Goal: Task Accomplishment & Management: Complete application form

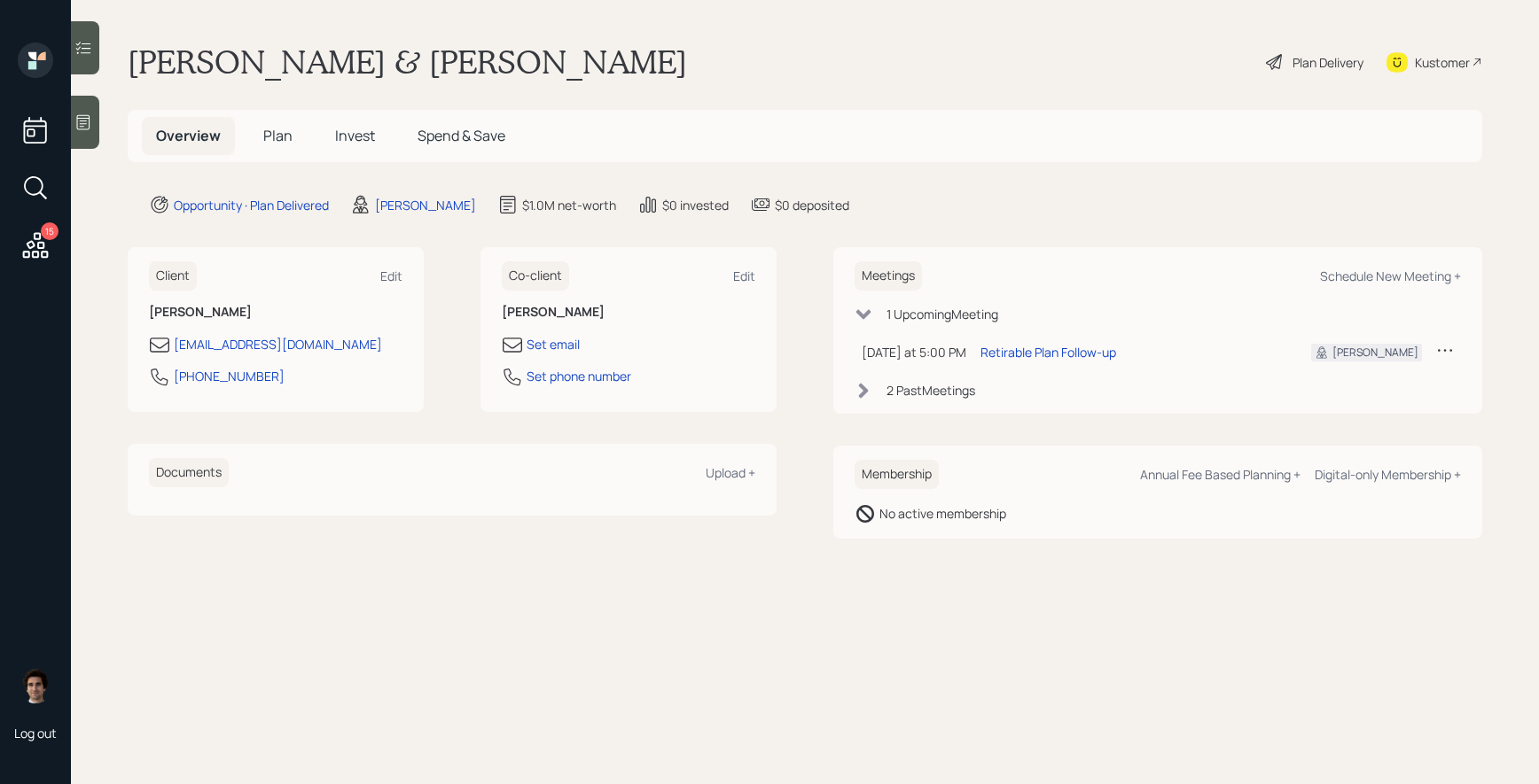
click at [1305, 66] on div "Plan Delivery" at bounding box center [1328, 62] width 71 height 18
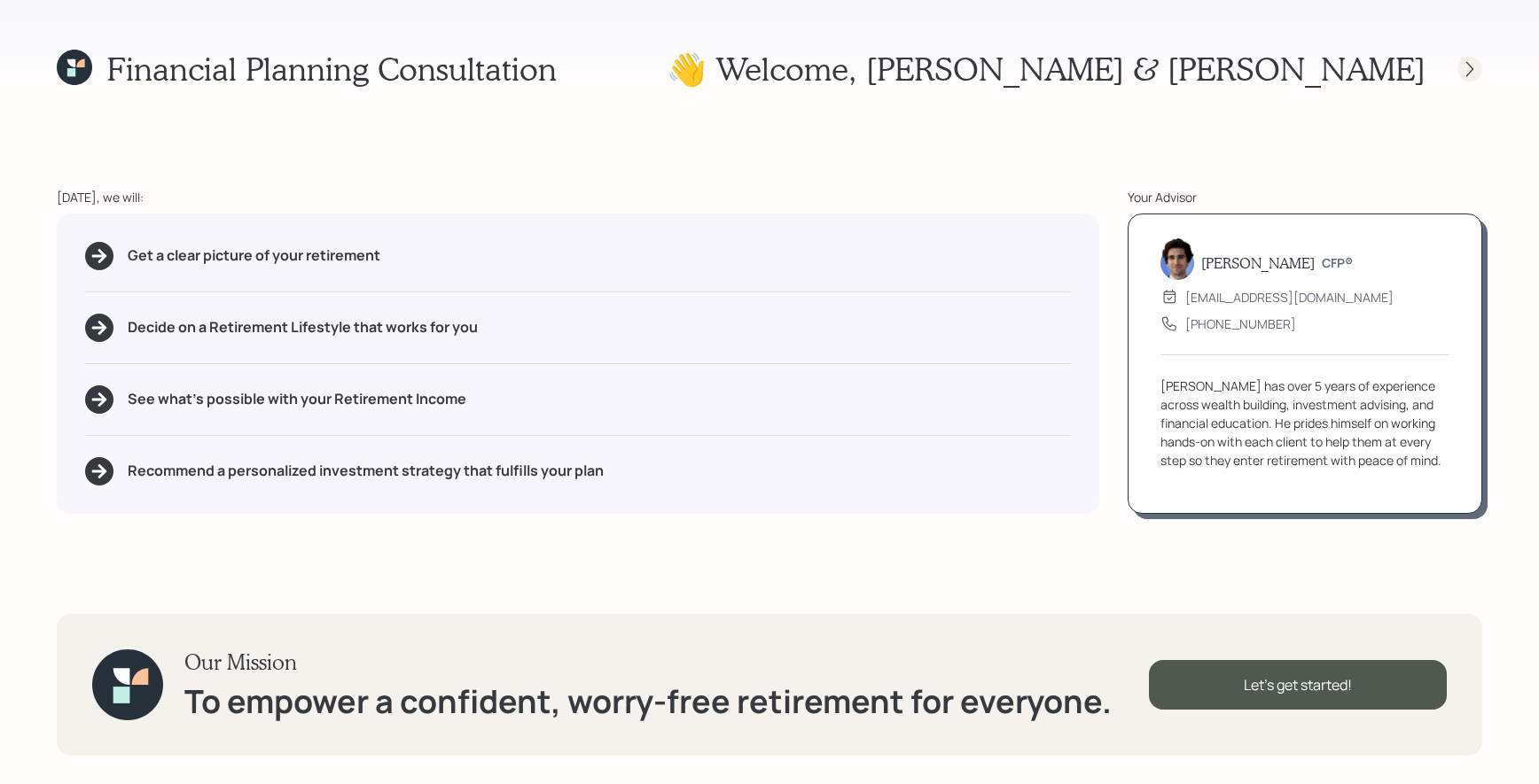
click at [1475, 62] on icon at bounding box center [1469, 69] width 17 height 17
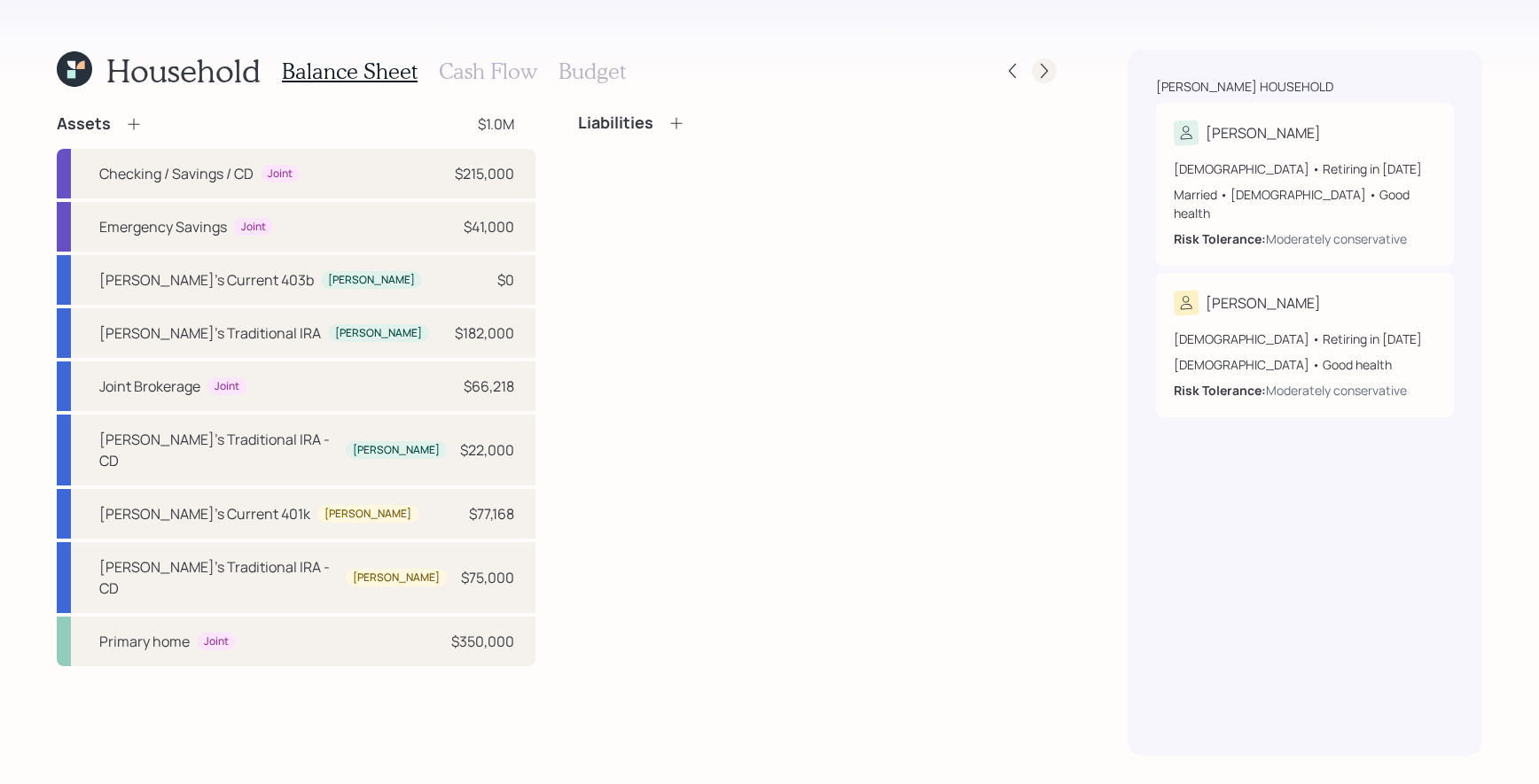
click at [1048, 72] on icon at bounding box center [1043, 70] width 17 height 17
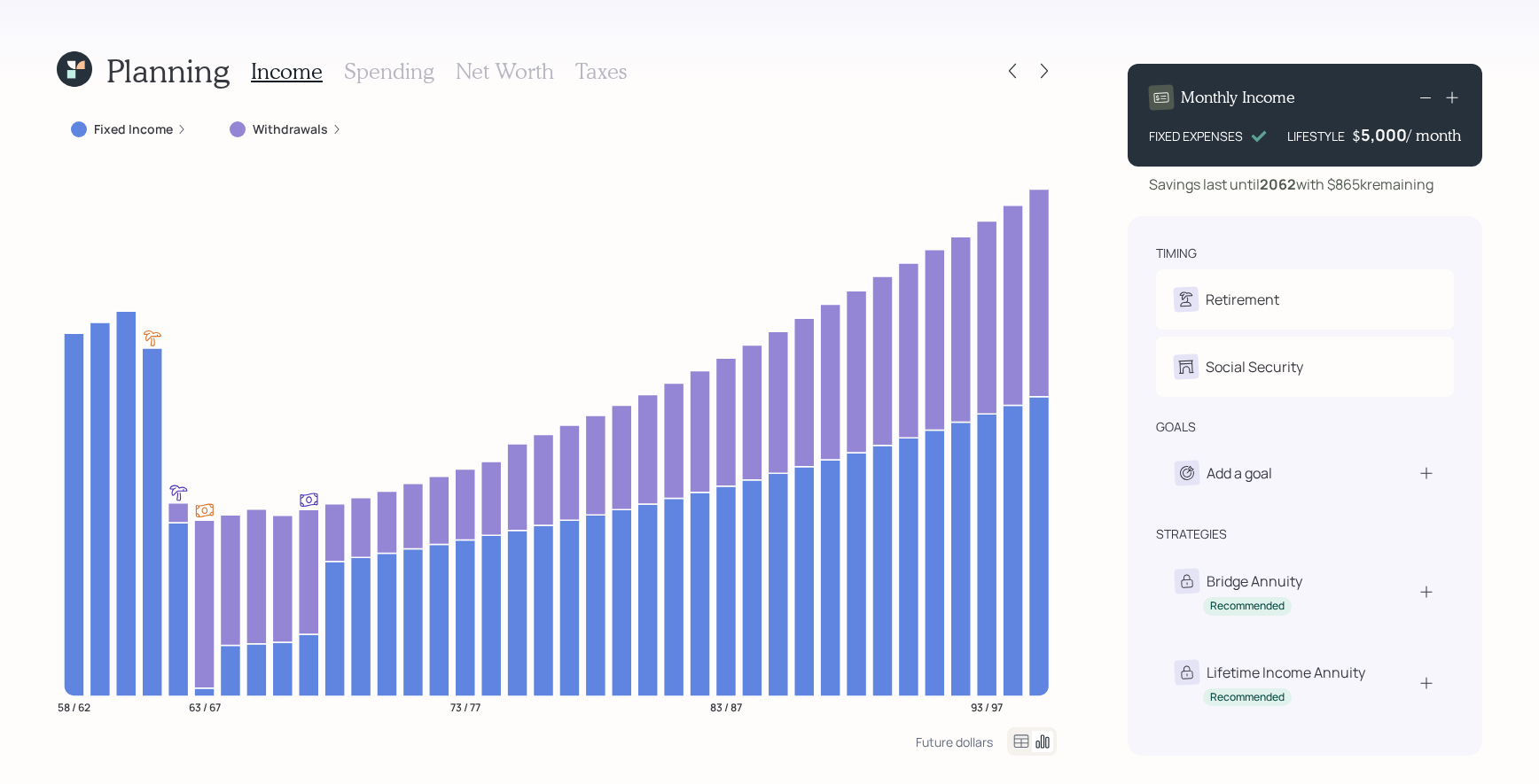
click at [997, 71] on div "Planning Income Spending Net Worth Taxes" at bounding box center [557, 71] width 1000 height 42
click at [1009, 72] on icon at bounding box center [1012, 70] width 17 height 17
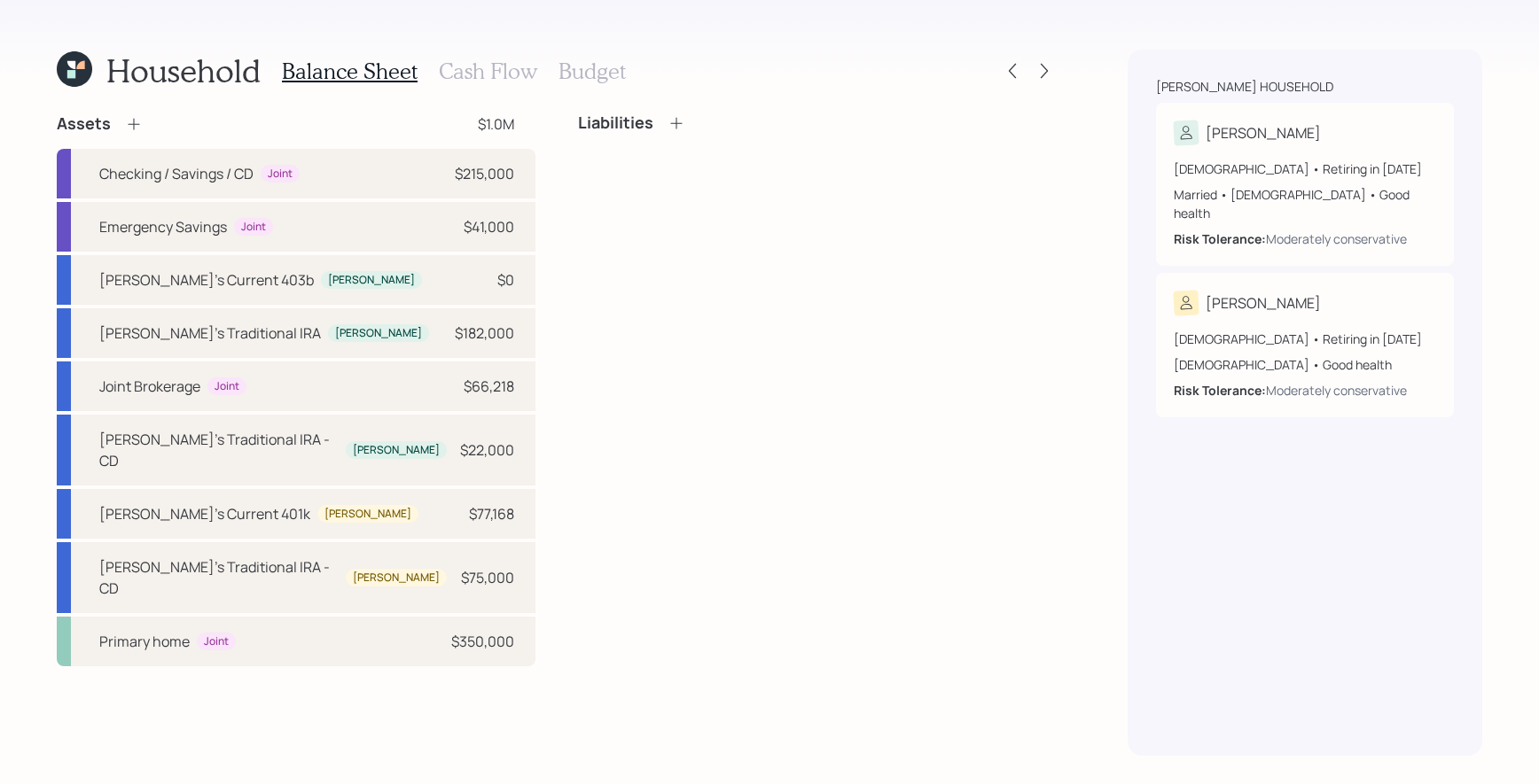
click at [484, 65] on h3 "Cash Flow" at bounding box center [487, 72] width 98 height 26
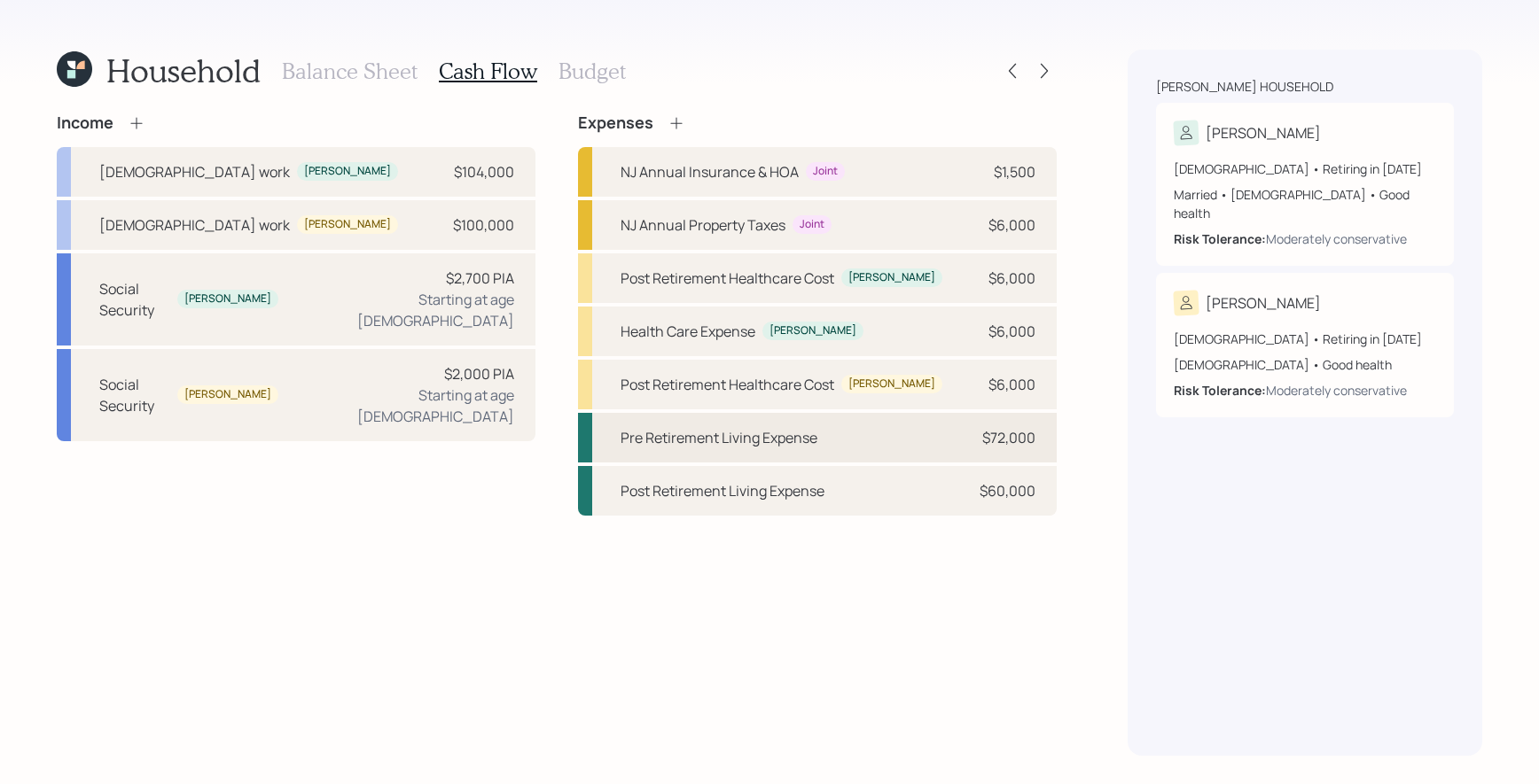
click at [881, 453] on div "Pre Retirement Living Expense $72,000" at bounding box center [817, 437] width 479 height 50
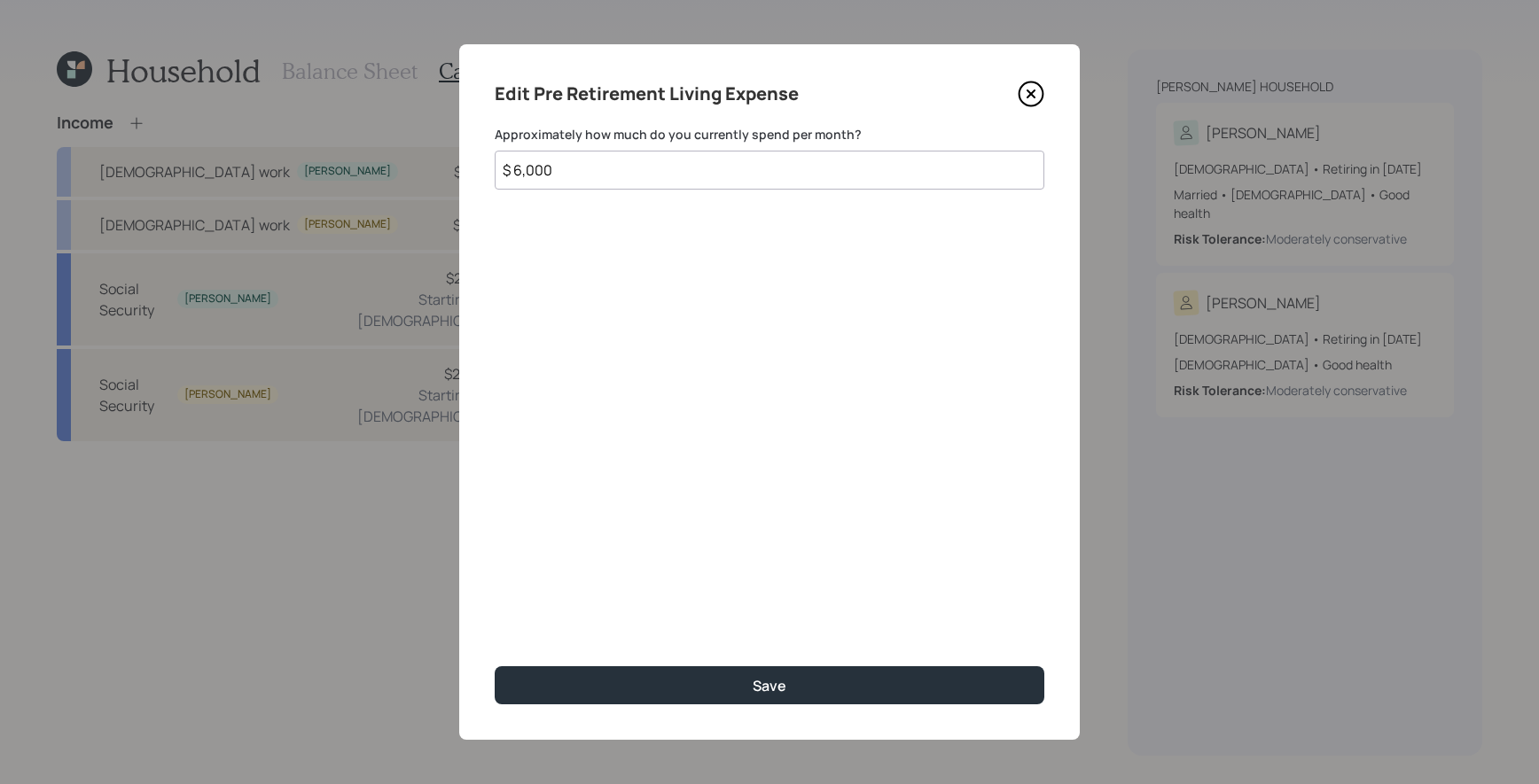
click at [1030, 108] on div "Edit Pre Retirement Living Expense" at bounding box center [770, 94] width 550 height 28
click at [1033, 92] on icon at bounding box center [1031, 94] width 27 height 27
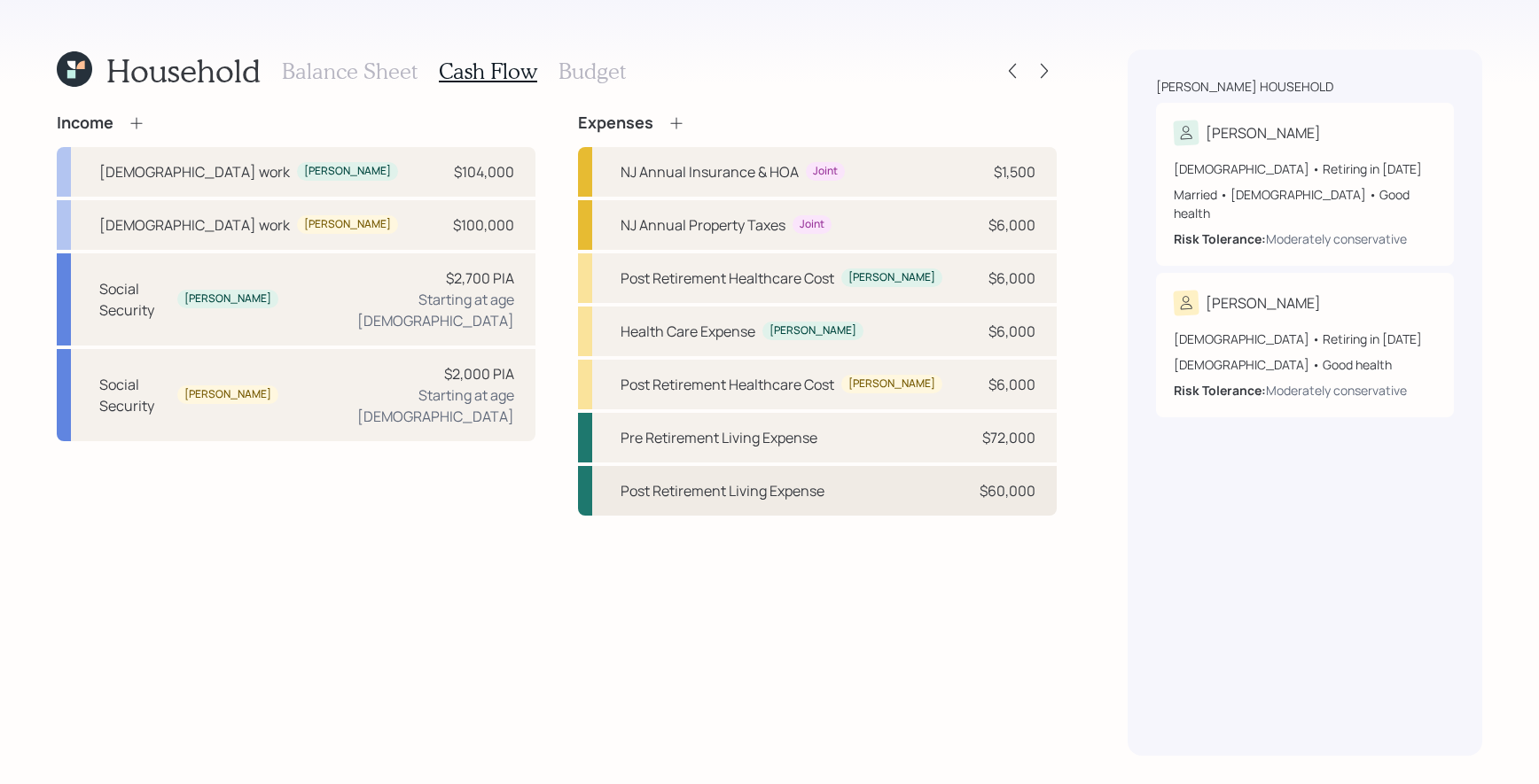
click at [867, 498] on div "Post Retirement Living Expense $60,000" at bounding box center [817, 491] width 479 height 50
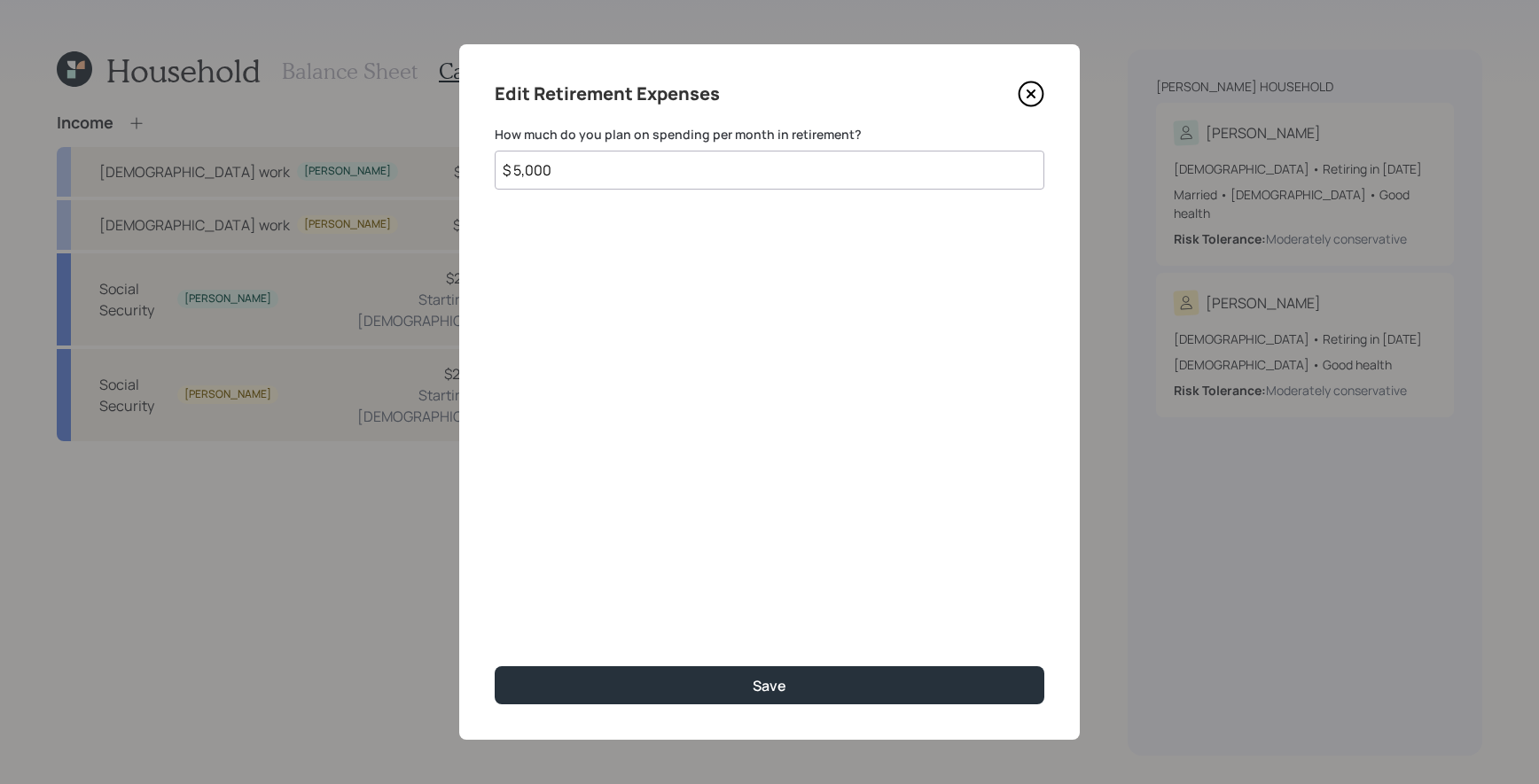
drag, startPoint x: 839, startPoint y: 170, endPoint x: 162, endPoint y: 140, distance: 677.7
click at [164, 142] on div "Edit Retirement Expenses How much do you plan on spending per month in retireme…" at bounding box center [770, 392] width 1539 height 784
type input "$ 6,000"
click at [495, 666] on button "Save" at bounding box center [770, 685] width 550 height 38
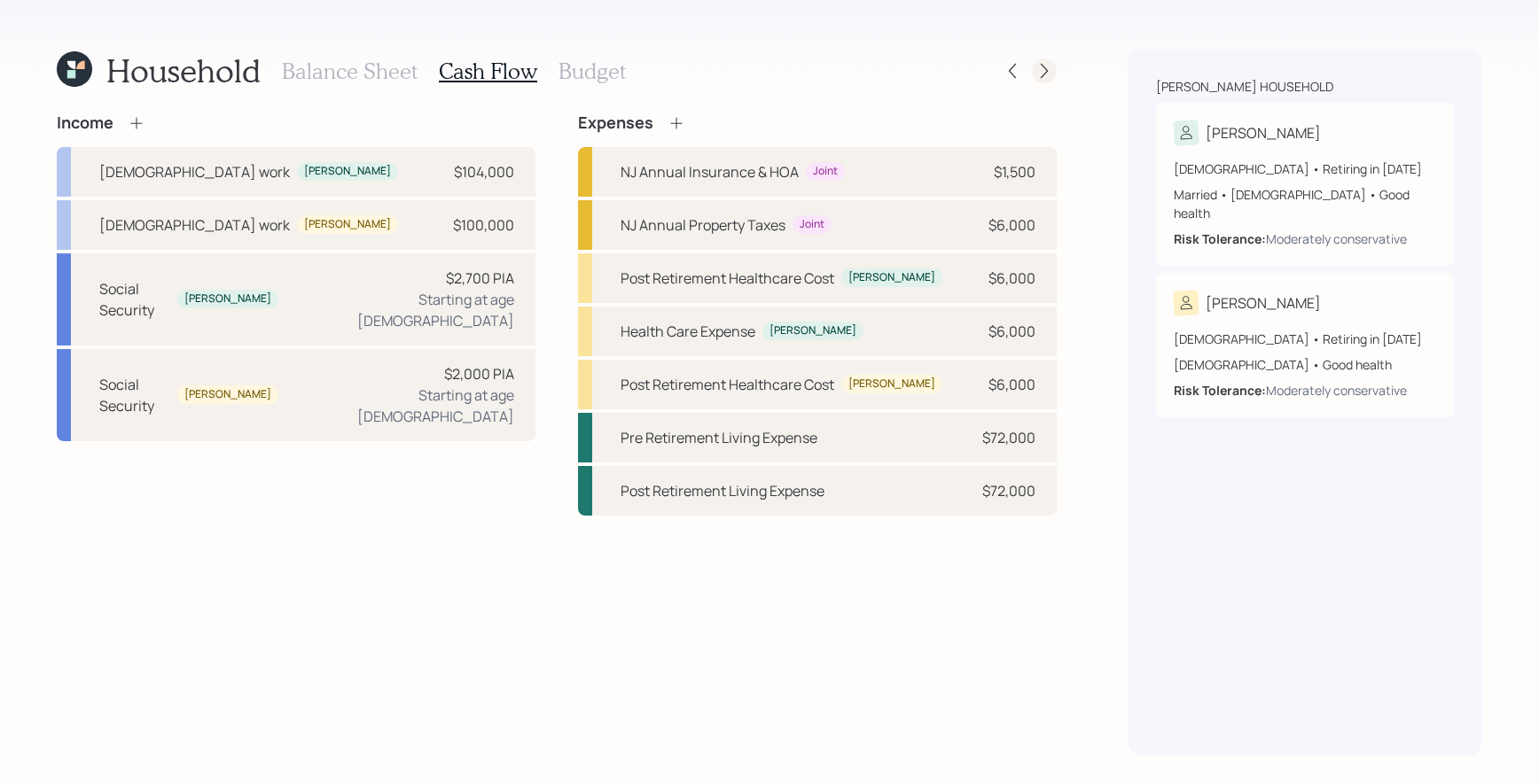
click at [1047, 70] on icon at bounding box center [1044, 71] width 7 height 15
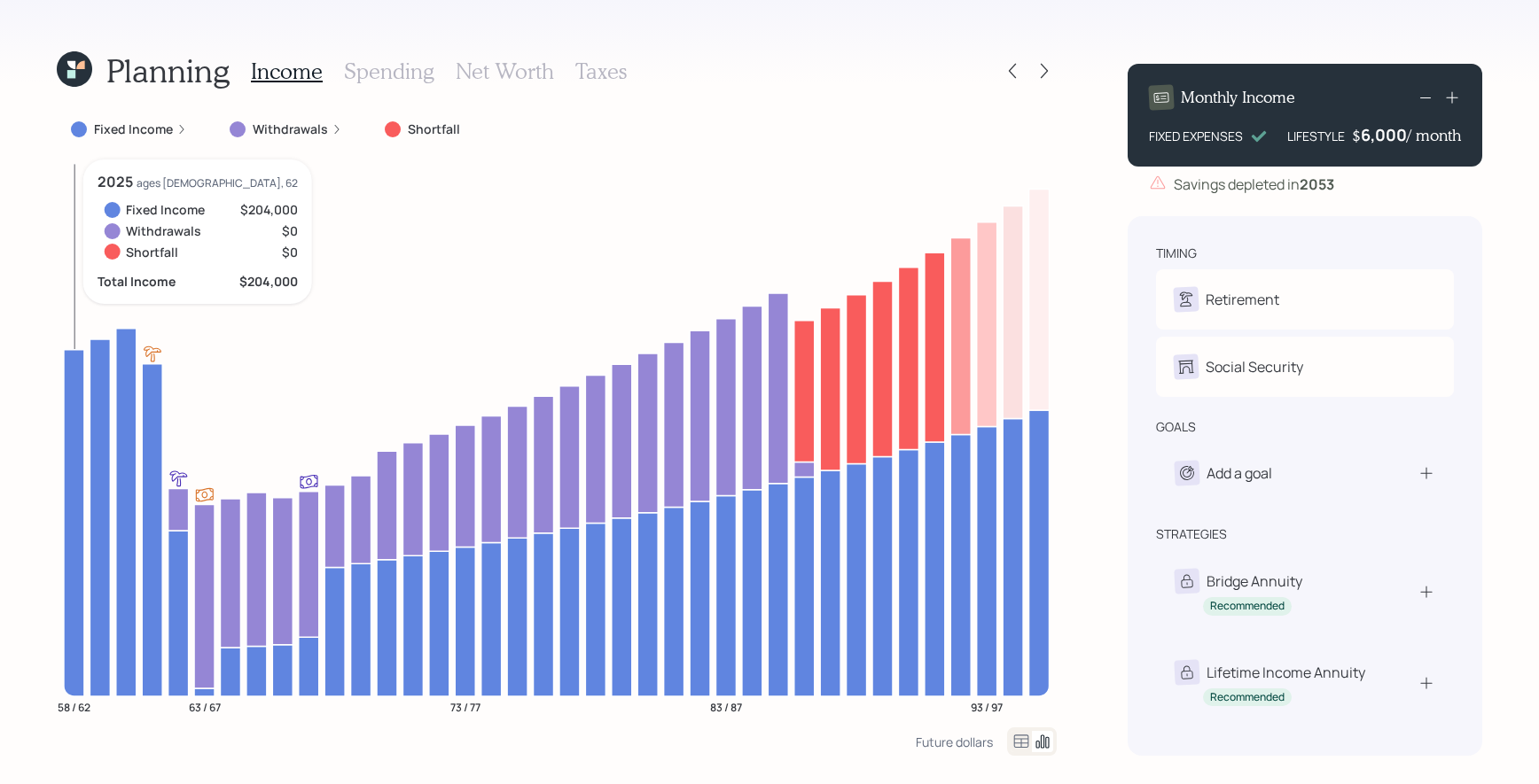
click at [69, 449] on icon at bounding box center [74, 522] width 20 height 347
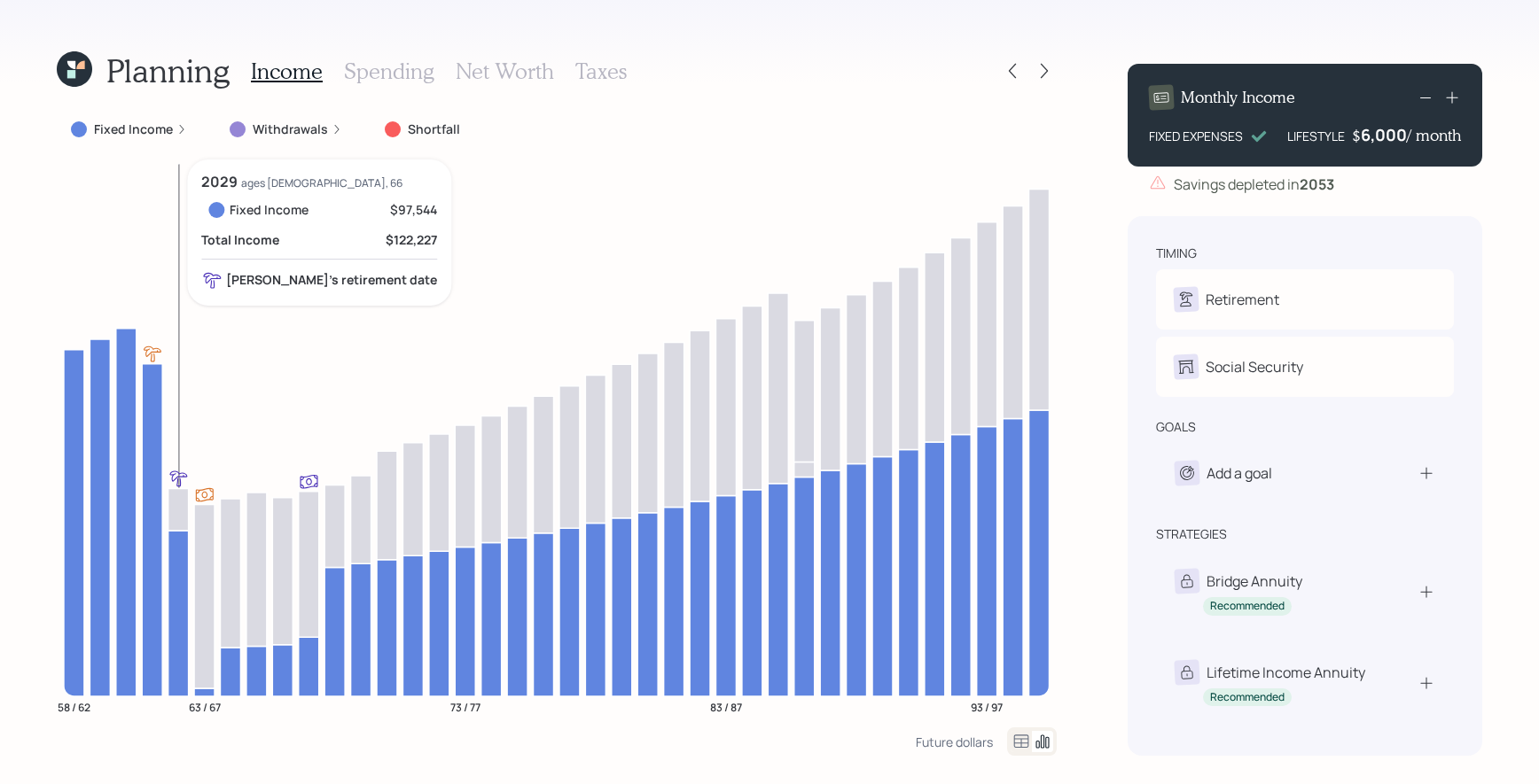
click at [181, 506] on icon at bounding box center [178, 508] width 20 height 41
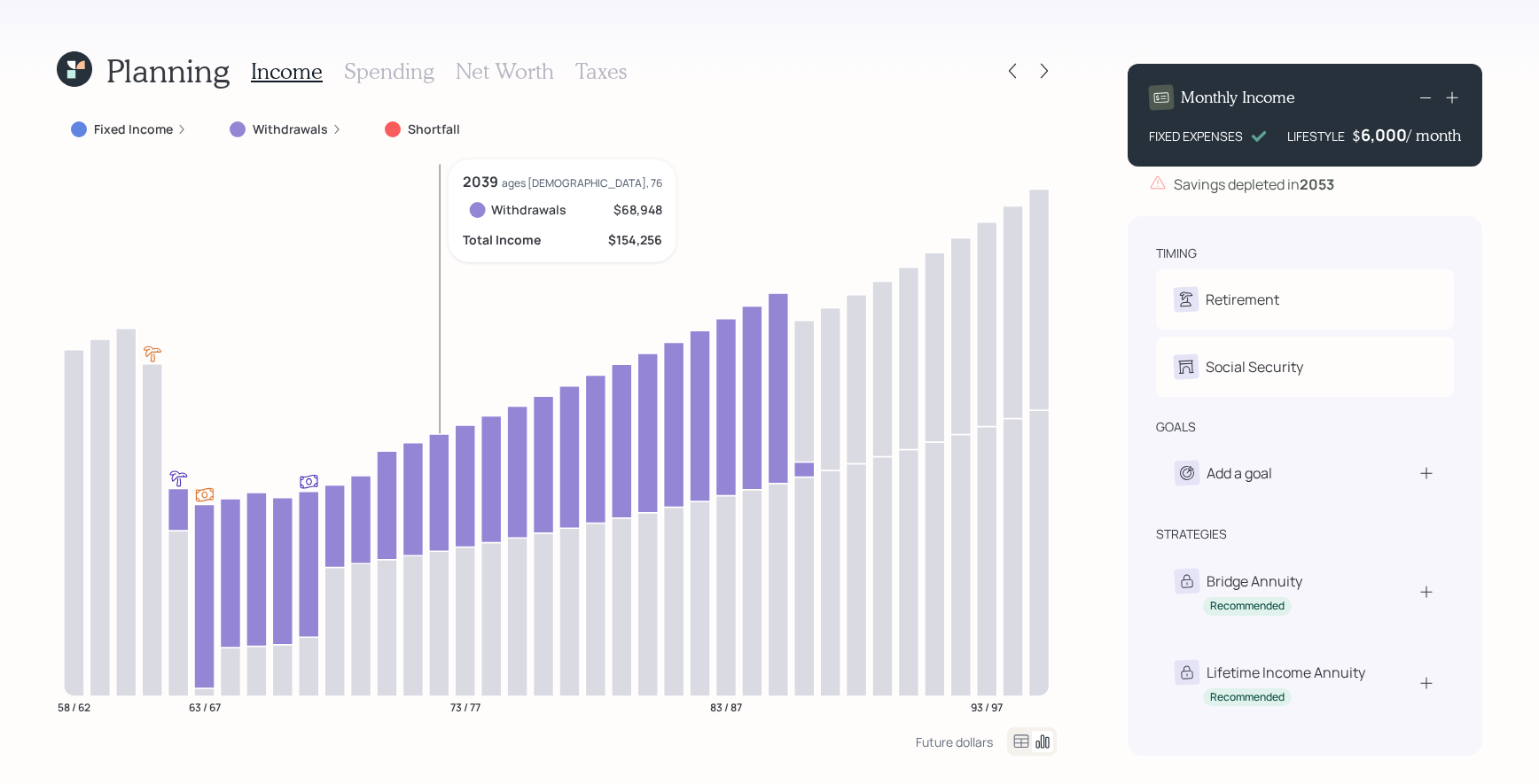
click at [434, 517] on icon at bounding box center [439, 492] width 20 height 117
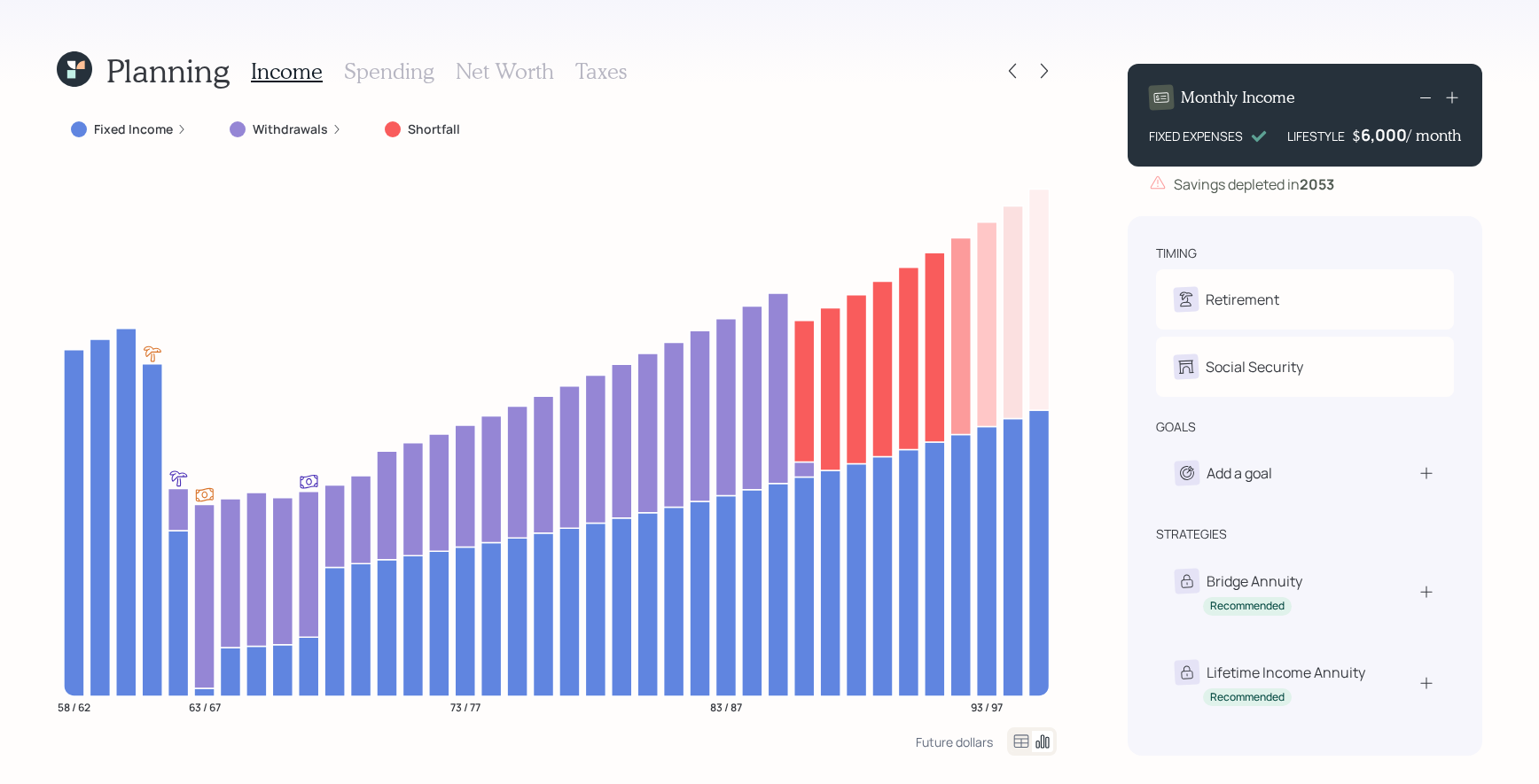
click at [1426, 101] on icon at bounding box center [1425, 97] width 21 height 21
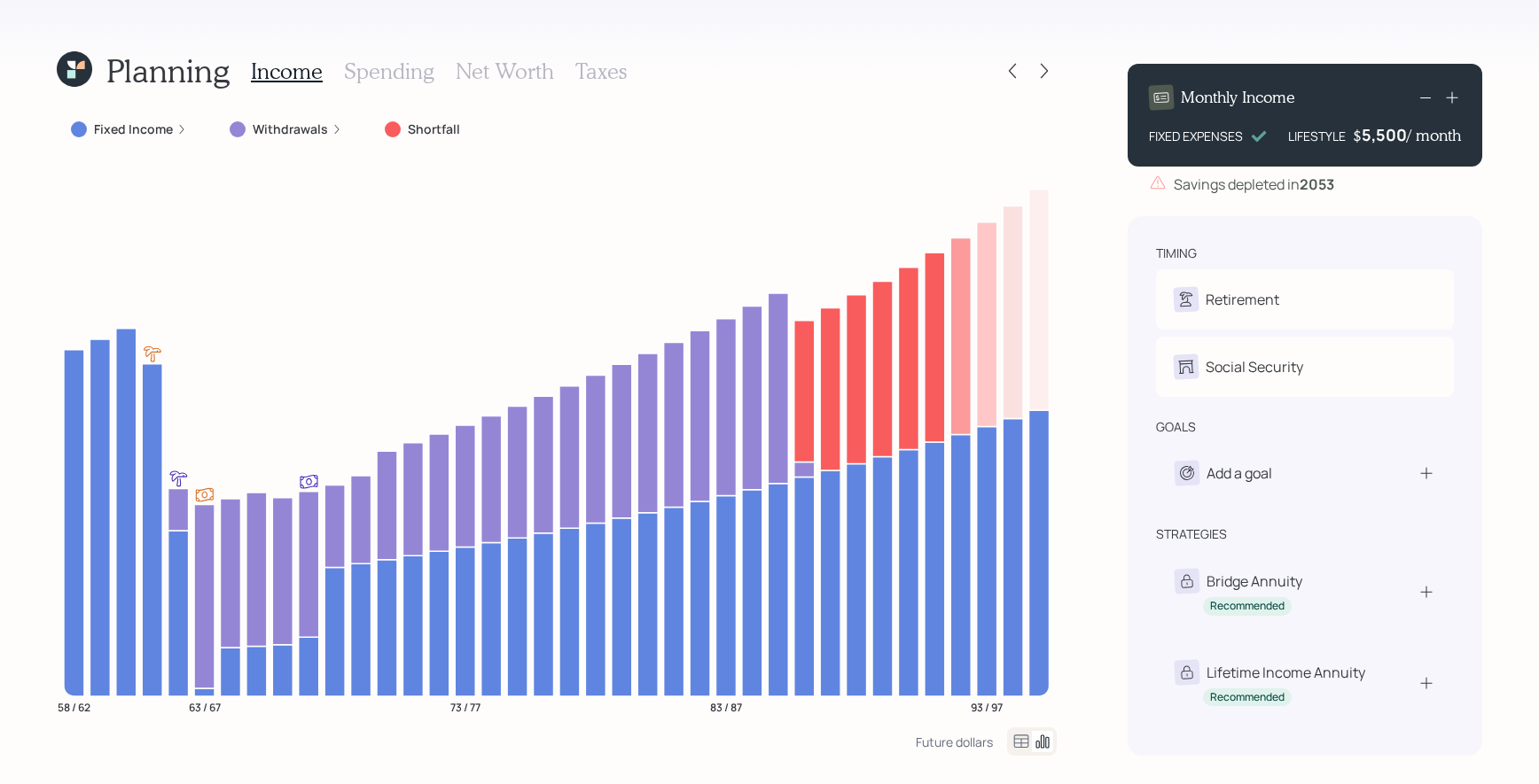
click at [1426, 101] on icon at bounding box center [1425, 97] width 21 height 21
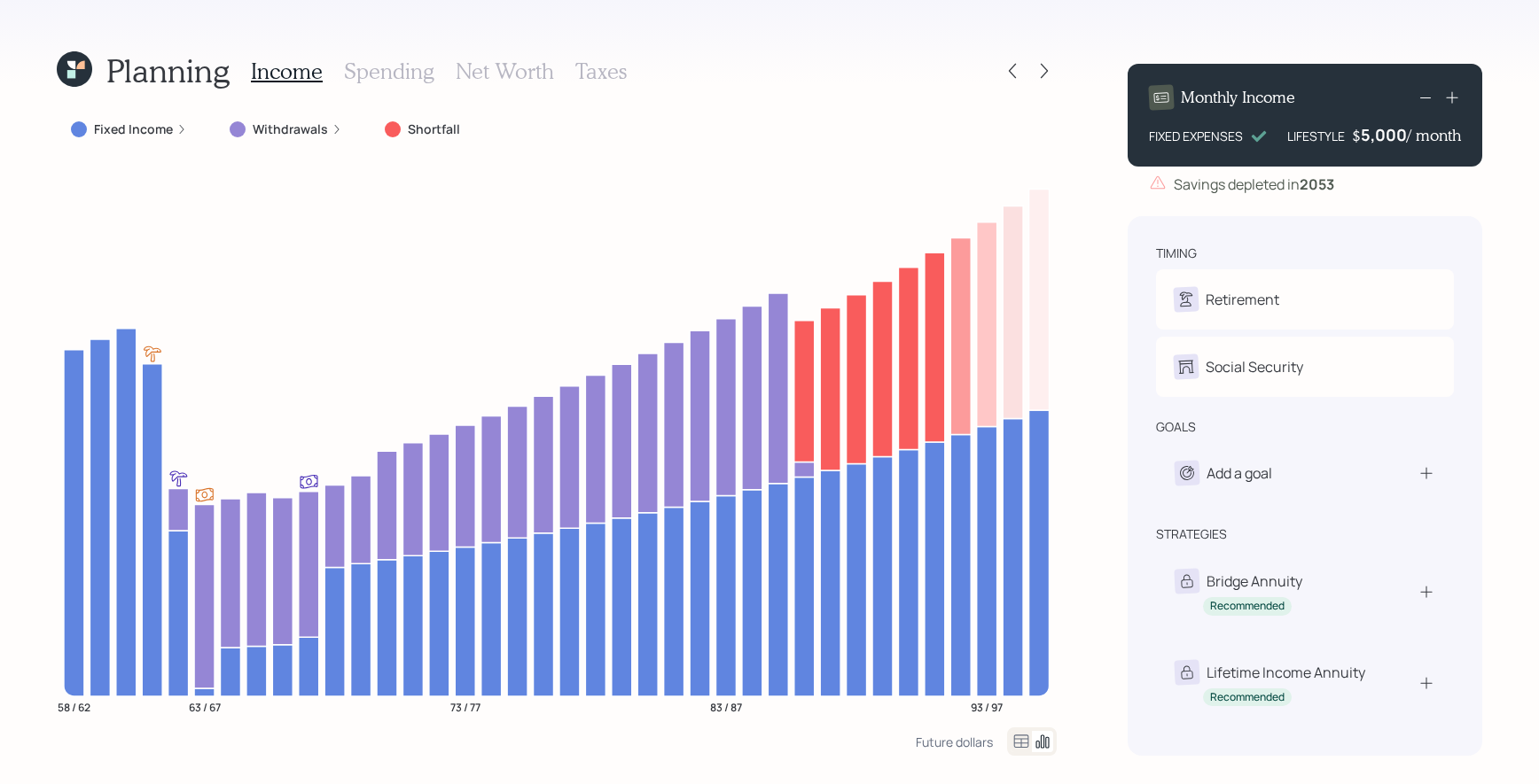
click at [1431, 197] on div "Monthly Income FIXED EXPENSES LIFESTYLE $ 5,000 / month Savings depleted in [DA…" at bounding box center [1305, 403] width 355 height 707
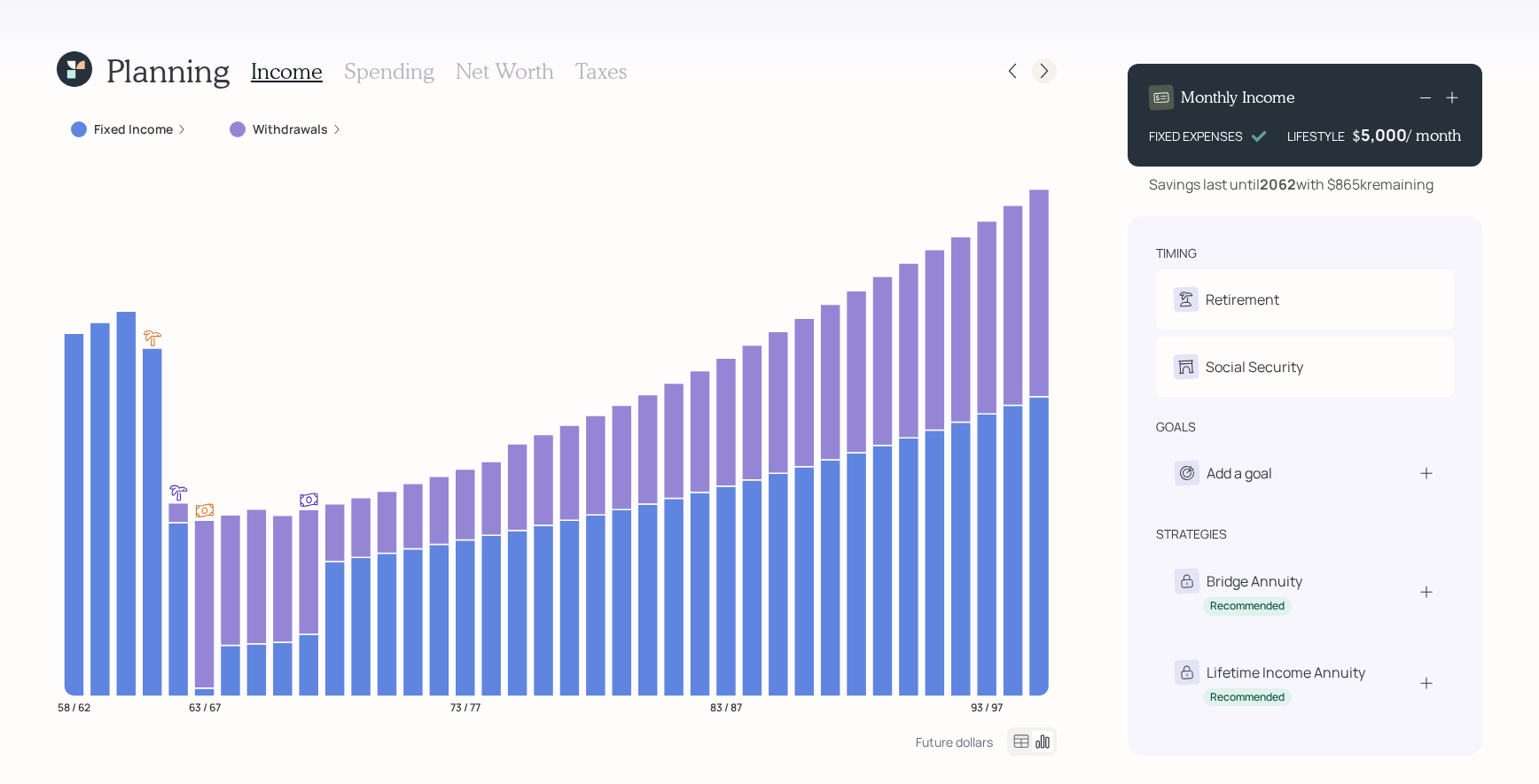
click at [1041, 65] on icon at bounding box center [1043, 70] width 17 height 17
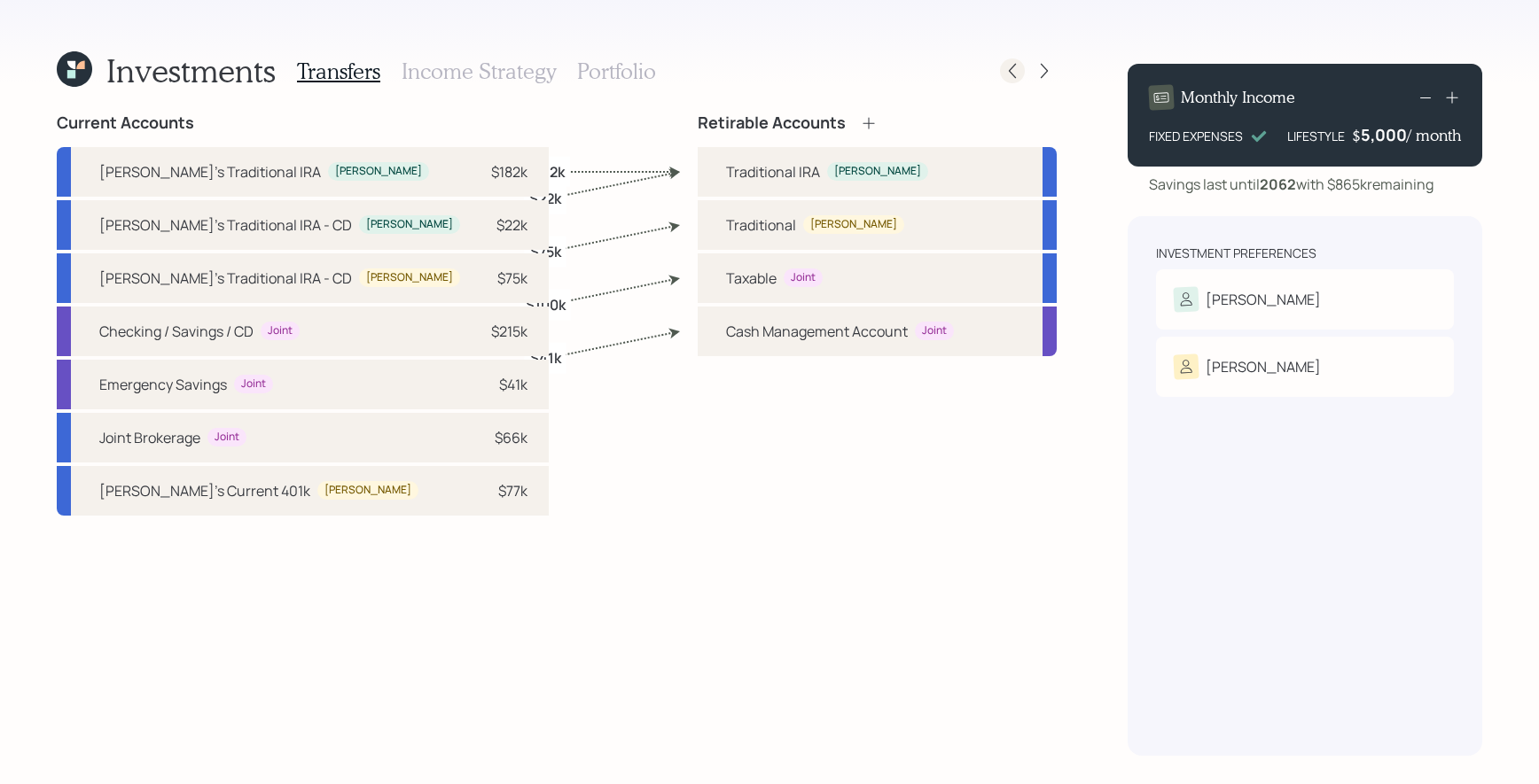
click at [1015, 63] on icon at bounding box center [1012, 71] width 7 height 15
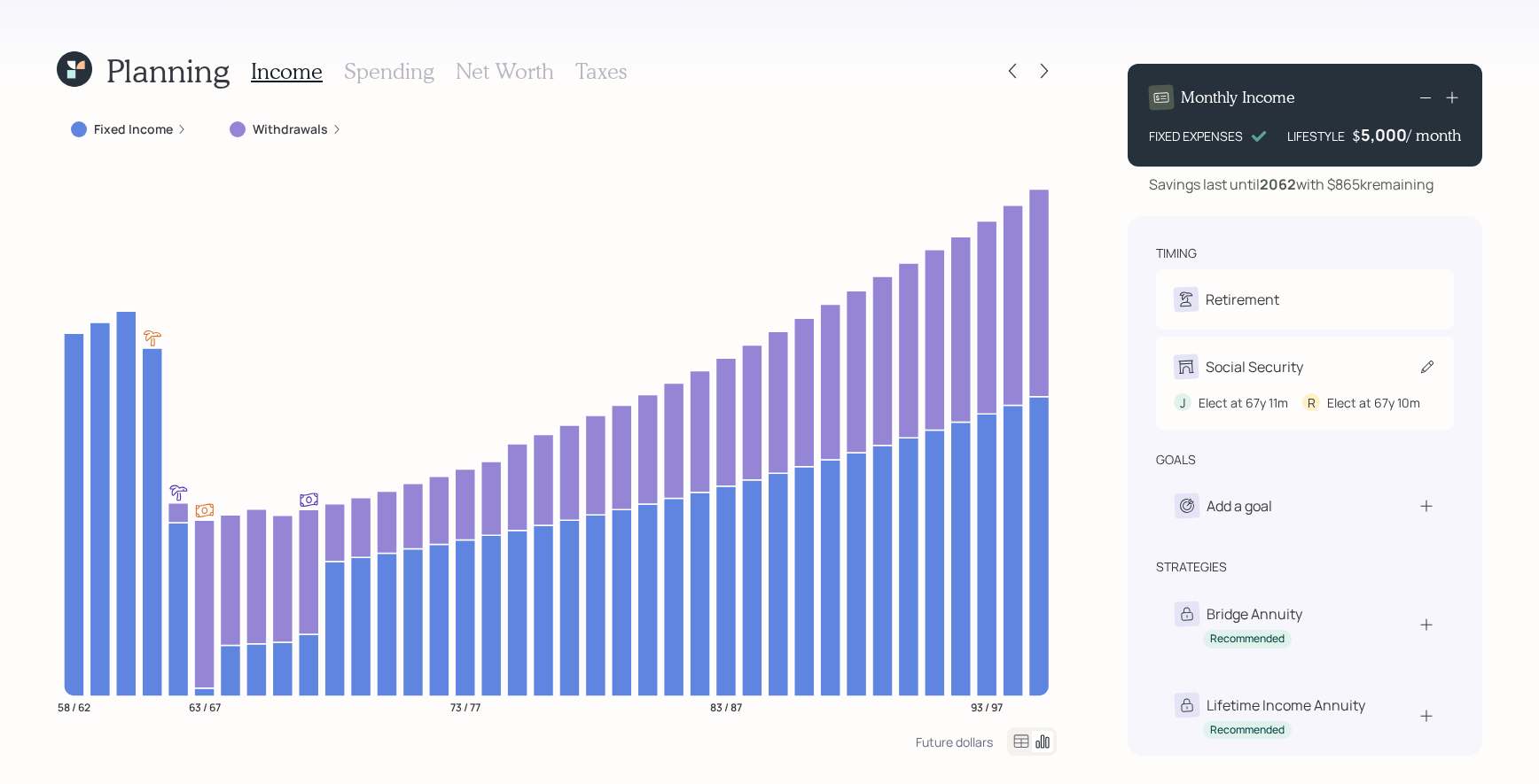
click at [1273, 369] on div "Social Security" at bounding box center [1254, 367] width 97 height 21
select select "11"
select select "10"
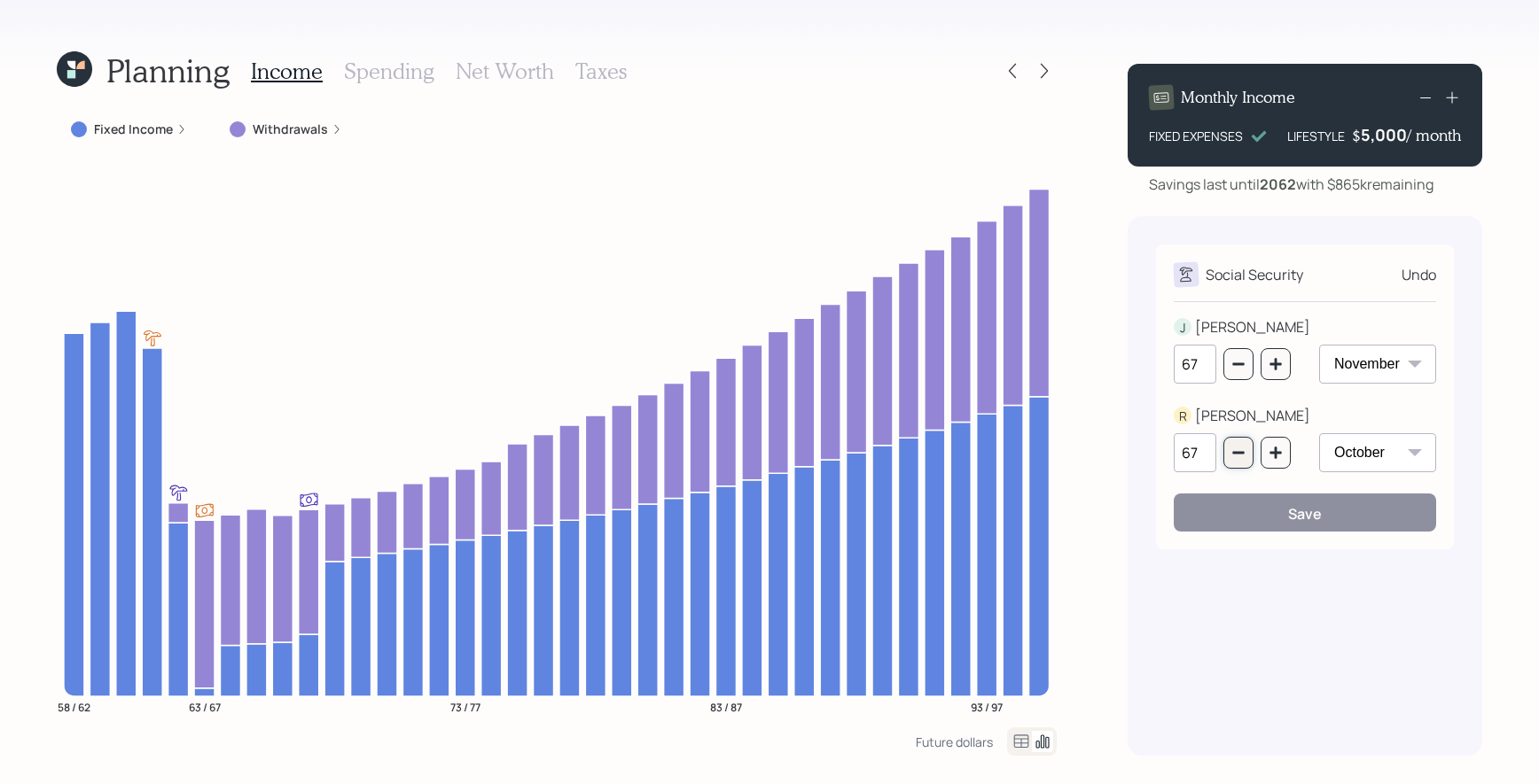
click at [1250, 449] on button "button" at bounding box center [1238, 452] width 30 height 32
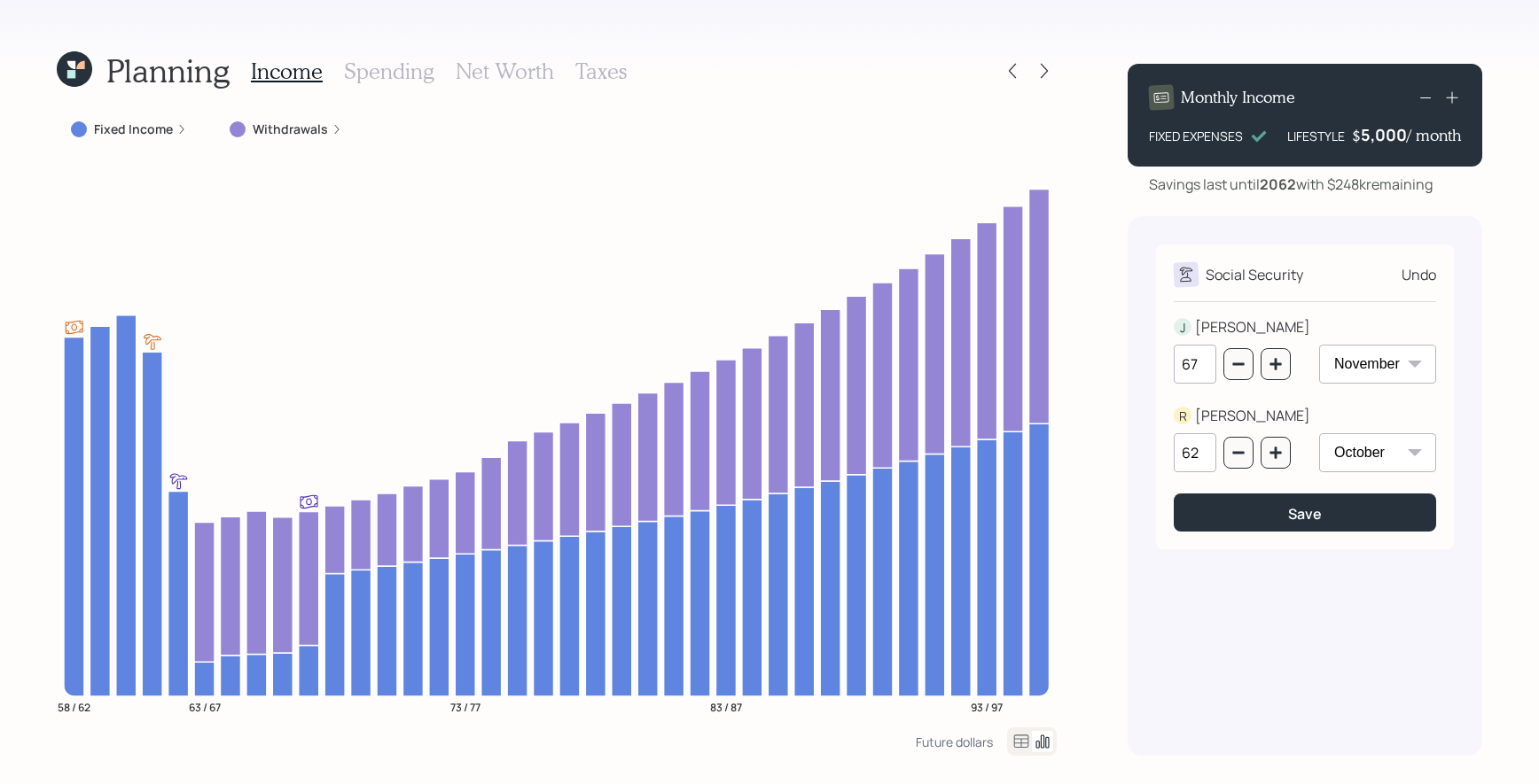
drag, startPoint x: 1202, startPoint y: 458, endPoint x: 1182, endPoint y: 458, distance: 20.0
click at [1182, 458] on input "62" at bounding box center [1195, 453] width 42 height 39
click at [1125, 517] on div "Planning Income Spending Net Worth Taxes Fixed Income Withdrawals 58 / 62 63 / …" at bounding box center [770, 392] width 1539 height 784
drag, startPoint x: 1442, startPoint y: 178, endPoint x: 1329, endPoint y: 180, distance: 113.0
click at [1328, 180] on div "Savings last until [DATE] with $248k remaining" at bounding box center [1305, 184] width 355 height 21
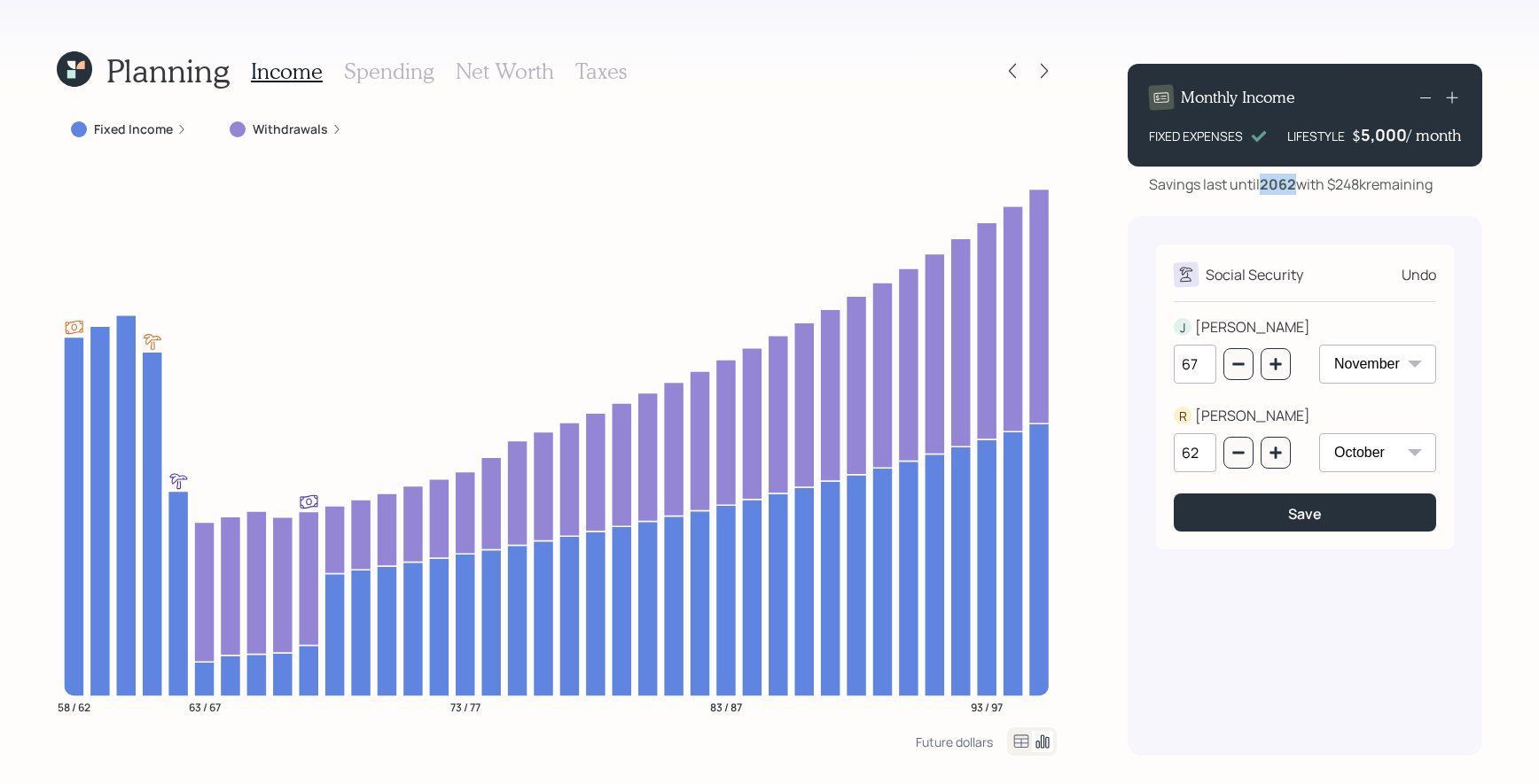
drag, startPoint x: 1295, startPoint y: 187, endPoint x: 1264, endPoint y: 186, distance: 31.0
click at [1264, 186] on b "2062" at bounding box center [1278, 184] width 37 height 19
drag, startPoint x: 1454, startPoint y: 183, endPoint x: 1331, endPoint y: 184, distance: 123.0
click at [1331, 184] on div "Savings last until [DATE] with $248k remaining" at bounding box center [1305, 184] width 355 height 21
click at [1279, 455] on icon "button" at bounding box center [1275, 452] width 14 height 14
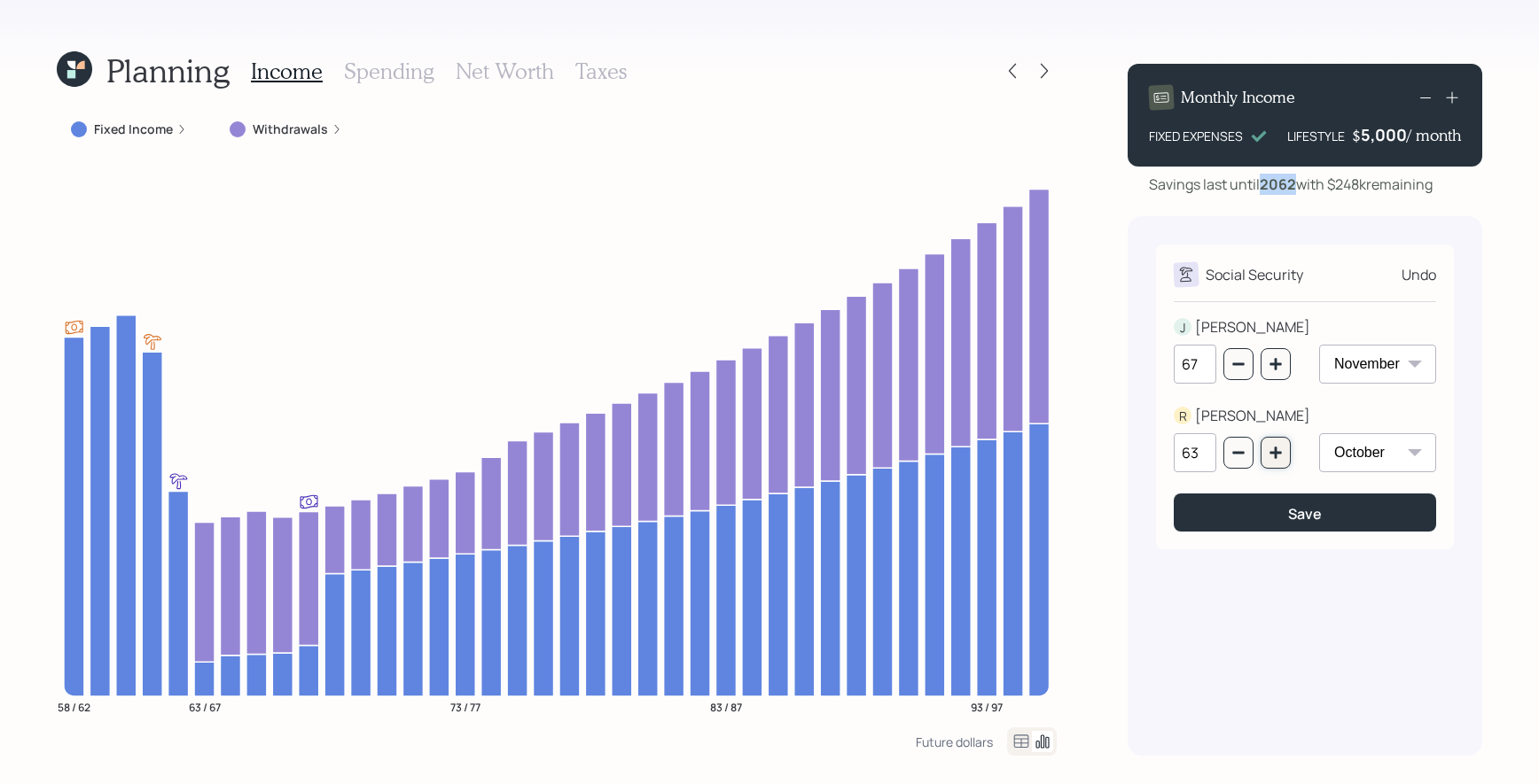
click at [1279, 455] on icon "button" at bounding box center [1275, 452] width 14 height 14
type input "67"
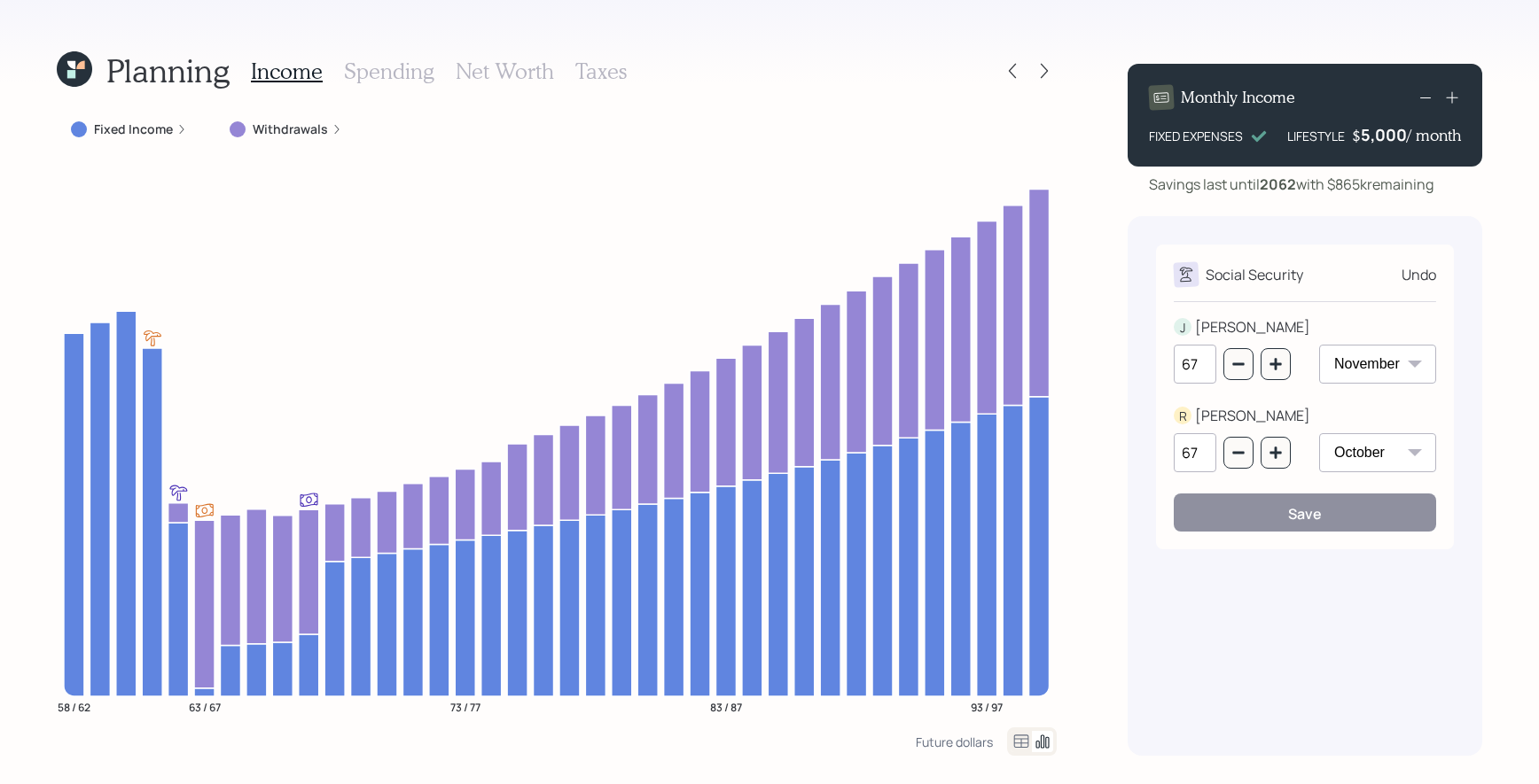
click at [1288, 583] on div "Social Security Undo [PERSON_NAME] 67 January February March April May June Jul…" at bounding box center [1305, 485] width 355 height 540
drag, startPoint x: 1459, startPoint y: 182, endPoint x: 1333, endPoint y: 187, distance: 126.1
click at [1333, 187] on div "Savings last until [DATE] with $865k remaining" at bounding box center [1305, 184] width 355 height 21
drag, startPoint x: 1205, startPoint y: 373, endPoint x: 1174, endPoint y: 370, distance: 31.1
click at [1174, 370] on input "67" at bounding box center [1195, 364] width 42 height 39
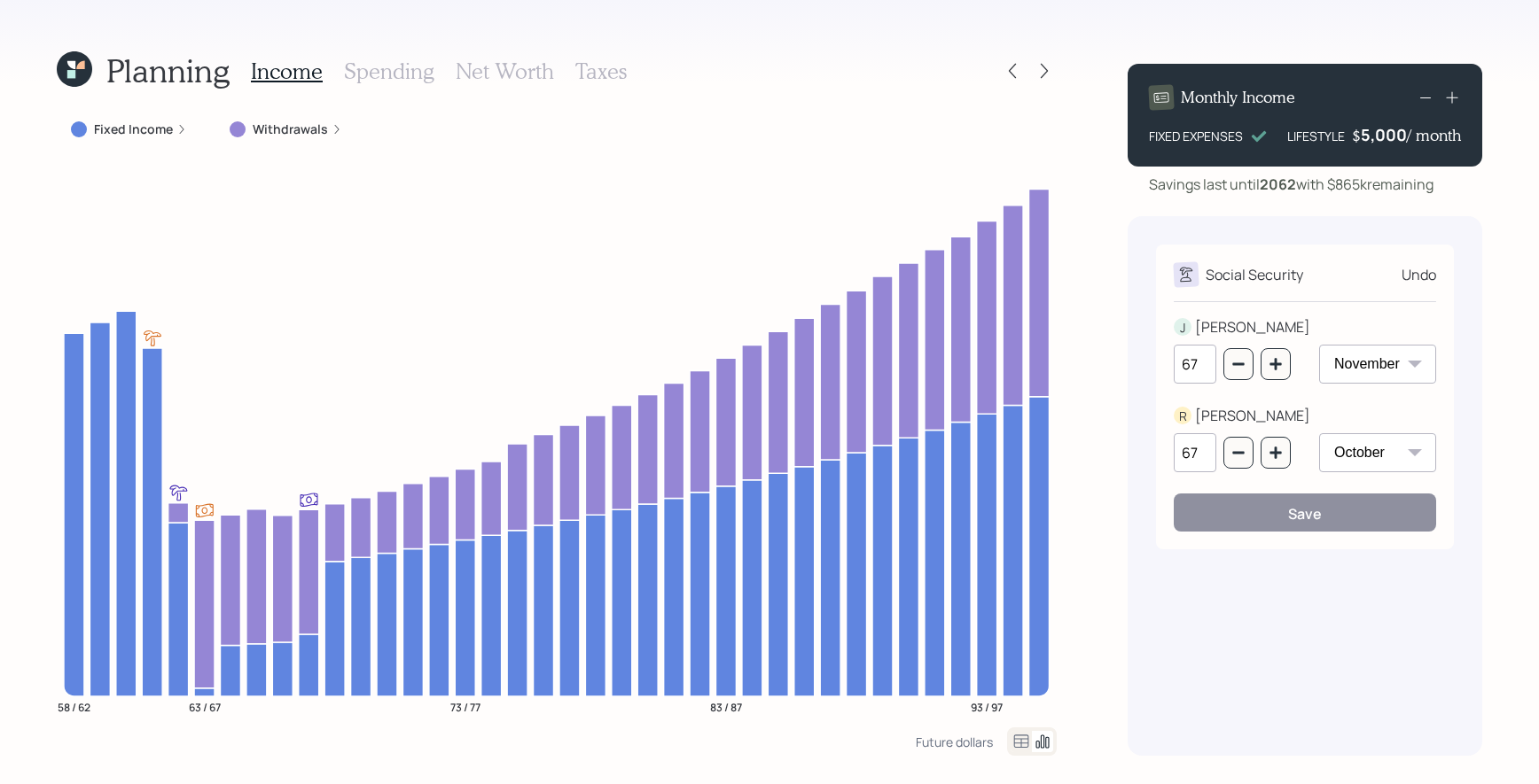
click at [1181, 388] on div "67" at bounding box center [1232, 375] width 117 height 61
click at [111, 131] on label "Fixed Income" at bounding box center [133, 129] width 79 height 17
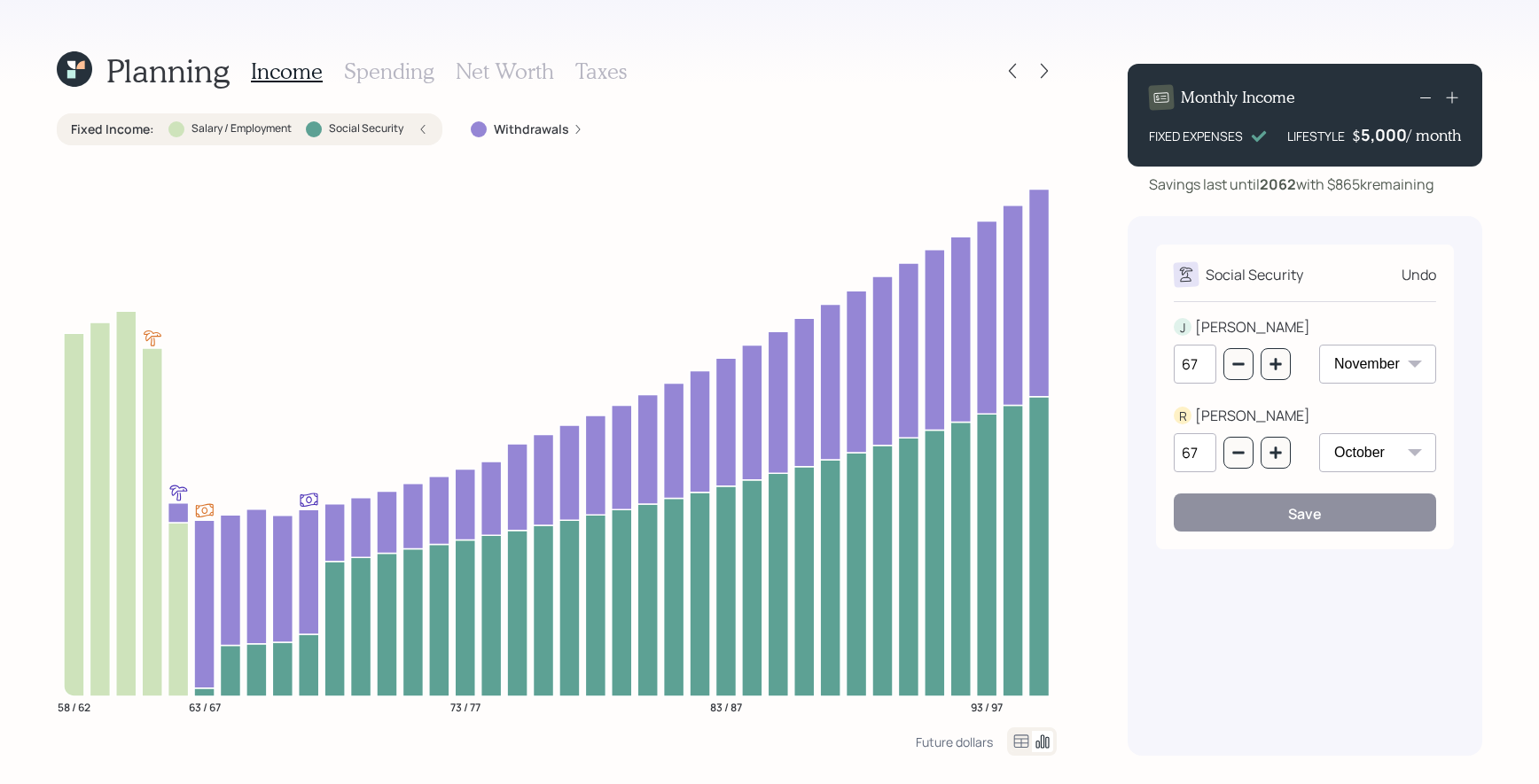
click at [111, 131] on label "Fixed Income :" at bounding box center [112, 129] width 84 height 17
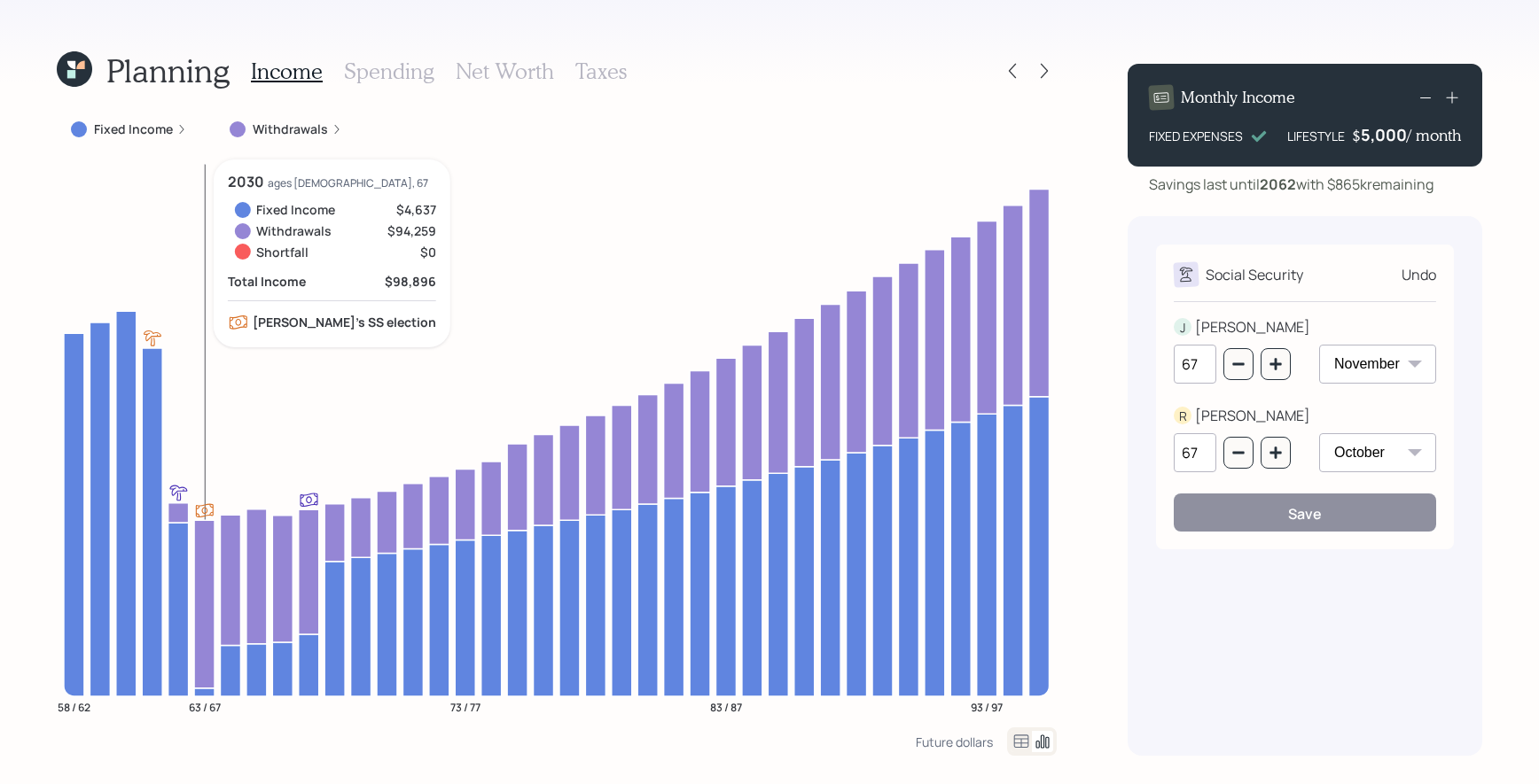
click at [207, 528] on icon at bounding box center [204, 604] width 20 height 167
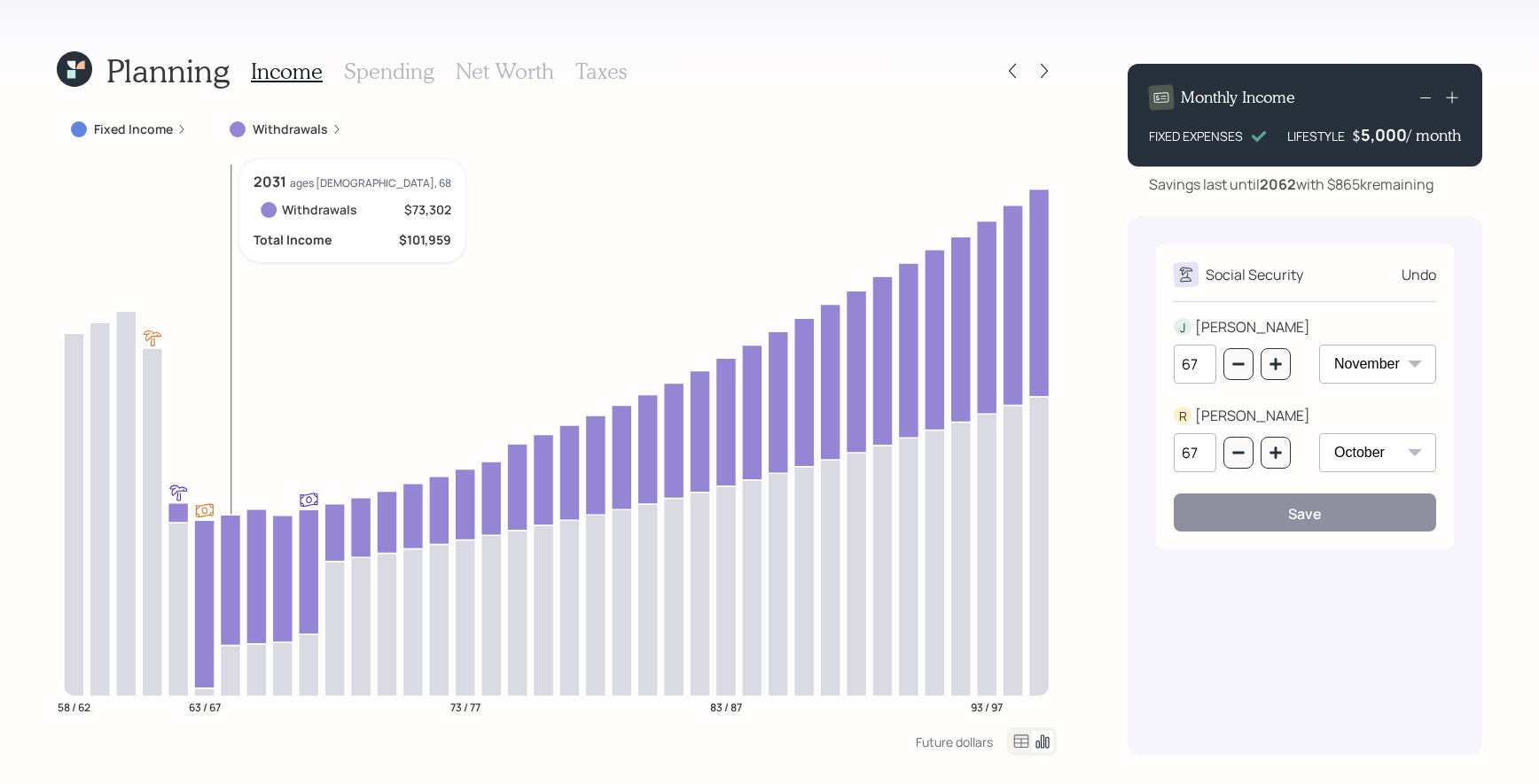
click at [242, 551] on icon "58 / 62 63 / 67 73 / 77 83 / 87 93 / 97" at bounding box center [557, 444] width 1000 height 568
click at [240, 551] on icon at bounding box center [230, 580] width 20 height 131
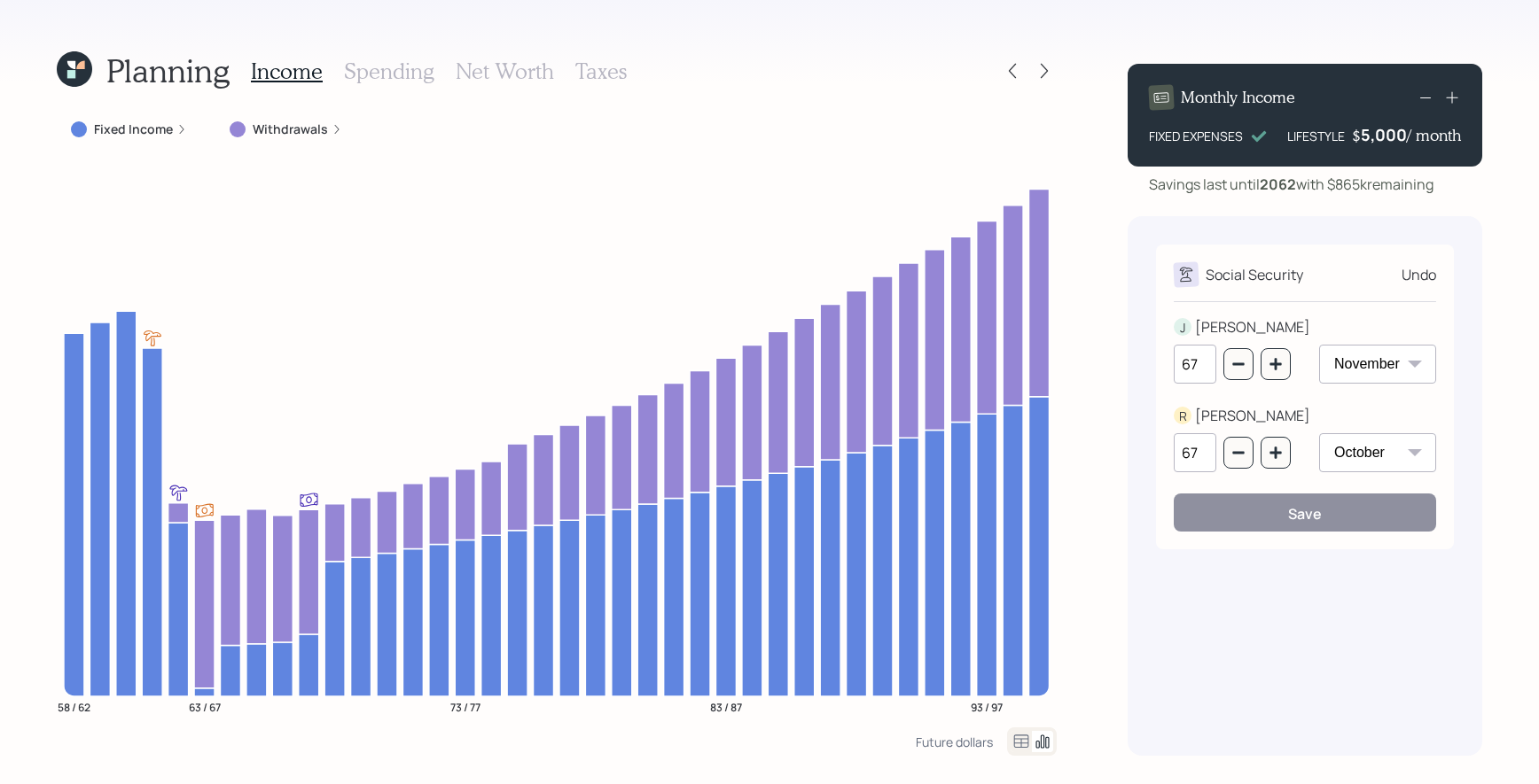
click at [1334, 487] on div "January February March April May June July August September October November De…" at bounding box center [1377, 464] width 117 height 61
click at [1429, 275] on div "Undo" at bounding box center [1419, 274] width 35 height 21
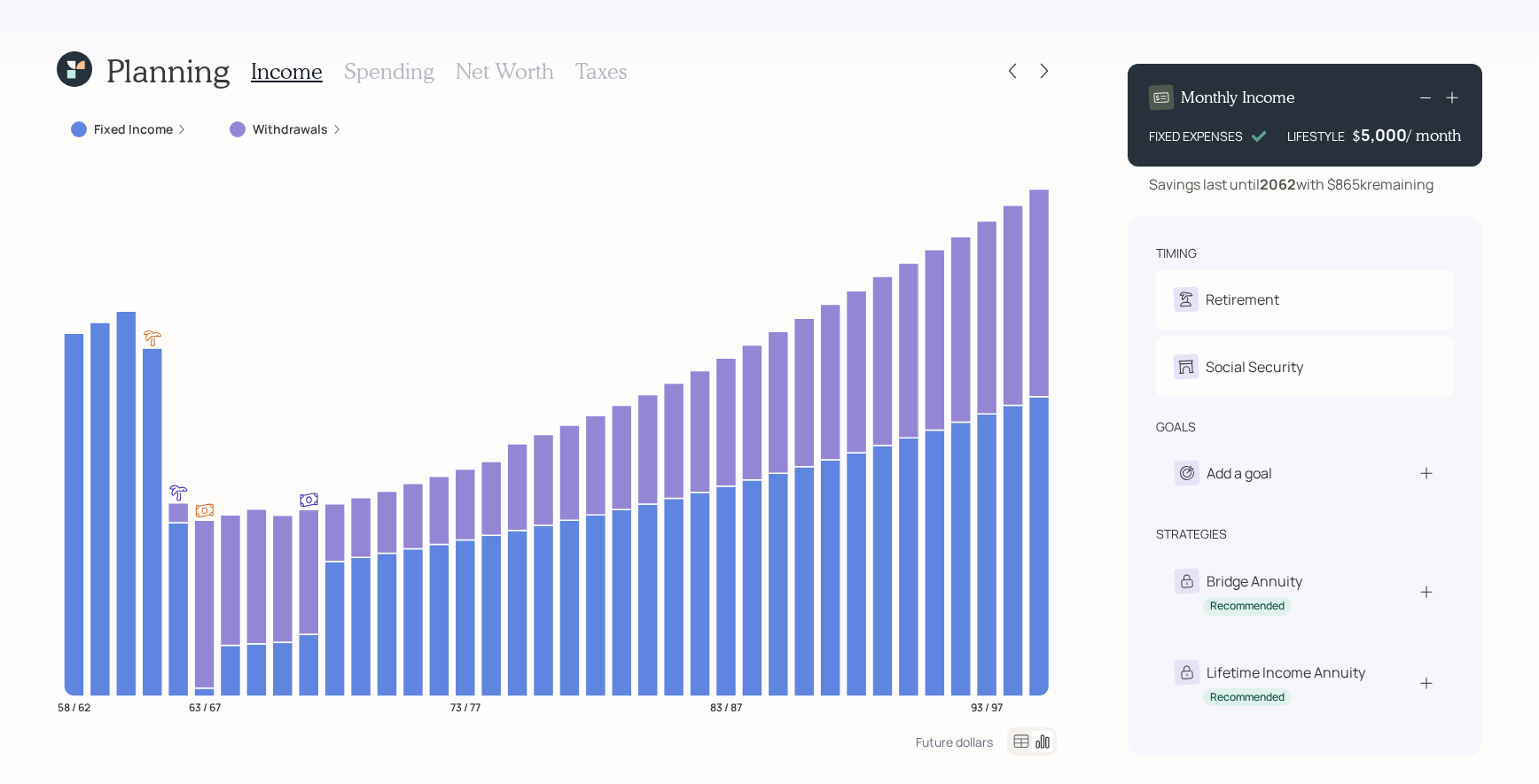
click at [1271, 278] on div "Retirement J Retire at 61y 11m R Retire at 64y 10m" at bounding box center [1305, 300] width 298 height 61
select select "11"
select select "10"
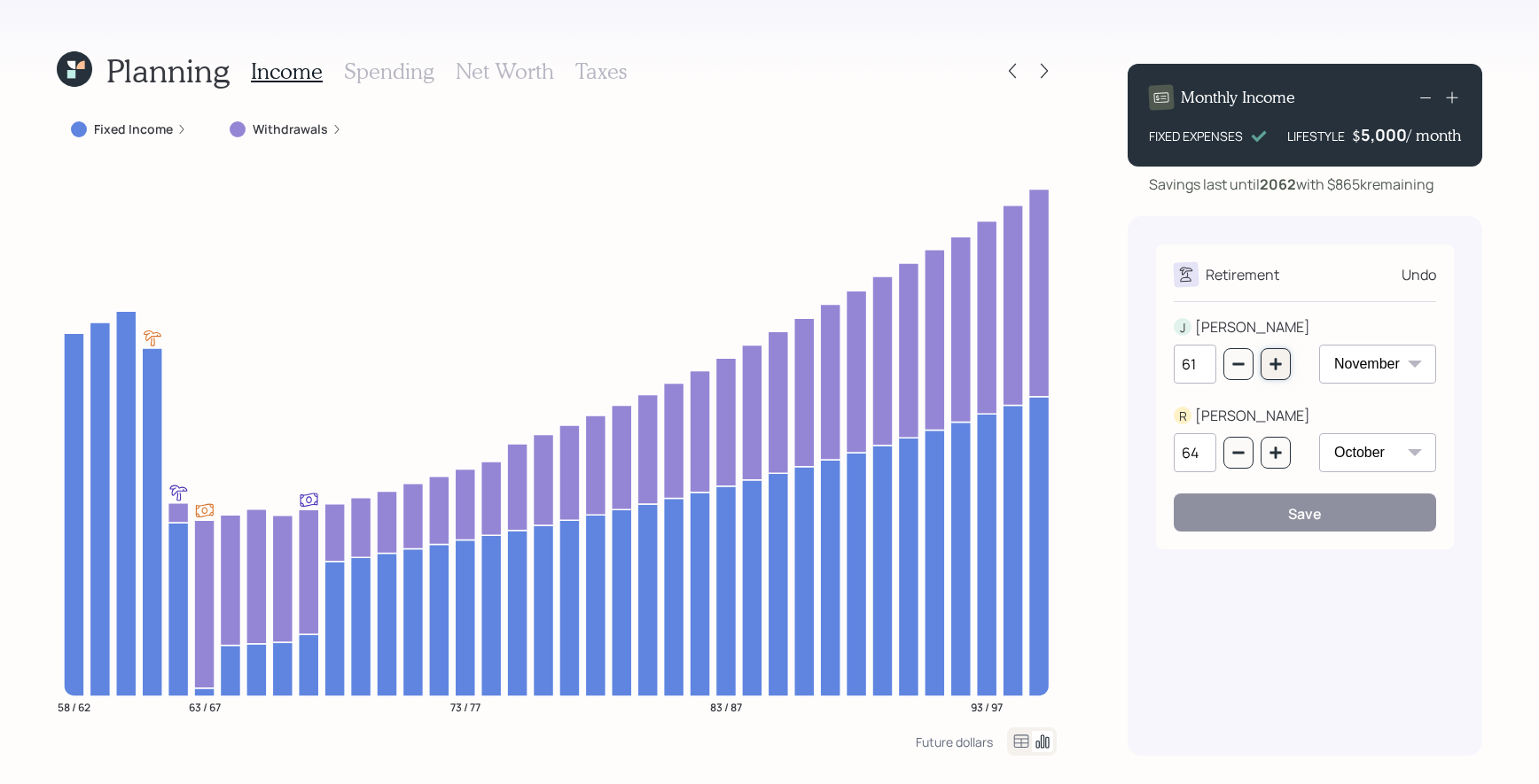
click at [1270, 364] on icon "button" at bounding box center [1275, 364] width 12 height 12
type input "62"
click at [1298, 501] on button "Save" at bounding box center [1305, 512] width 262 height 38
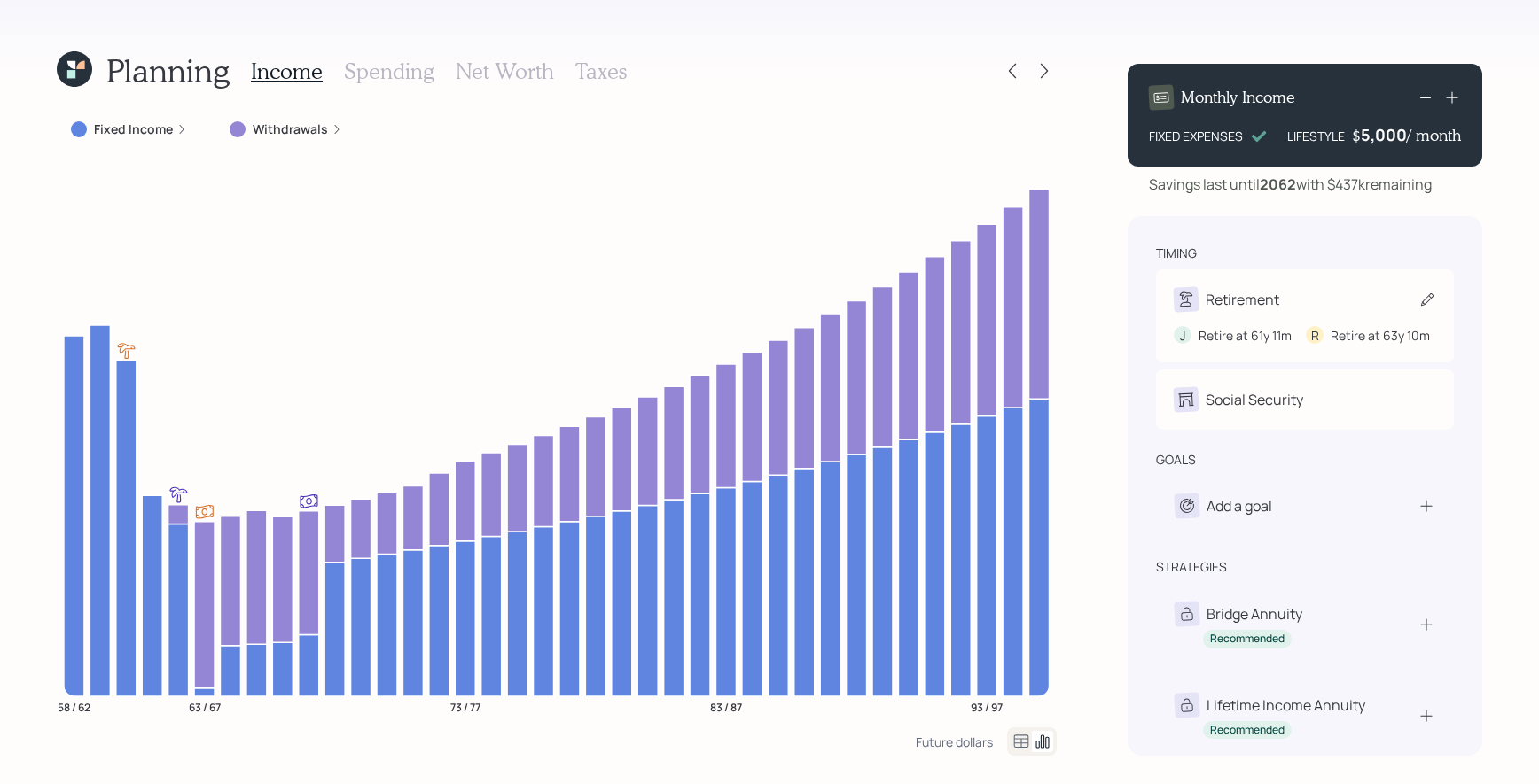
click at [1321, 303] on div "Retirement" at bounding box center [1305, 299] width 262 height 25
select select "11"
select select "10"
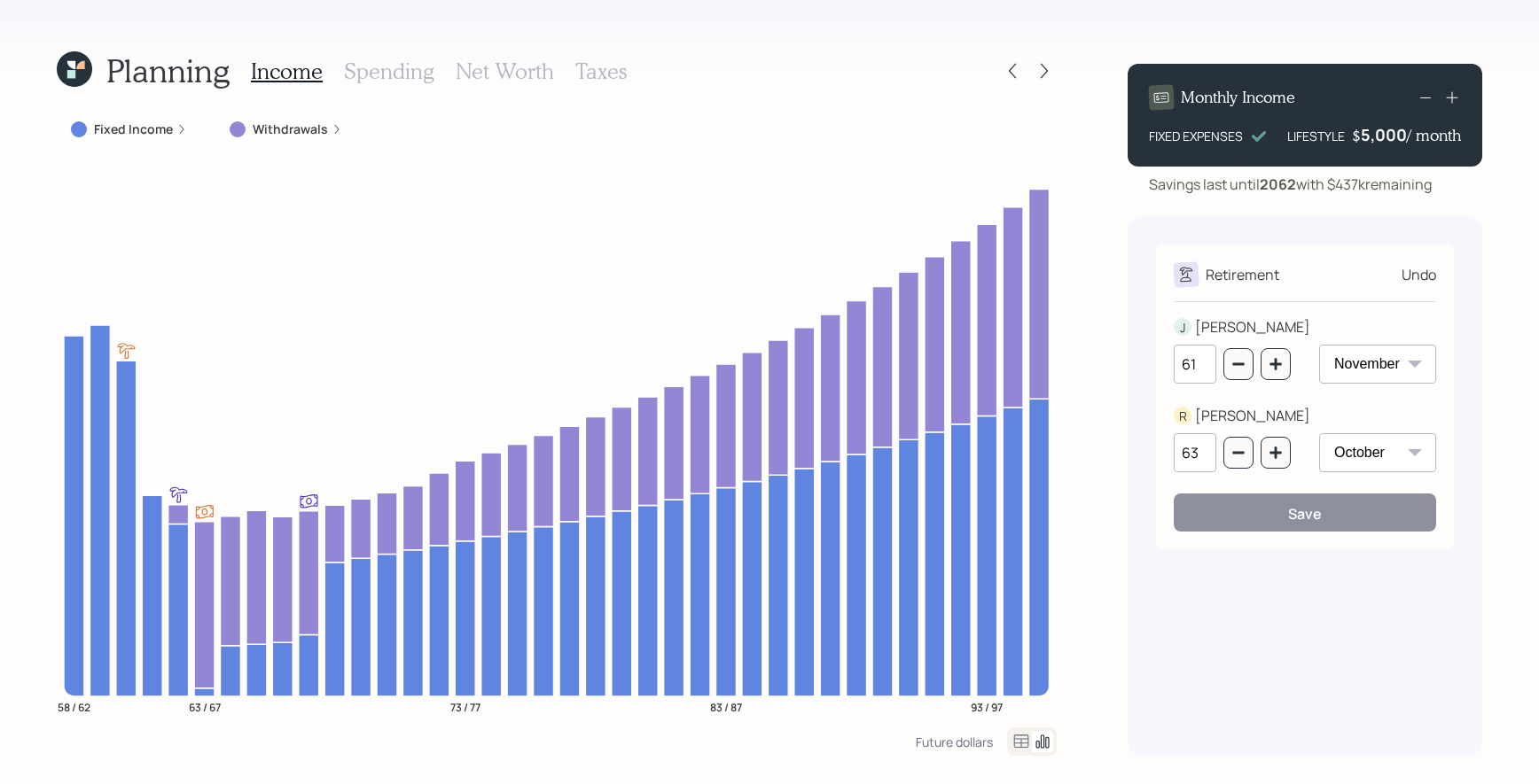
click at [1432, 275] on div "Undo" at bounding box center [1419, 274] width 35 height 21
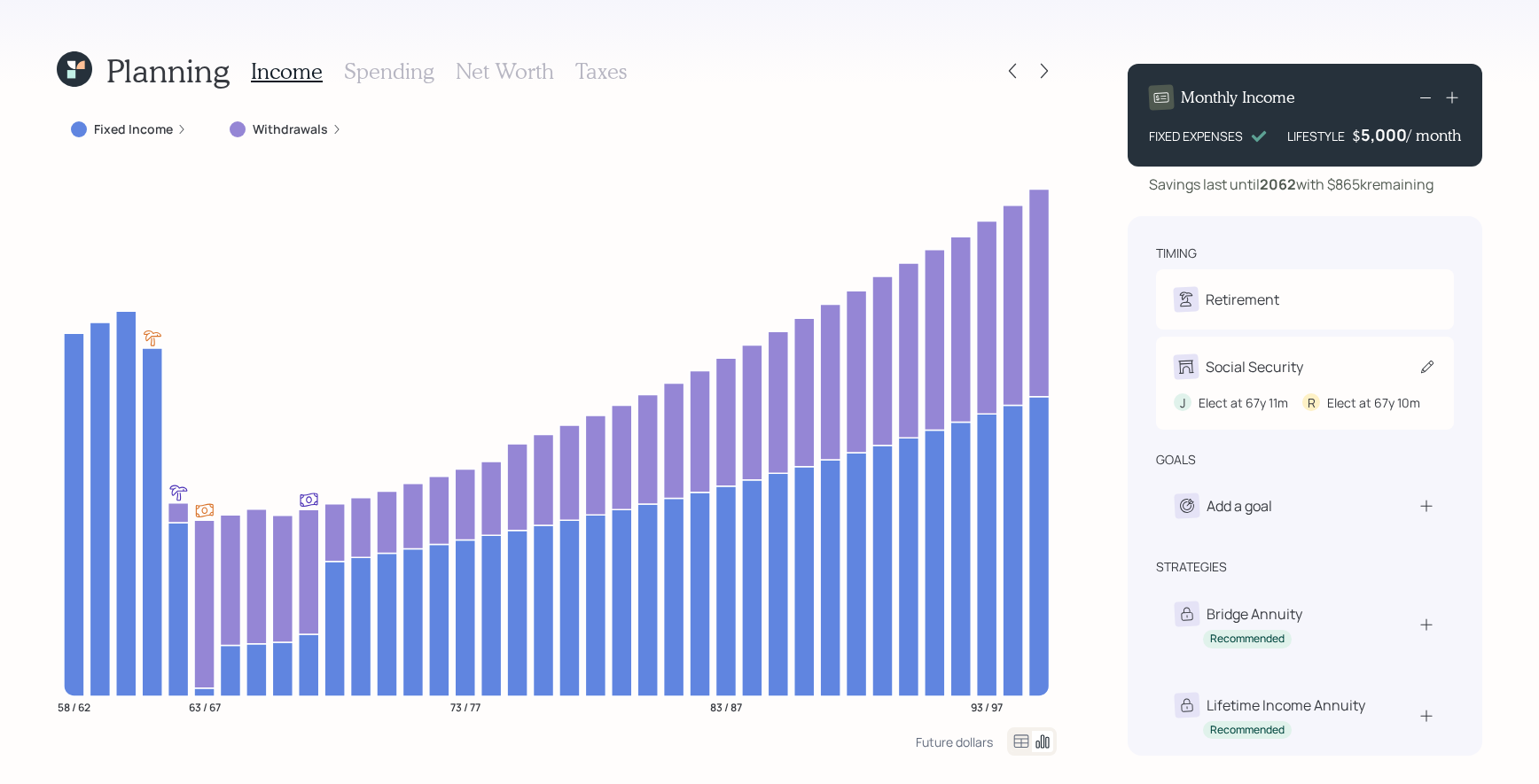
click at [1309, 352] on div "Social Security J Elect at 67y 11m R Elect at 67y 10m" at bounding box center [1305, 382] width 298 height 93
select select "11"
select select "10"
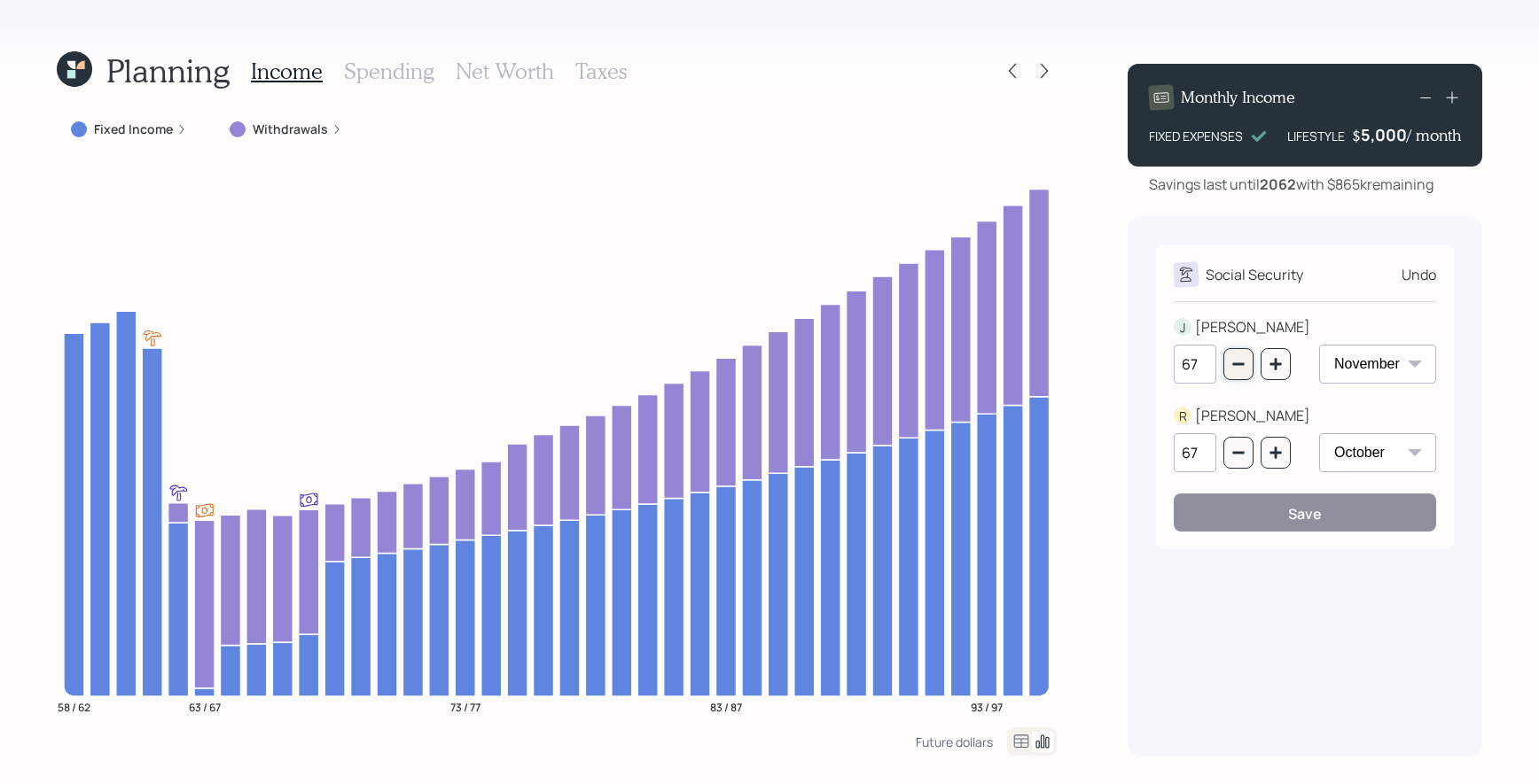
click at [1241, 361] on icon "button" at bounding box center [1237, 364] width 14 height 14
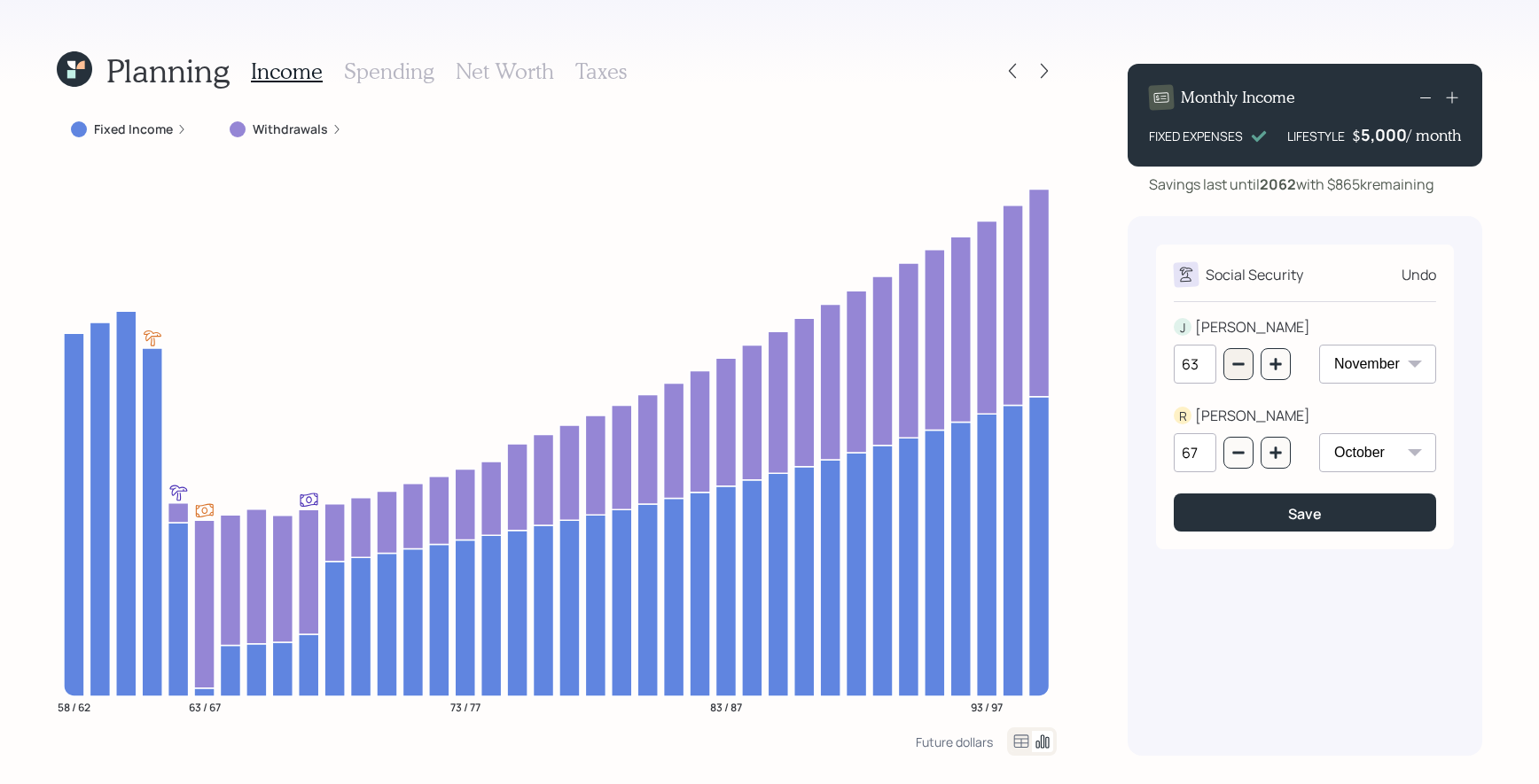
type input "62"
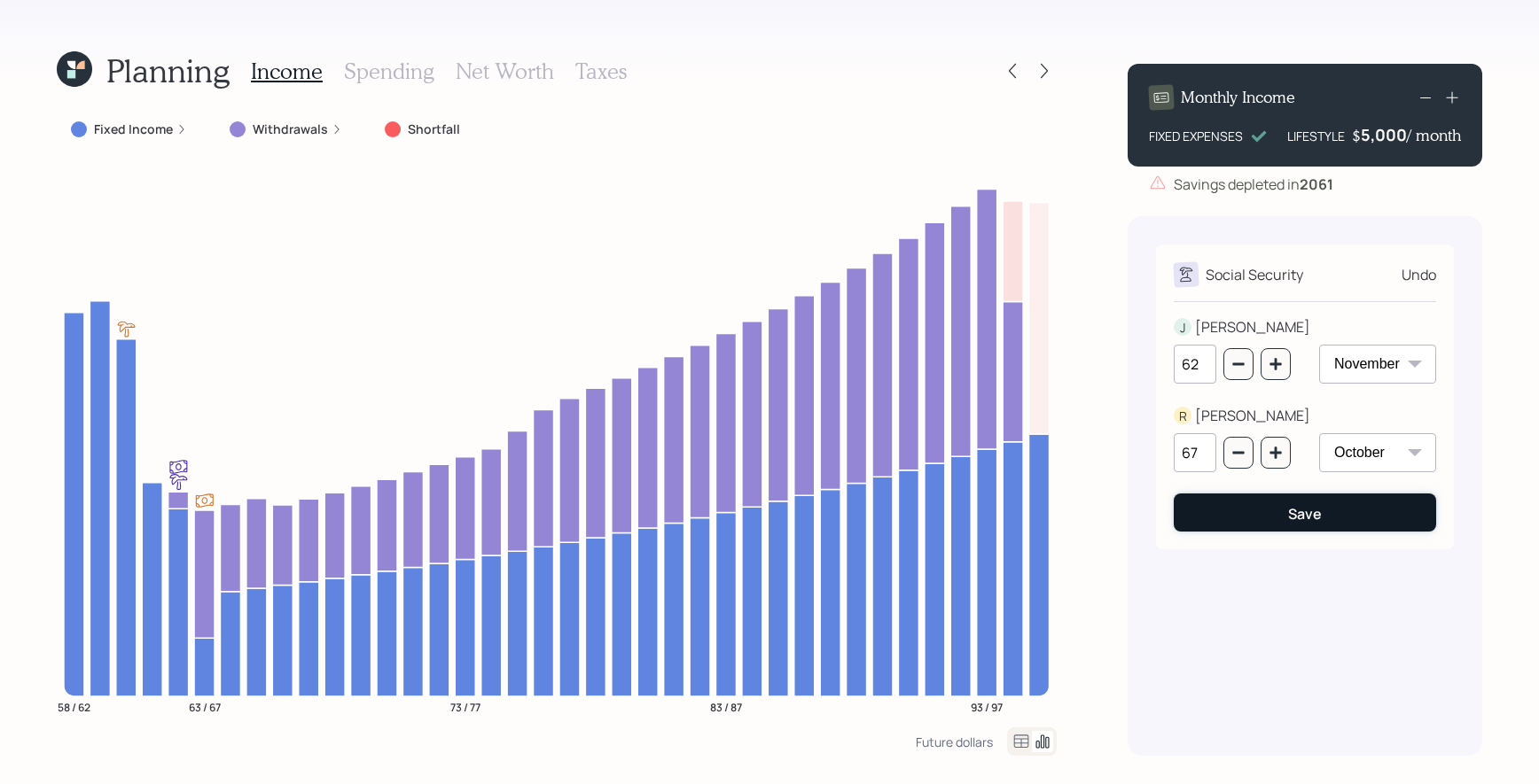
click at [1309, 530] on button "Save" at bounding box center [1305, 512] width 262 height 38
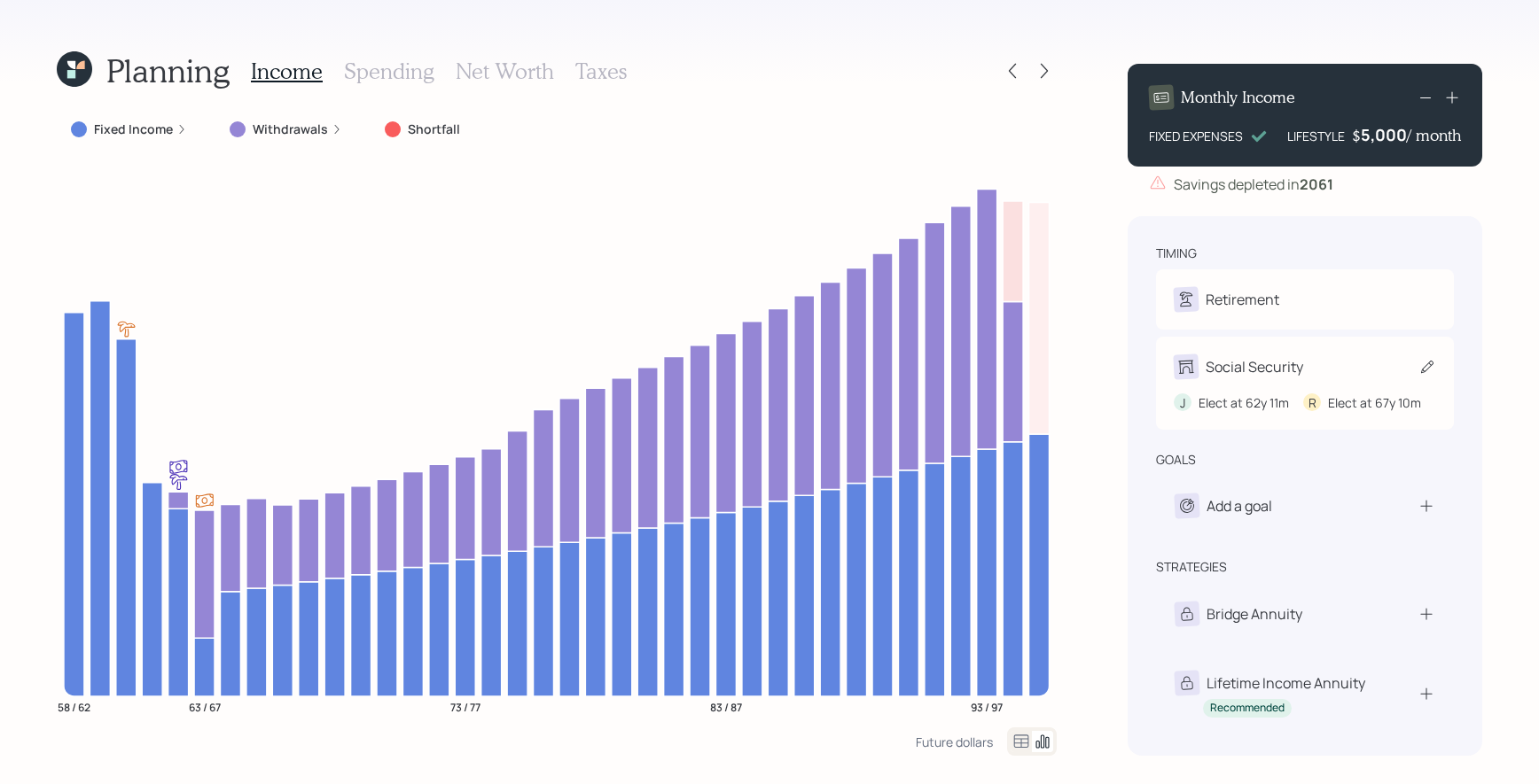
click at [1308, 358] on div "Social Security" at bounding box center [1305, 367] width 262 height 25
select select "11"
select select "10"
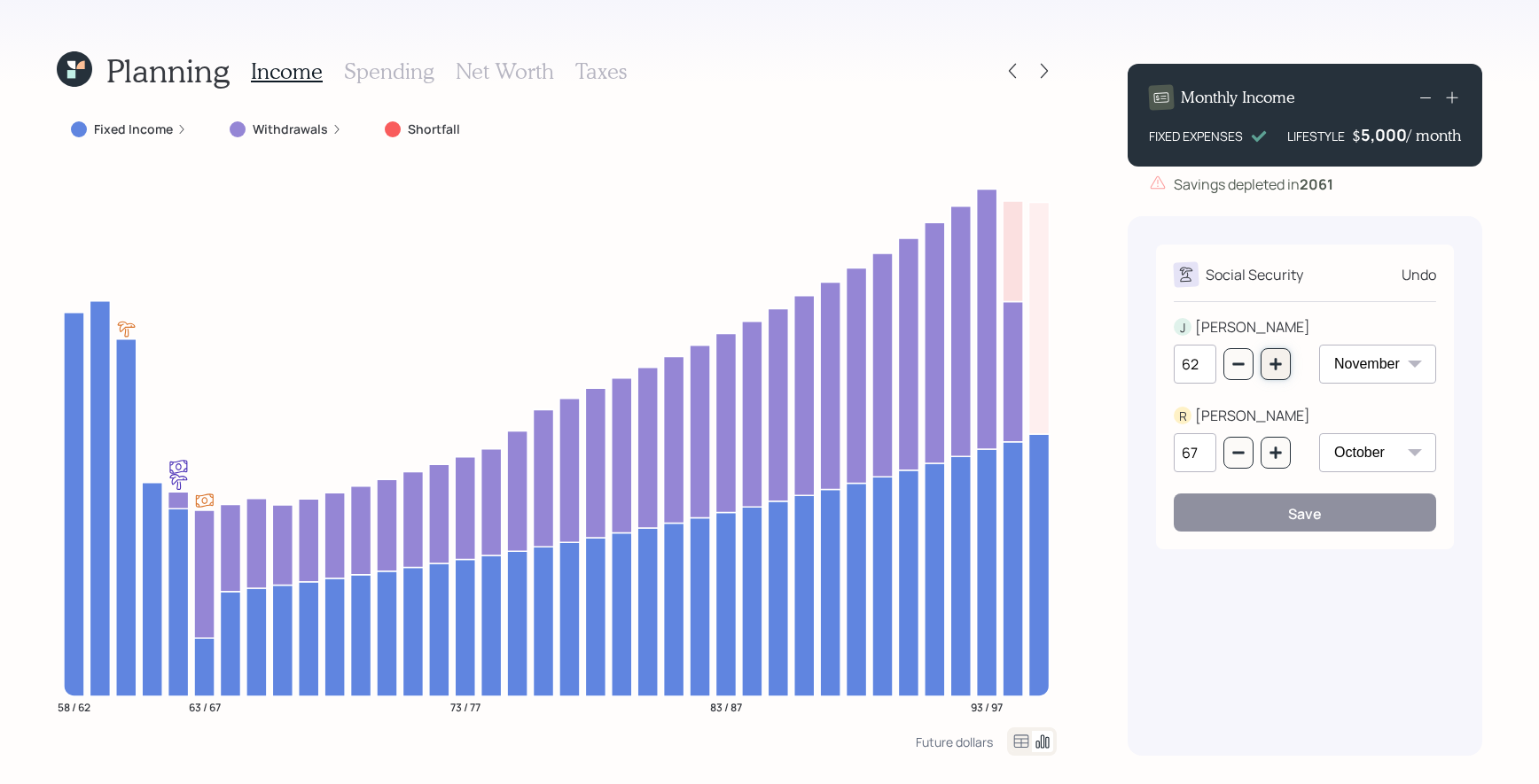
click at [1284, 377] on button "button" at bounding box center [1275, 364] width 30 height 32
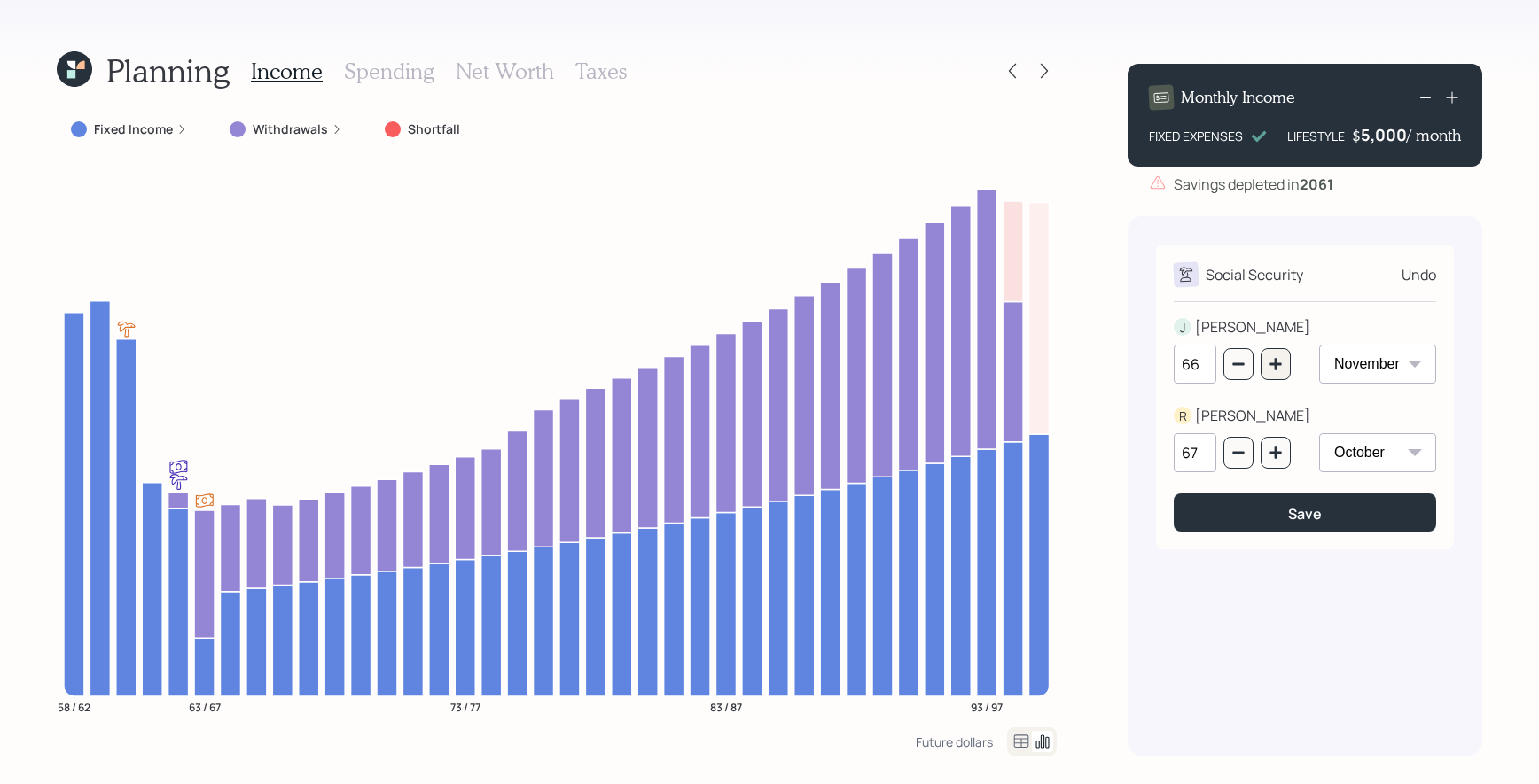
type input "67"
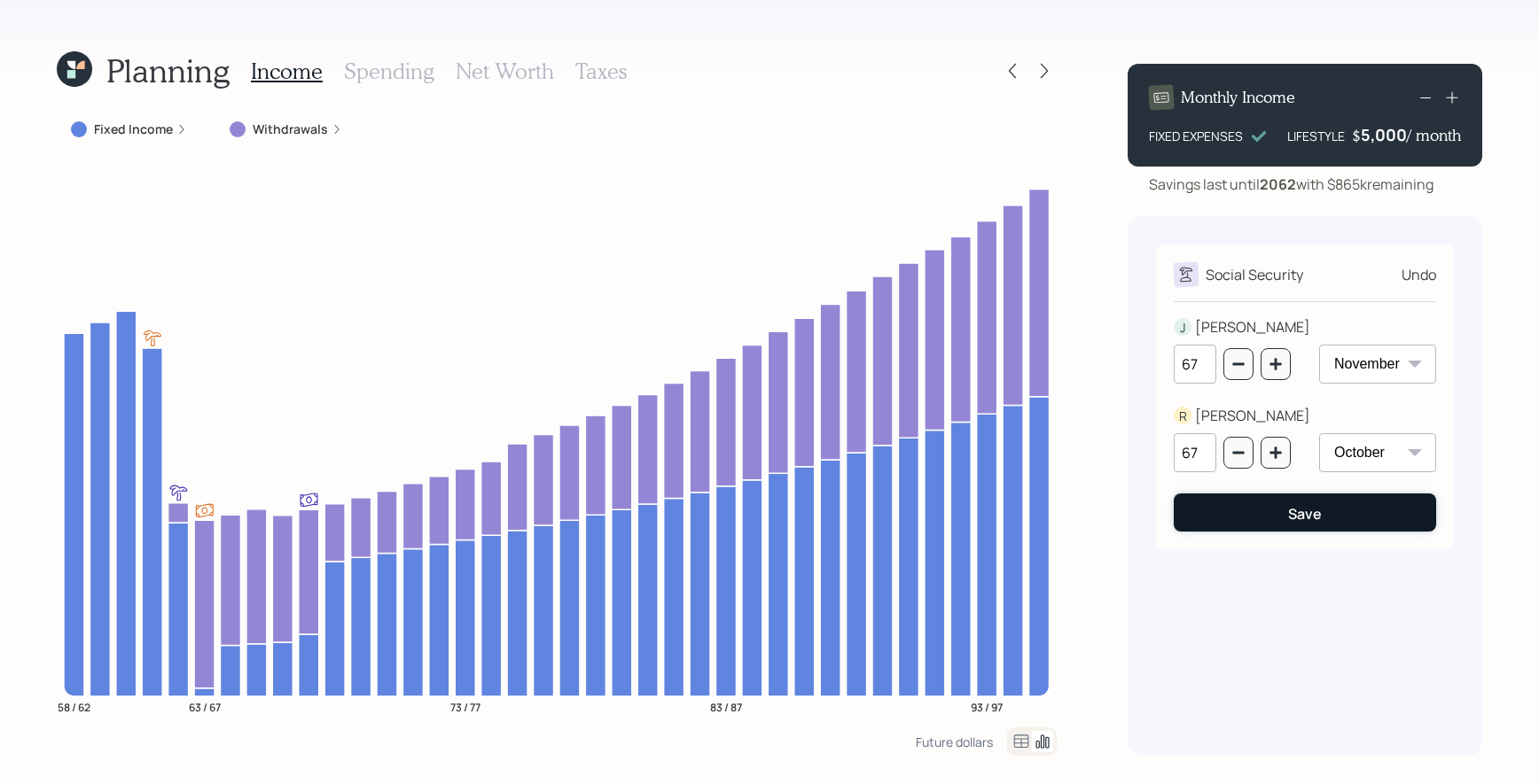
click at [1292, 524] on div "Save" at bounding box center [1305, 514] width 34 height 19
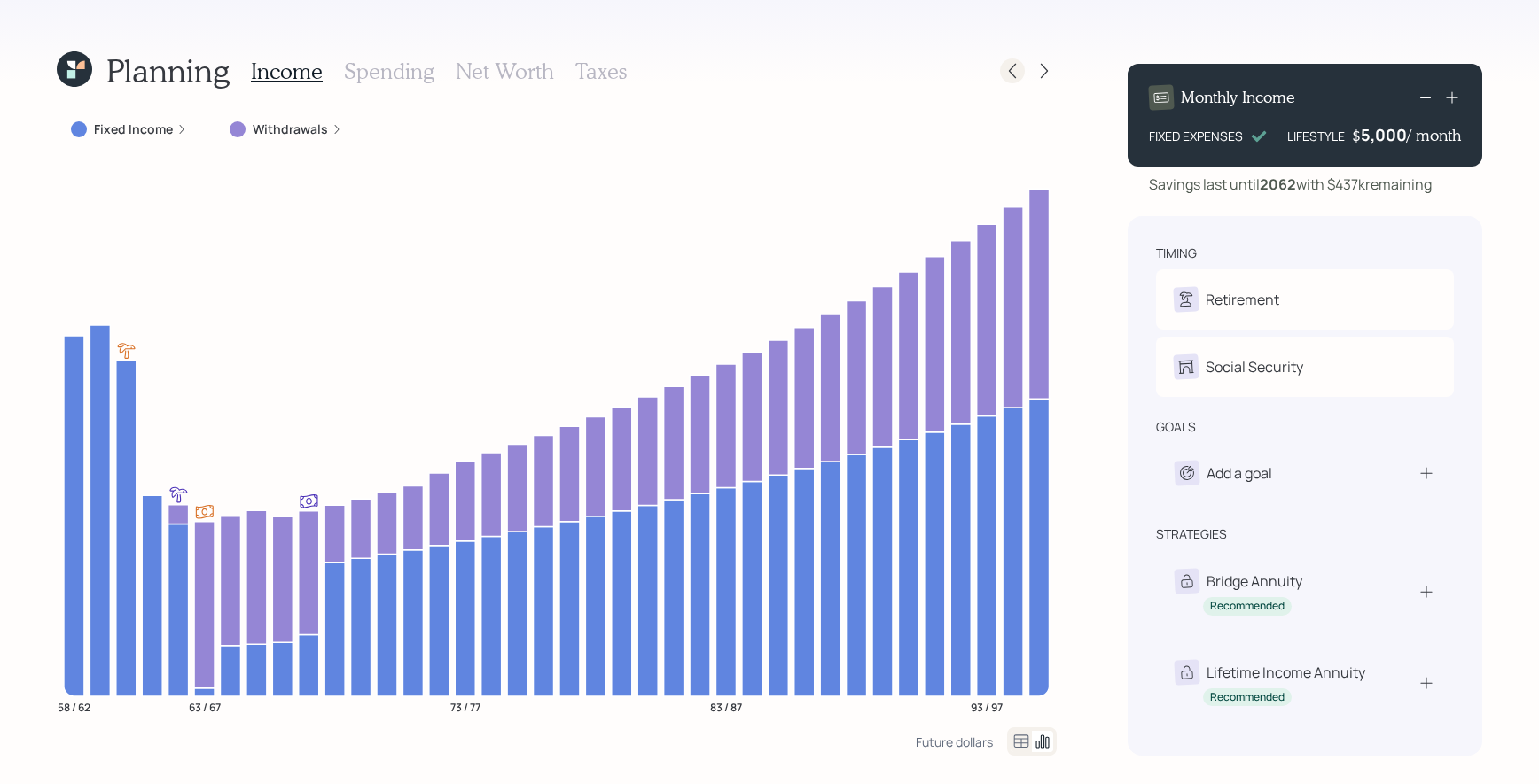
click at [1015, 75] on icon at bounding box center [1012, 70] width 17 height 17
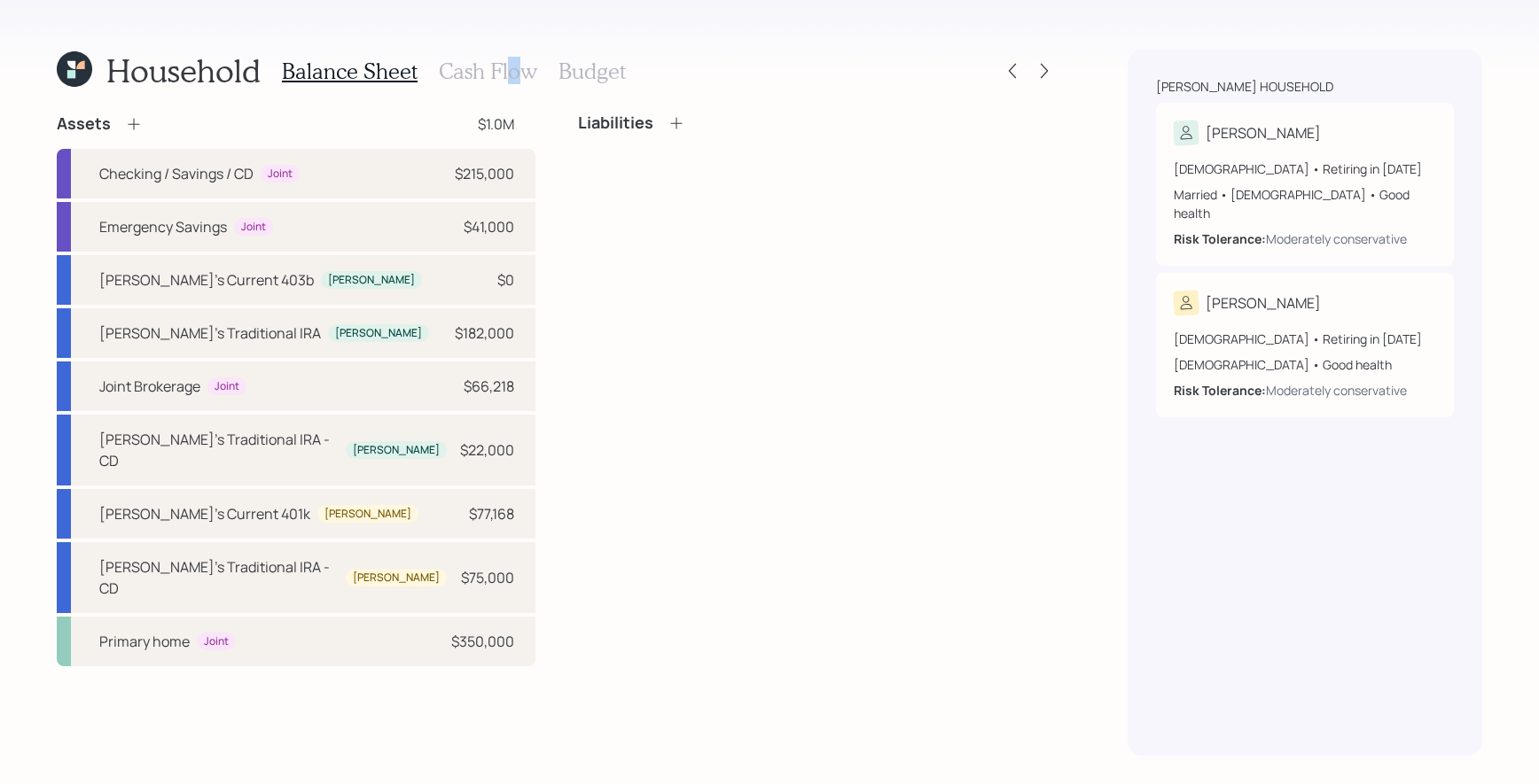
click at [510, 71] on h3 "Cash Flow" at bounding box center [487, 72] width 98 height 26
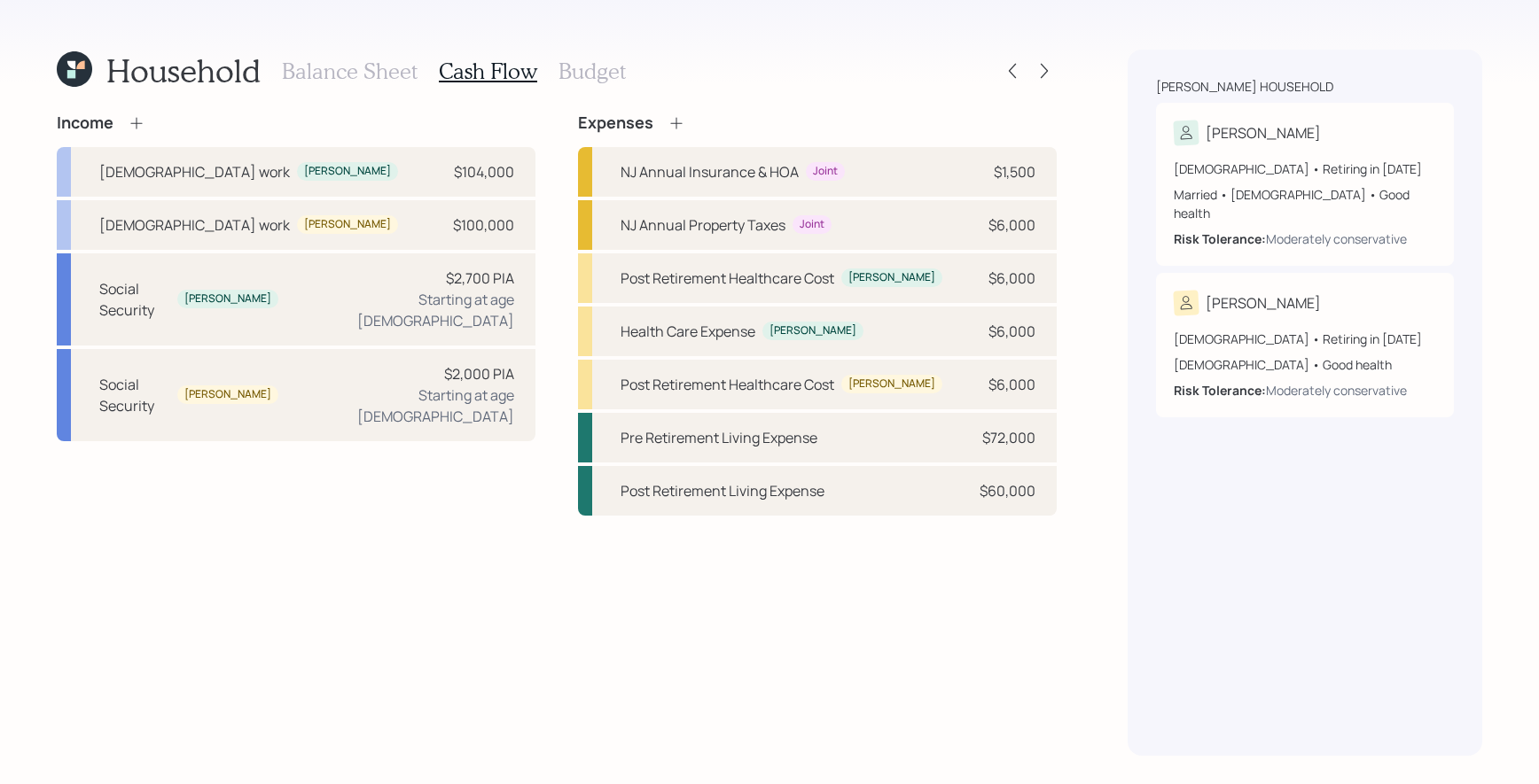
click at [142, 127] on icon at bounding box center [136, 122] width 17 height 17
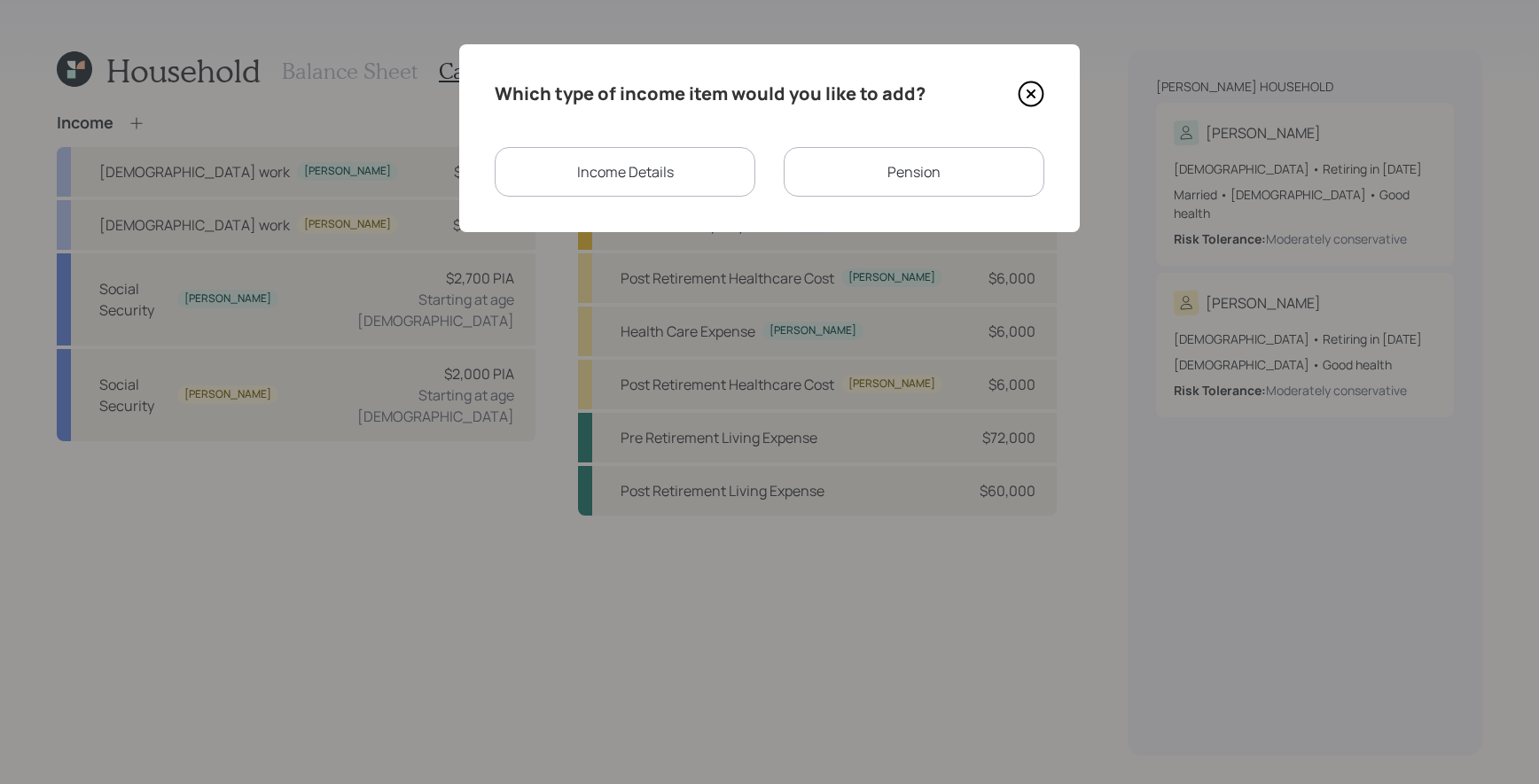
click at [641, 187] on div "Income Details" at bounding box center [624, 172] width 260 height 50
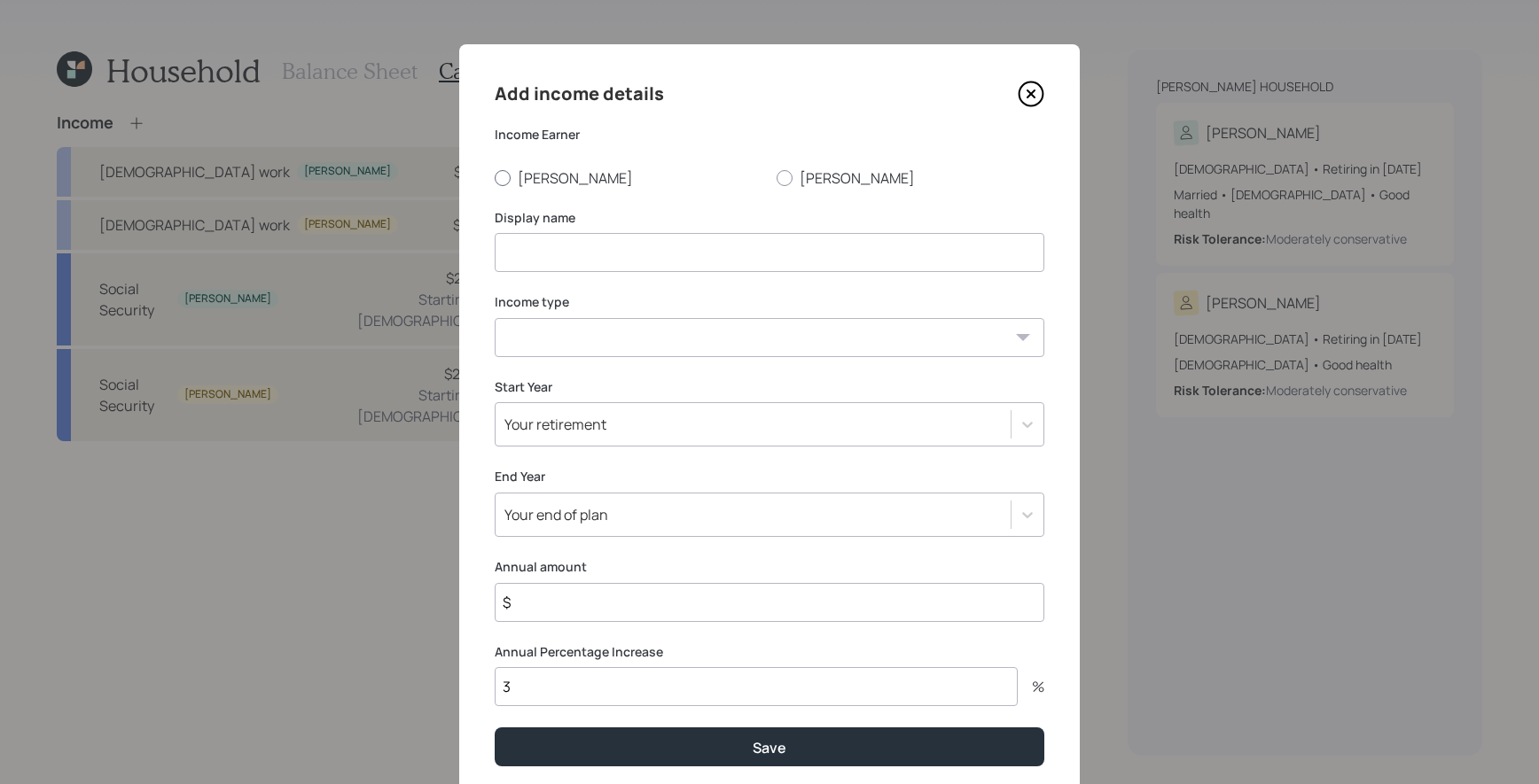
click at [541, 183] on label "[PERSON_NAME]" at bounding box center [628, 177] width 268 height 19
click at [495, 178] on input "[PERSON_NAME]" at bounding box center [494, 177] width 1 height 1
radio input "true"
click at [541, 251] on input at bounding box center [770, 253] width 550 height 39
type input "[PERSON_NAME] [DEMOGRAPHIC_DATA] work"
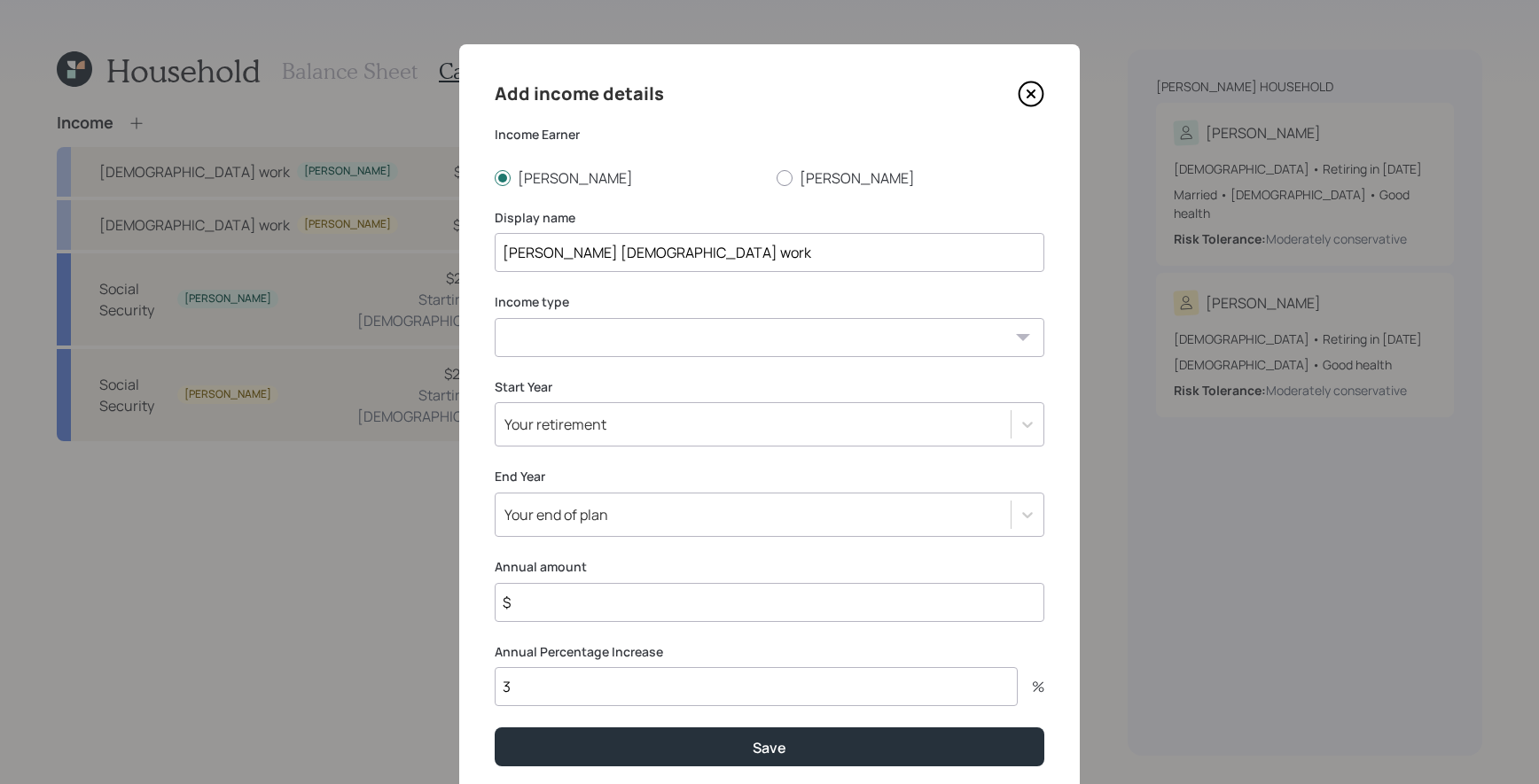
click at [542, 325] on select "[DEMOGRAPHIC_DATA] work [DEMOGRAPHIC_DATA] work Self employment Other" at bounding box center [770, 337] width 550 height 39
click at [1036, 67] on div "Add income details Income Earner [PERSON_NAME] [PERSON_NAME] Display name [PERS…" at bounding box center [769, 423] width 621 height 757
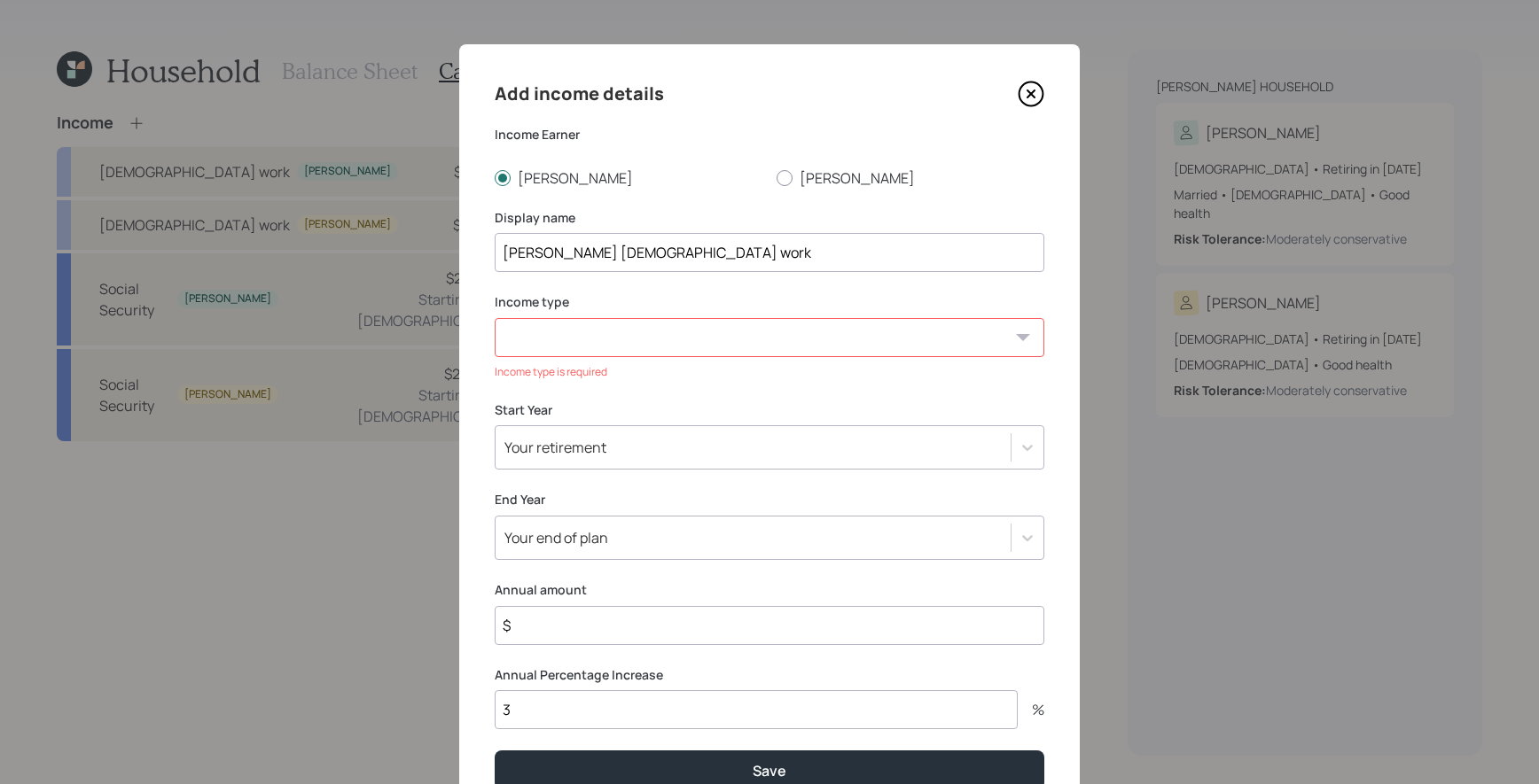
click at [1036, 82] on icon at bounding box center [1031, 94] width 27 height 27
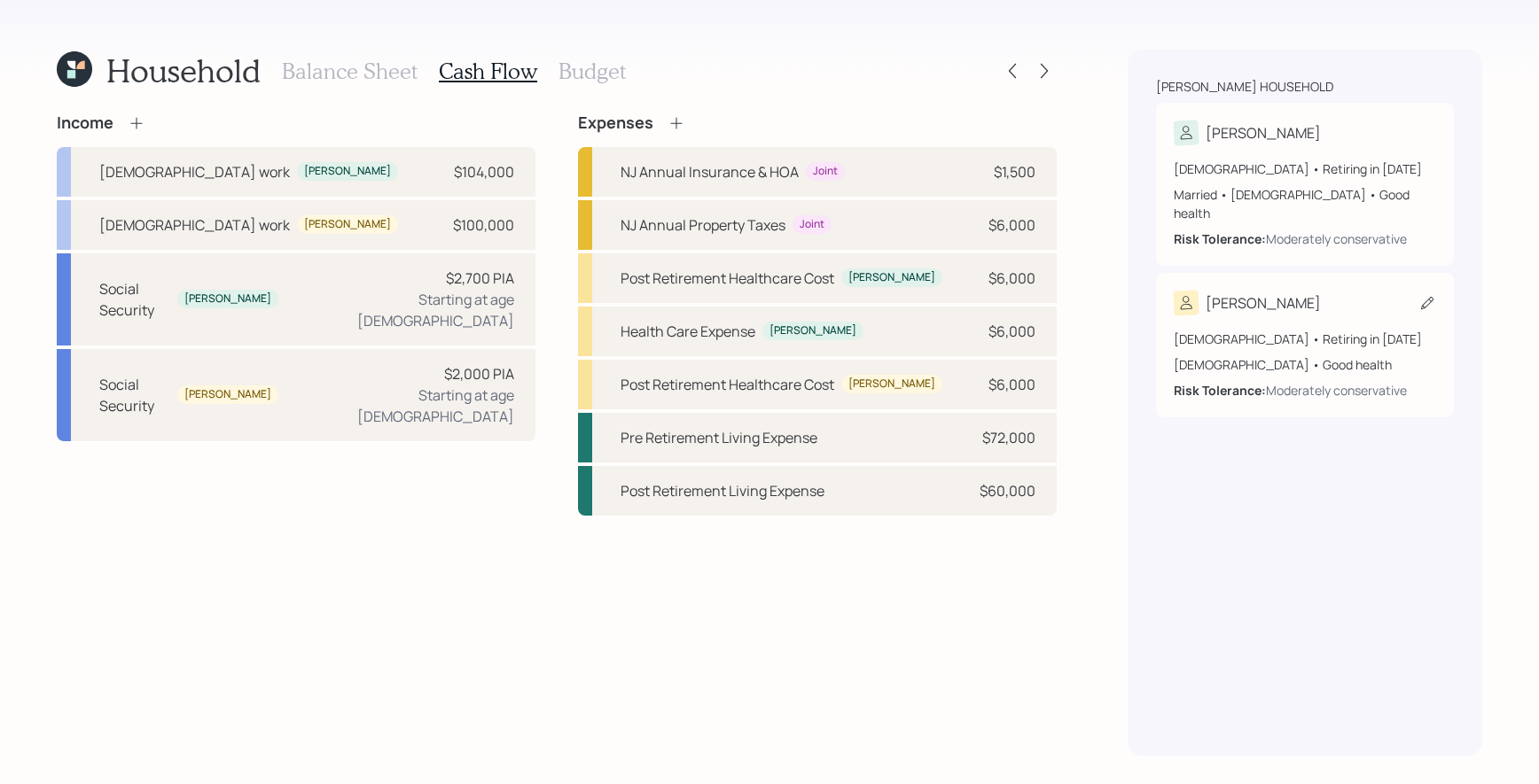
click at [1226, 356] on div "[DEMOGRAPHIC_DATA] • Good health" at bounding box center [1305, 365] width 262 height 18
select select "10"
select select "good"
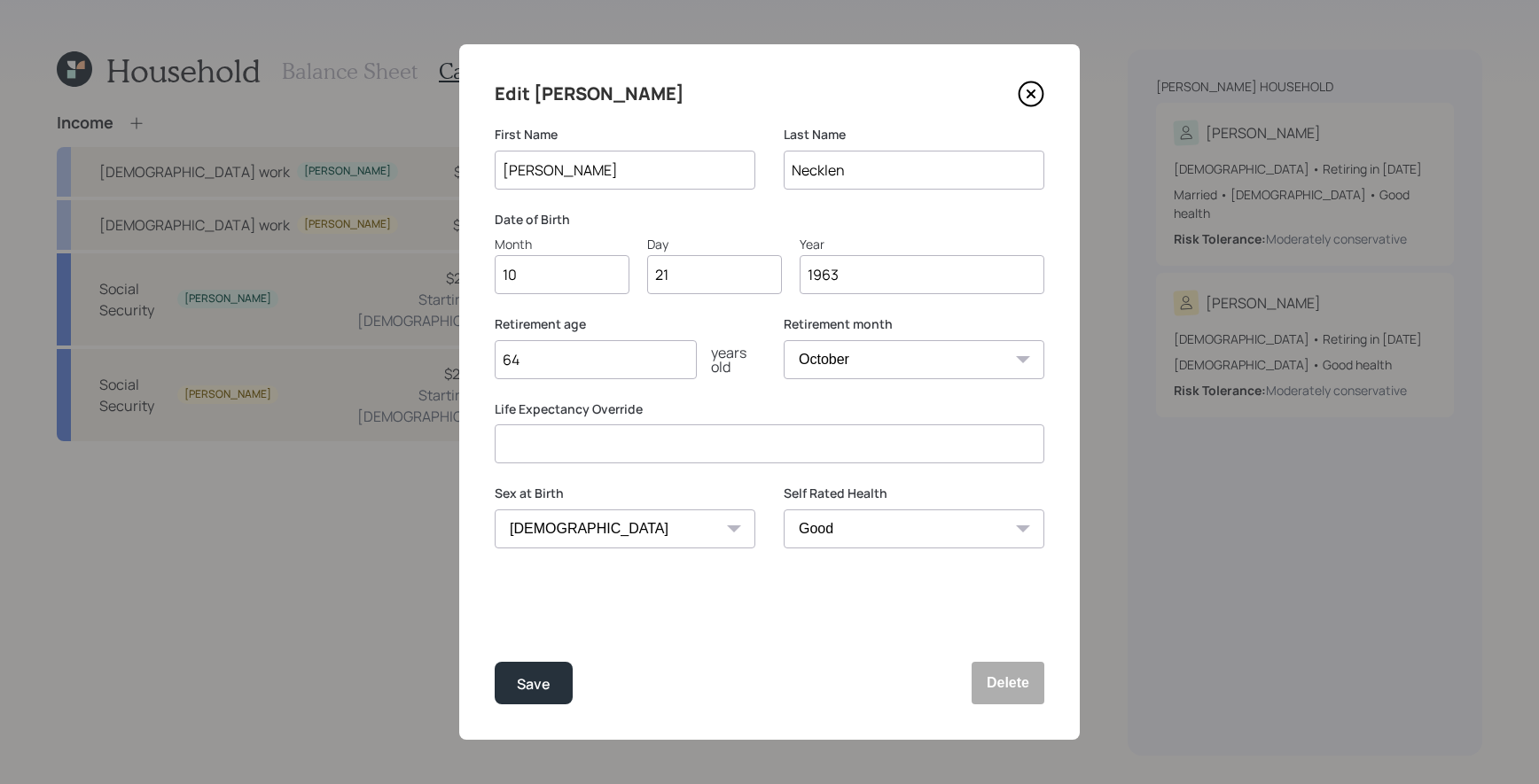
click at [604, 378] on input "64" at bounding box center [596, 359] width 202 height 39
type input "65"
click at [539, 682] on div "Save" at bounding box center [533, 685] width 34 height 24
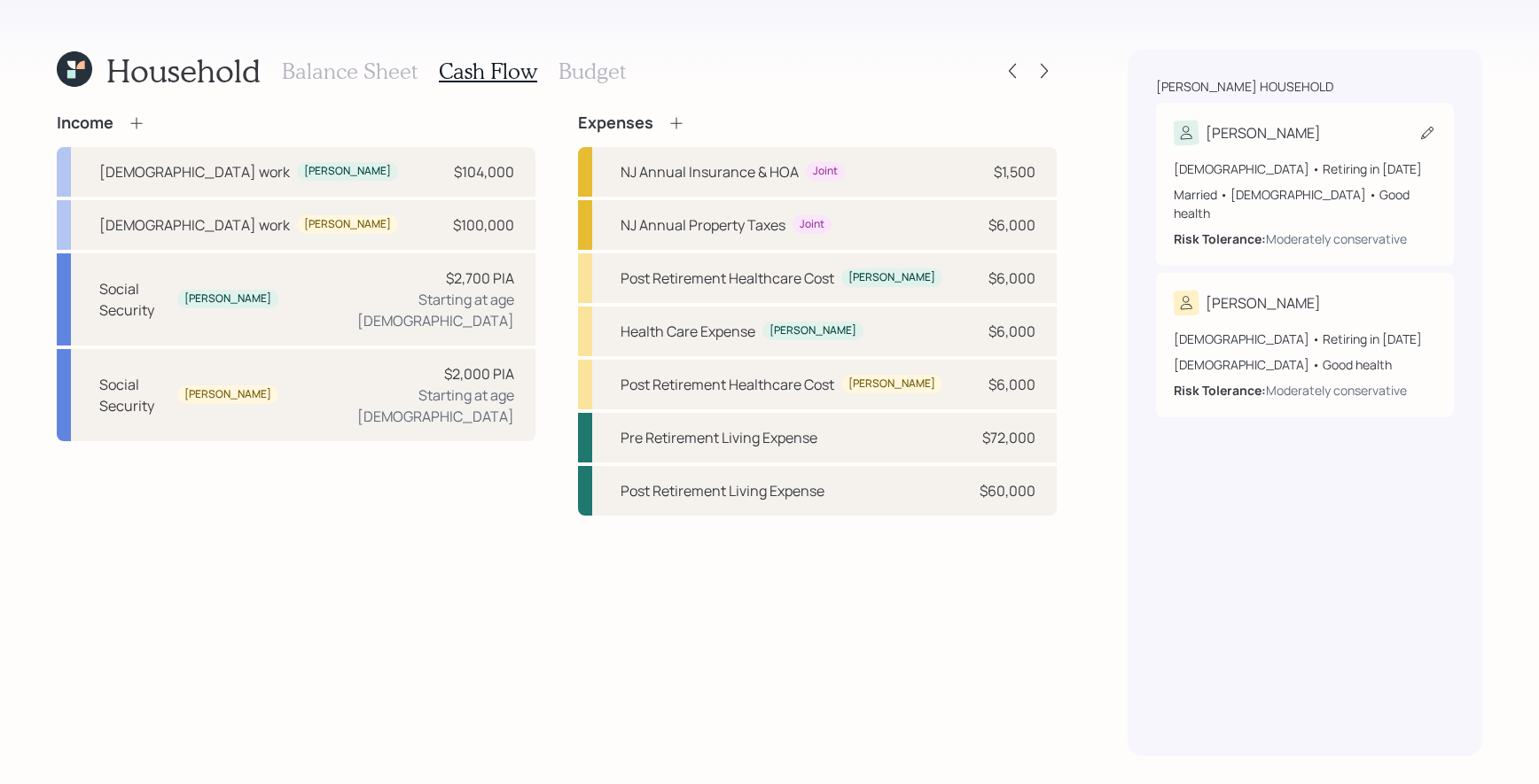
click at [1308, 200] on div "Married • [DEMOGRAPHIC_DATA] • Good health" at bounding box center [1305, 204] width 262 height 37
select select "11"
select select "[DEMOGRAPHIC_DATA]"
select select "good"
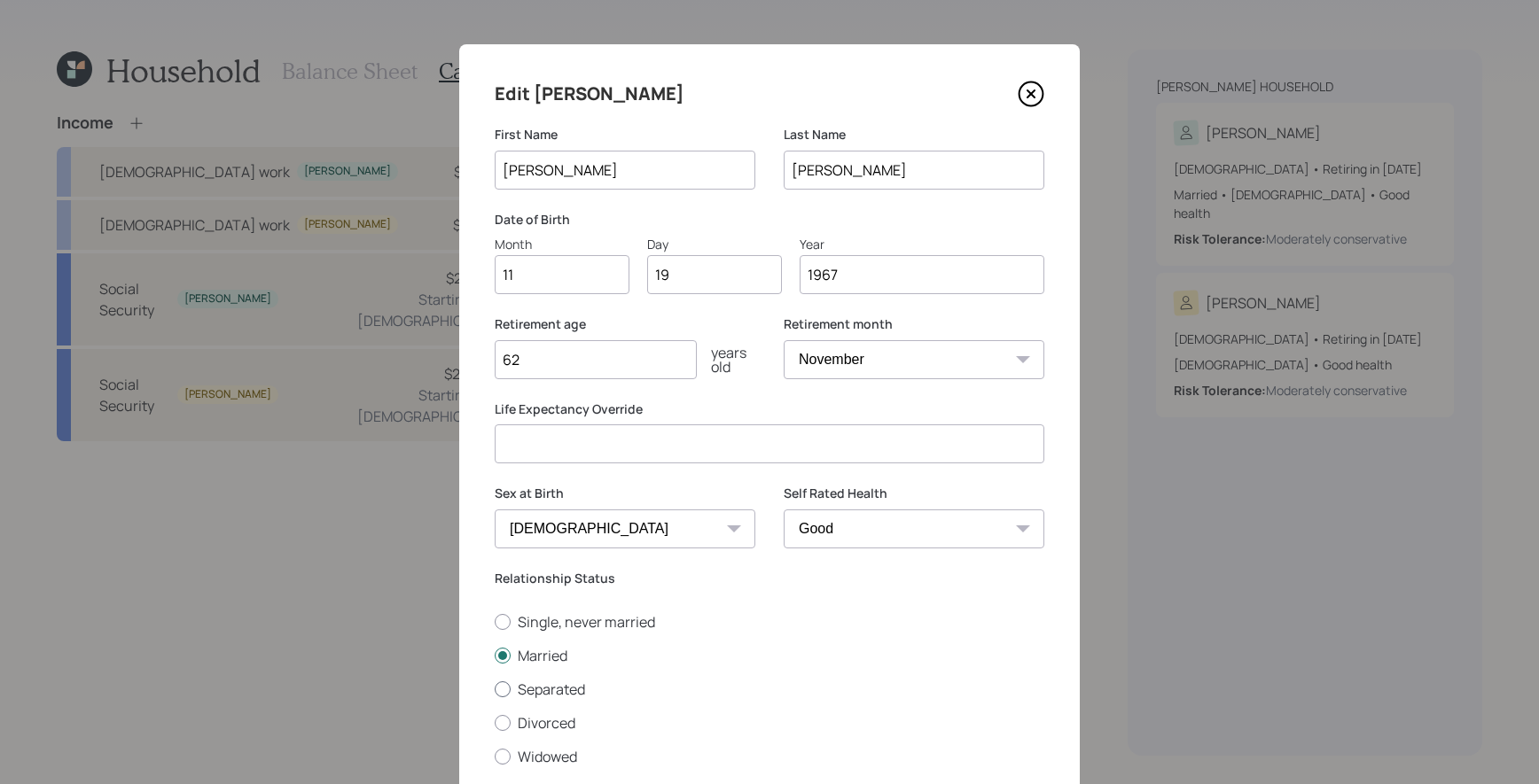
scroll to position [122, 0]
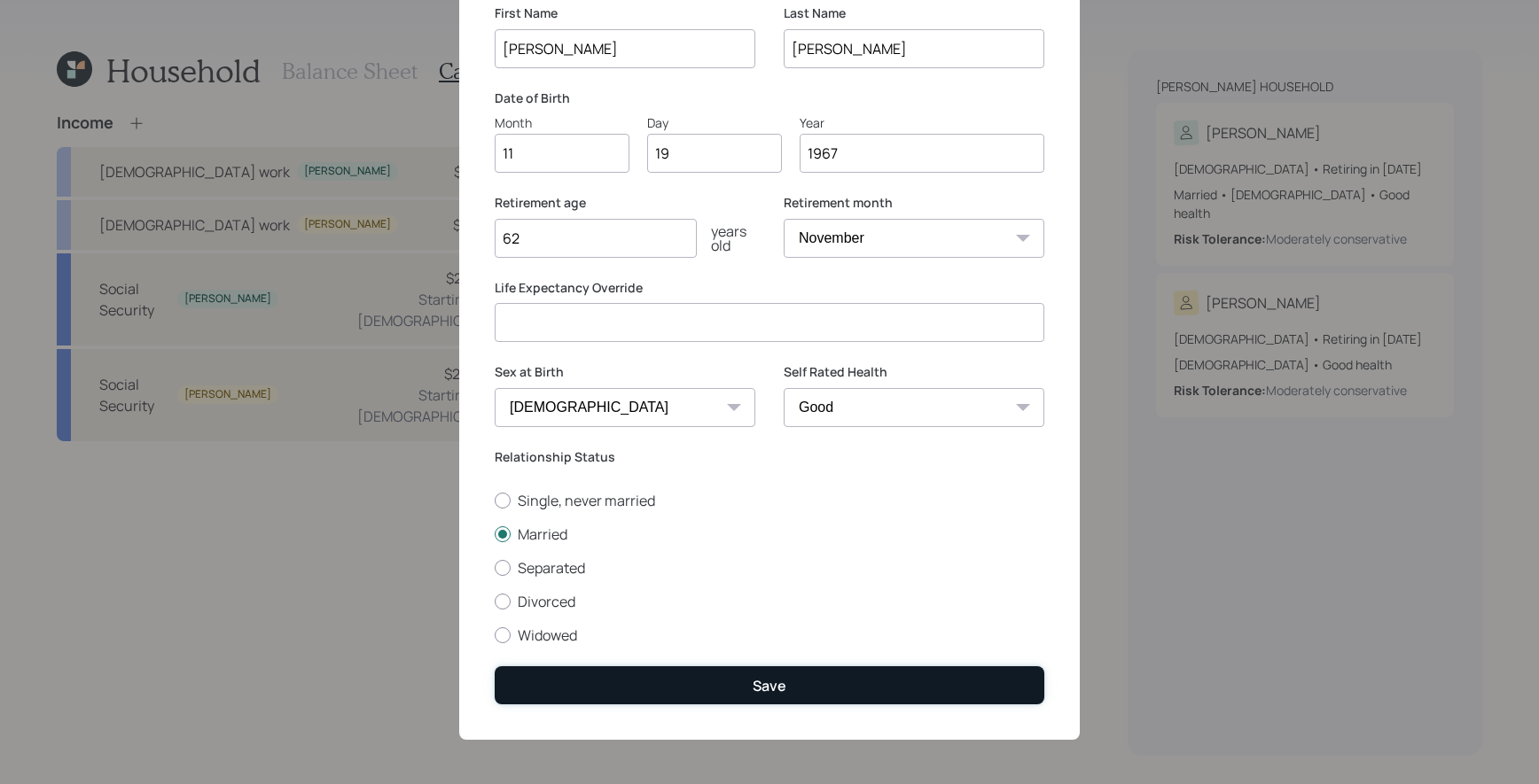
click at [758, 696] on button "Save" at bounding box center [770, 685] width 550 height 38
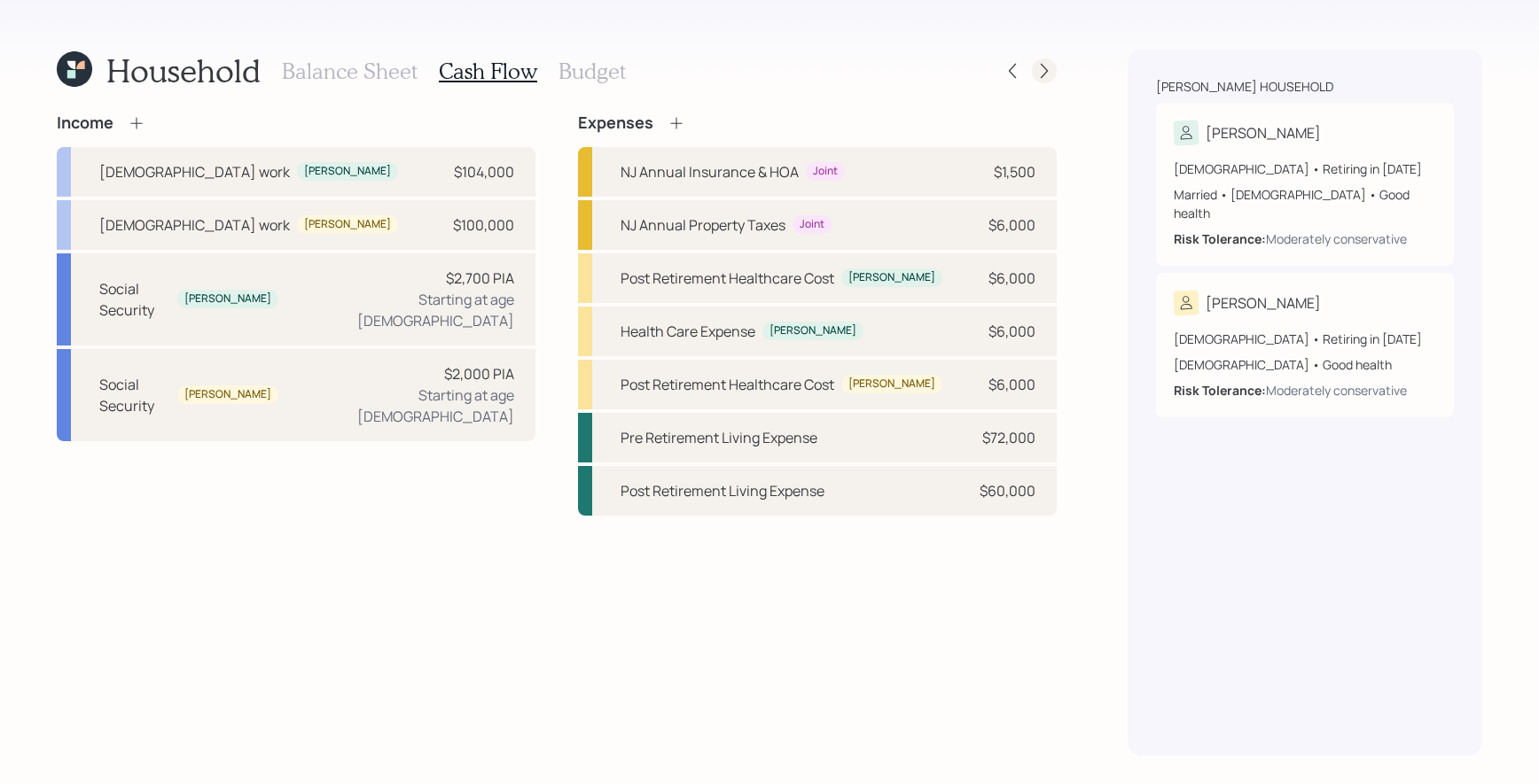
click at [1043, 83] on div at bounding box center [1043, 71] width 25 height 25
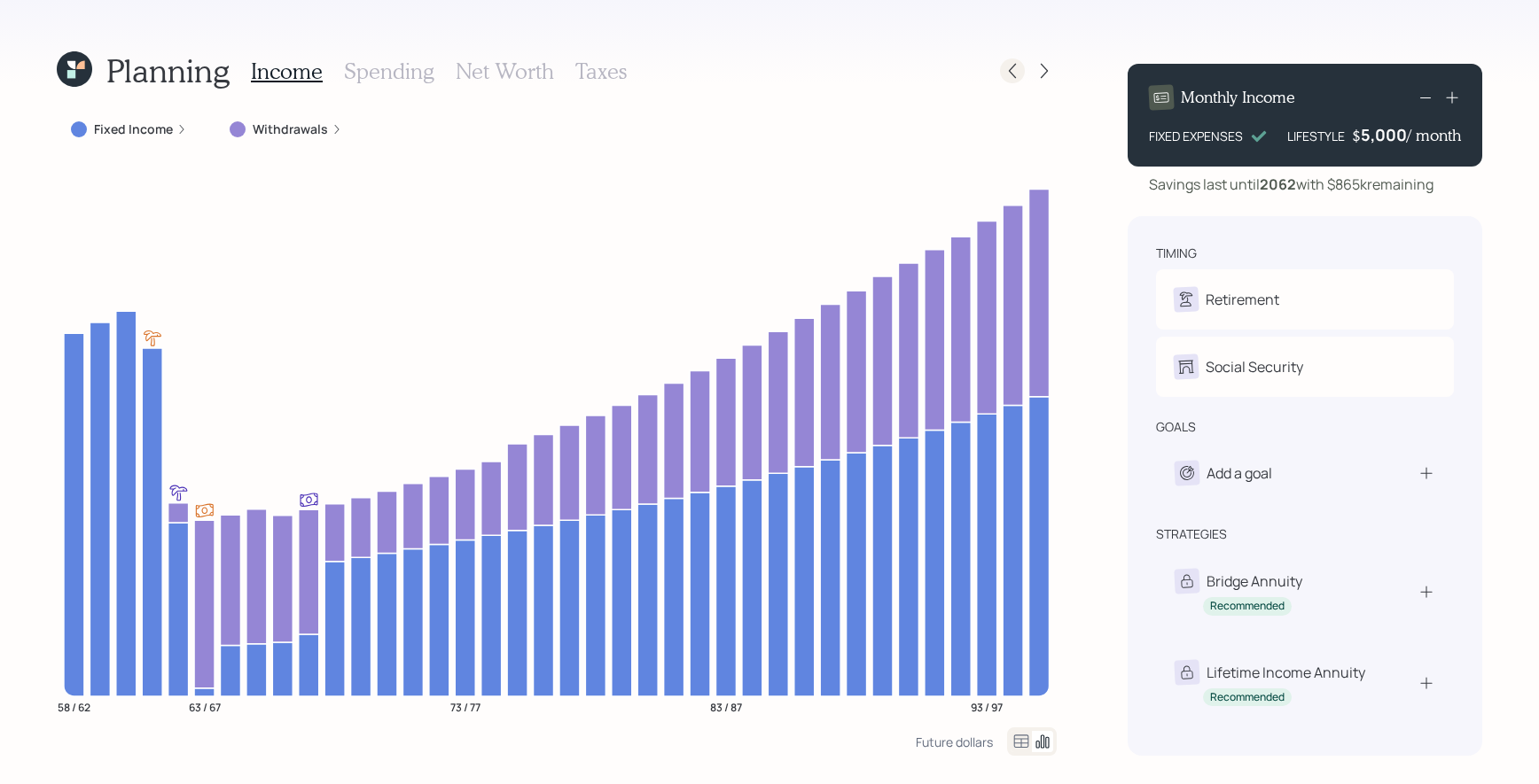
click at [1020, 74] on icon at bounding box center [1012, 70] width 17 height 17
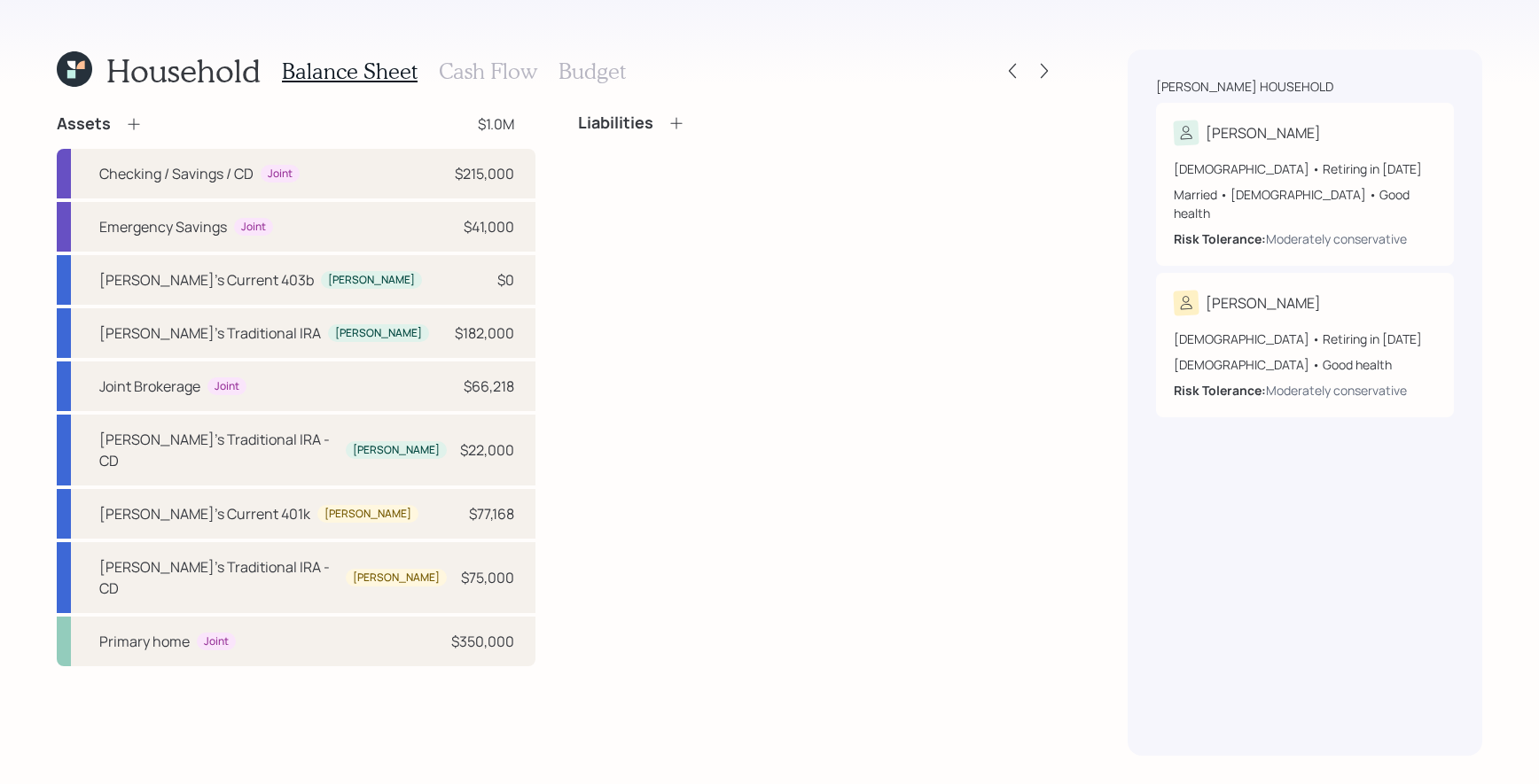
click at [493, 67] on h3 "Cash Flow" at bounding box center [487, 72] width 98 height 26
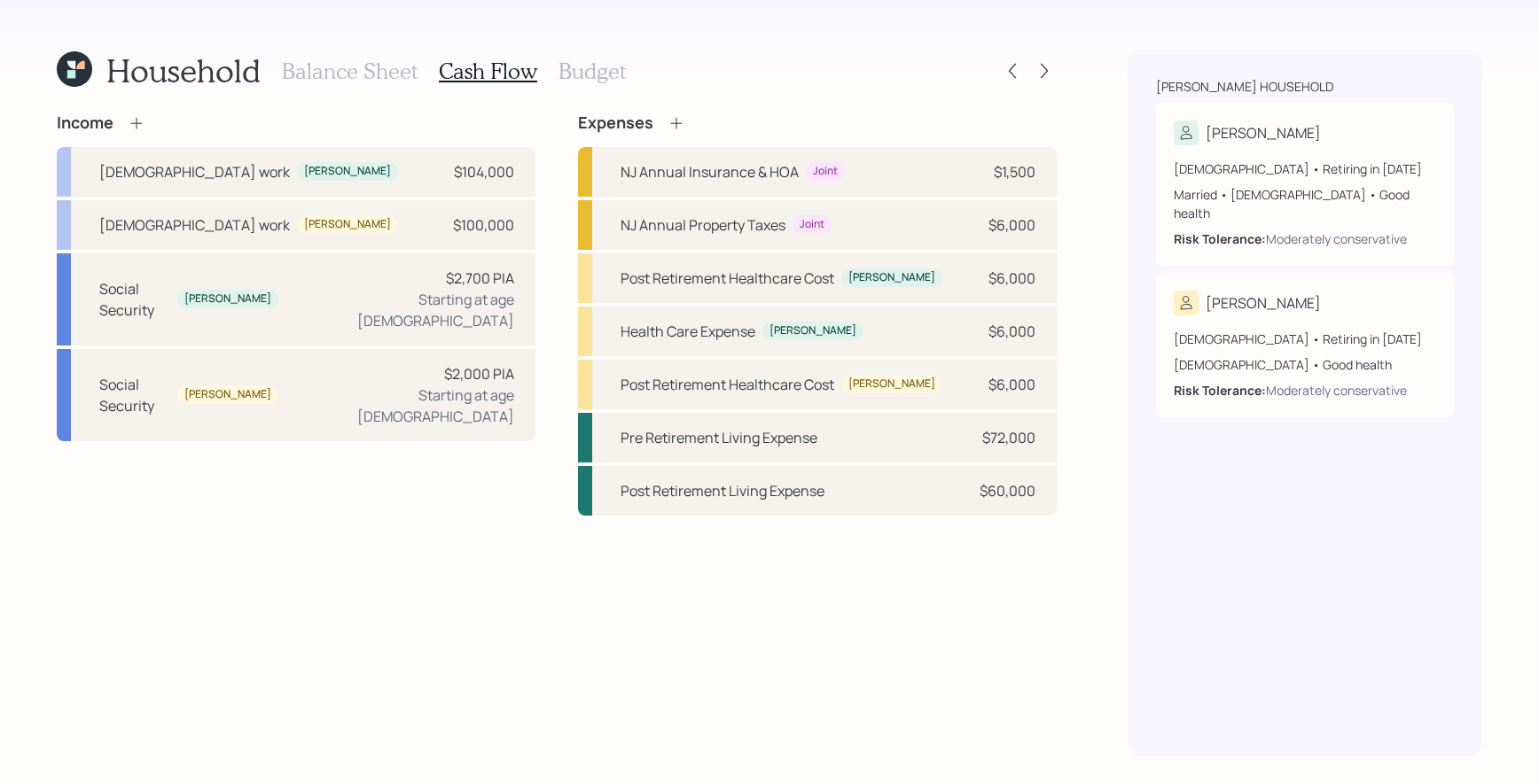
click at [142, 130] on icon at bounding box center [136, 122] width 17 height 17
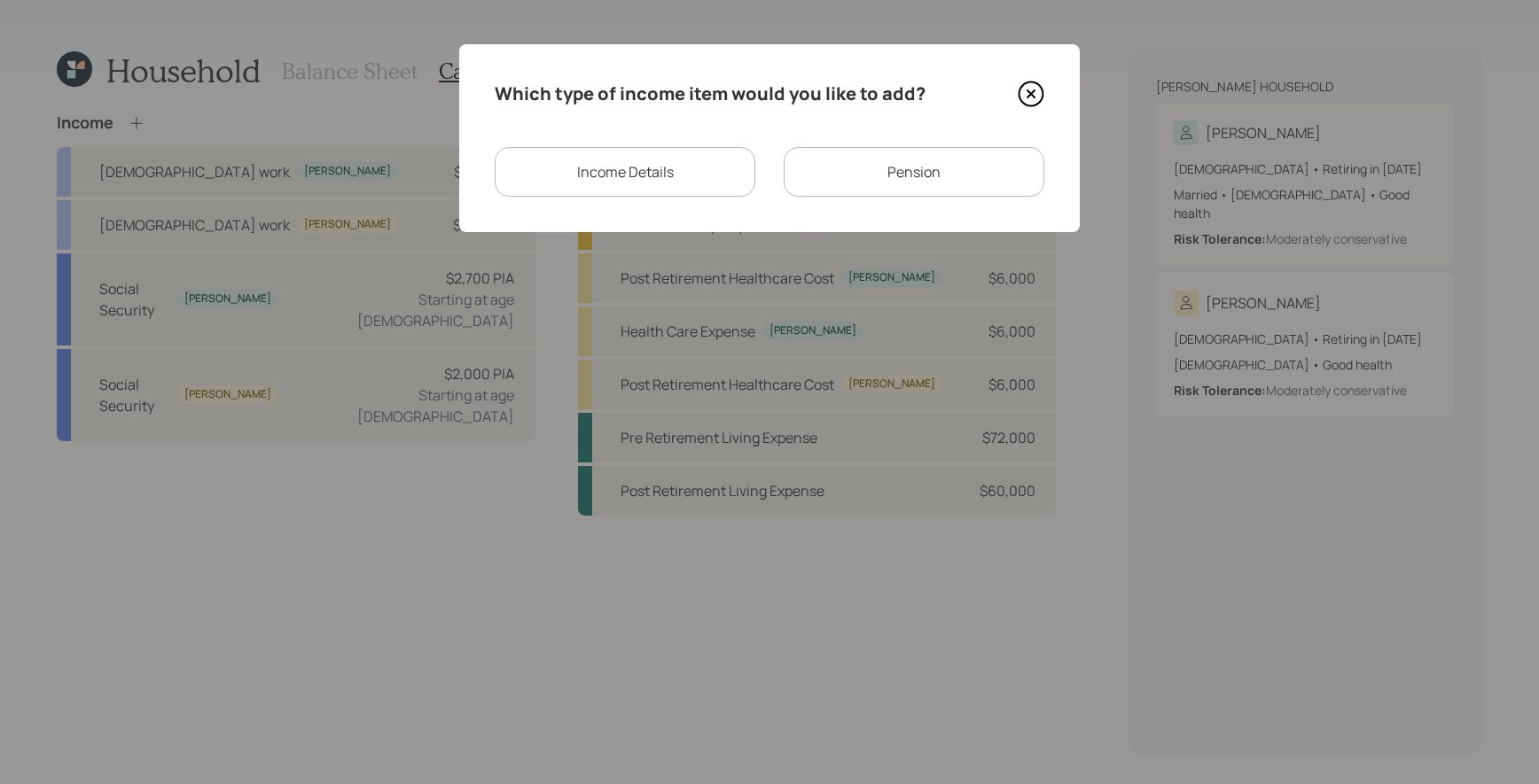
click at [612, 185] on div "Income Details" at bounding box center [624, 172] width 260 height 50
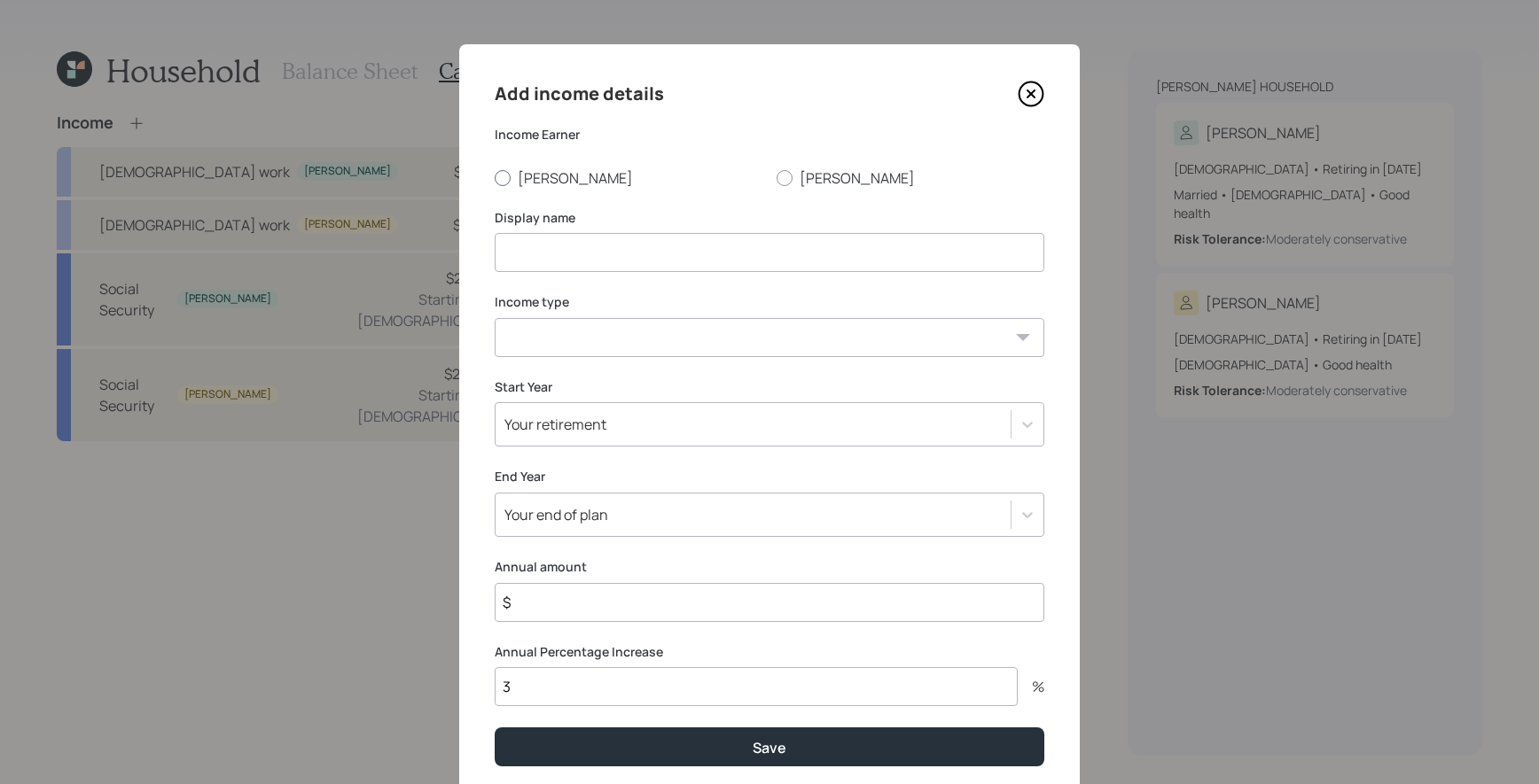
click at [530, 175] on label "[PERSON_NAME]" at bounding box center [628, 177] width 268 height 19
click at [495, 177] on input "[PERSON_NAME]" at bounding box center [494, 177] width 1 height 1
radio input "true"
click at [567, 260] on input at bounding box center [770, 253] width 550 height 39
type input "[DEMOGRAPHIC_DATA] work"
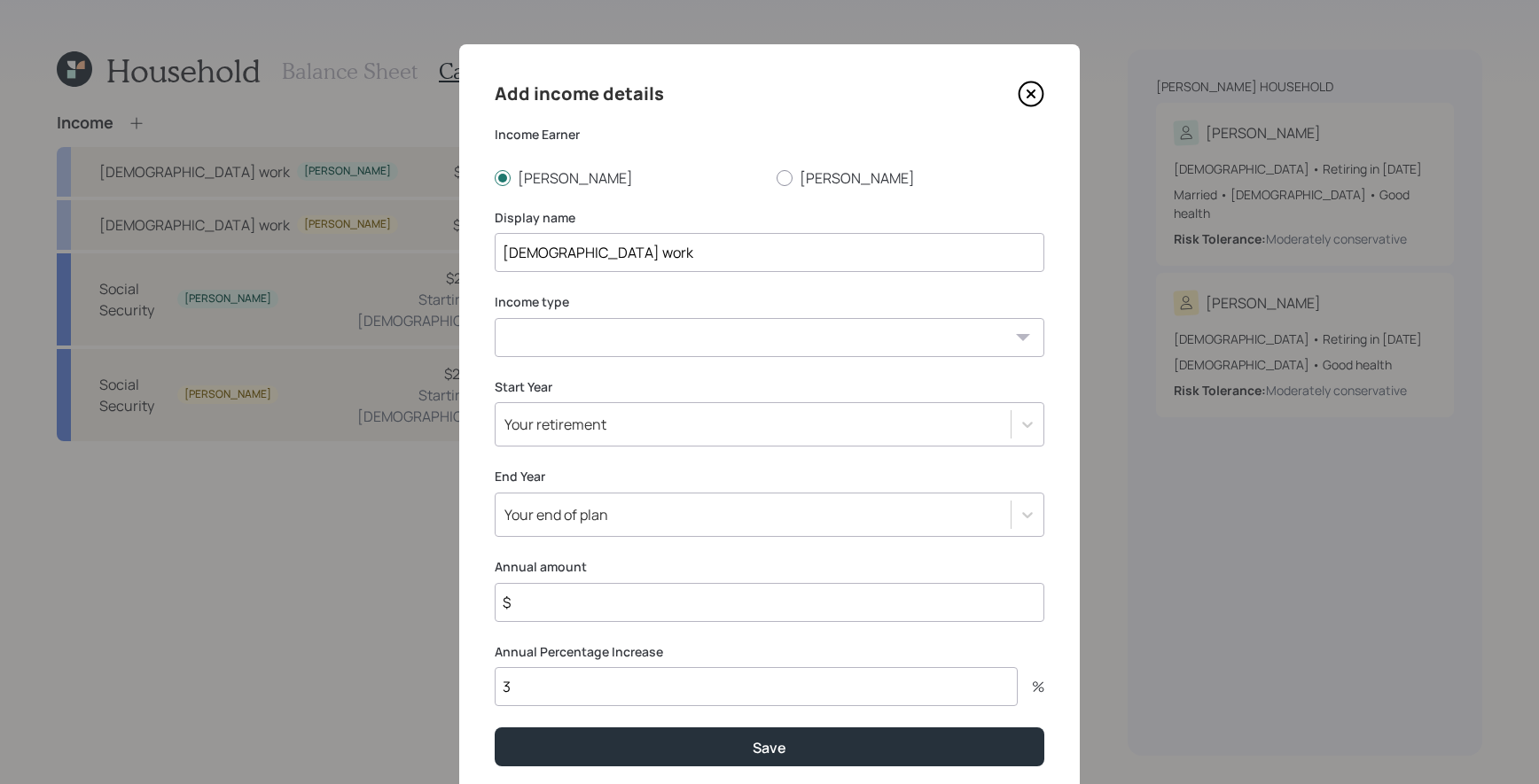
click at [521, 347] on select "[DEMOGRAPHIC_DATA] work [DEMOGRAPHIC_DATA] work Self employment Other" at bounding box center [770, 337] width 550 height 39
select select "part_time"
click at [495, 318] on select "[DEMOGRAPHIC_DATA] work [DEMOGRAPHIC_DATA] work Self employment Other" at bounding box center [770, 337] width 550 height 39
click at [559, 426] on div "Your retirement" at bounding box center [555, 424] width 102 height 19
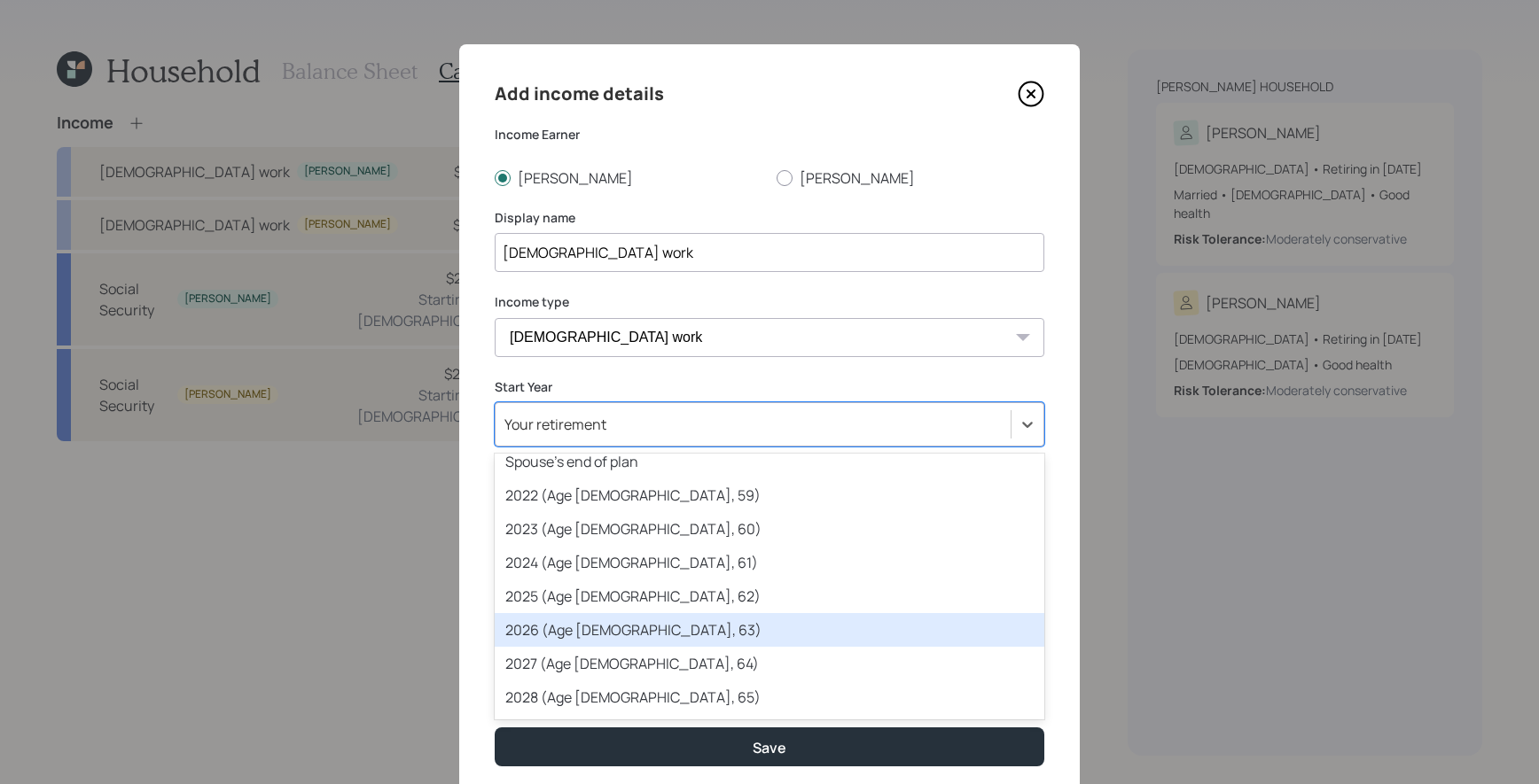
scroll to position [148, 0]
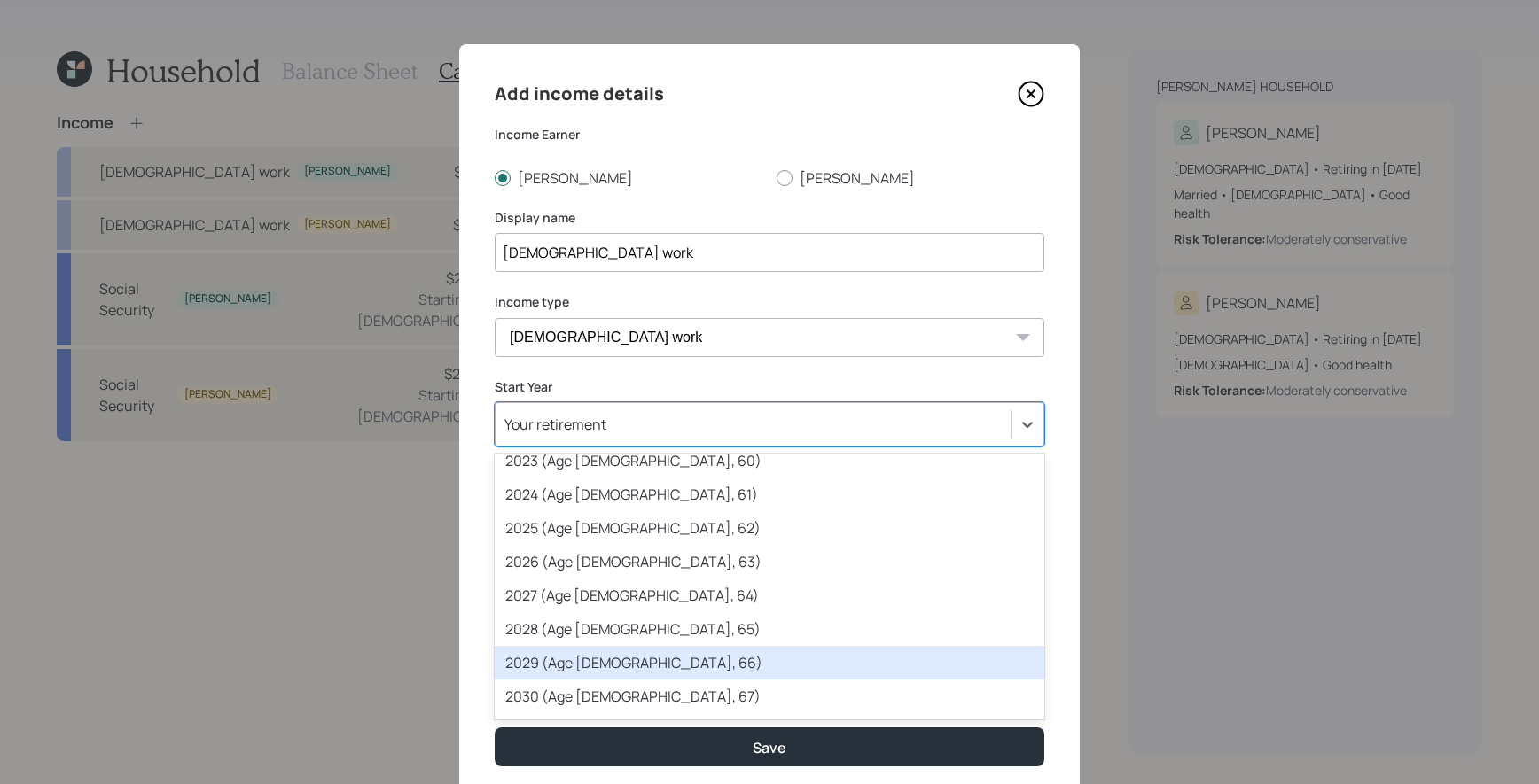
click at [620, 662] on div "2029 (Age [DEMOGRAPHIC_DATA], 66)" at bounding box center [770, 663] width 550 height 34
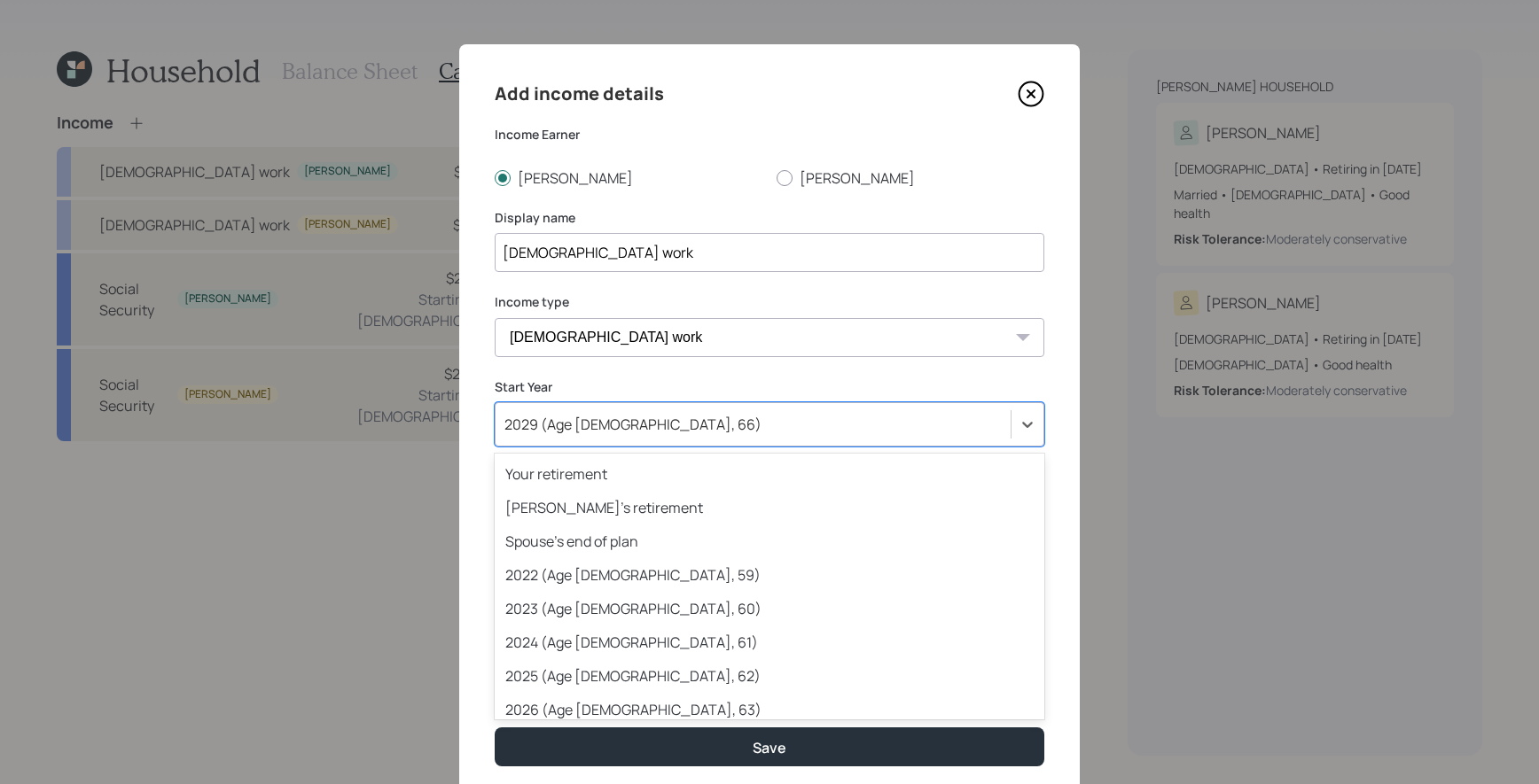
click at [659, 437] on div "2029 (Age [DEMOGRAPHIC_DATA], 66)" at bounding box center [753, 424] width 515 height 30
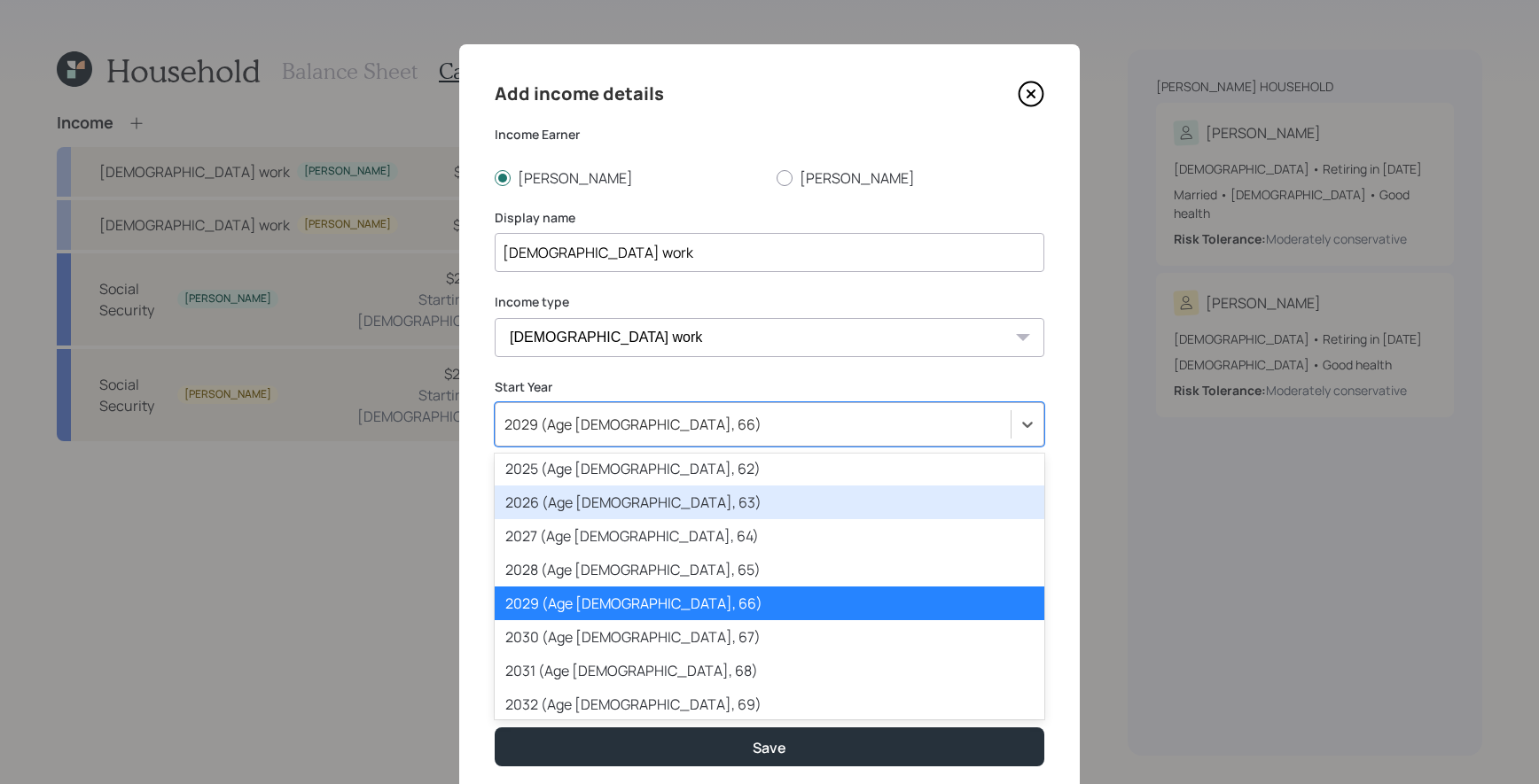
scroll to position [203, 0]
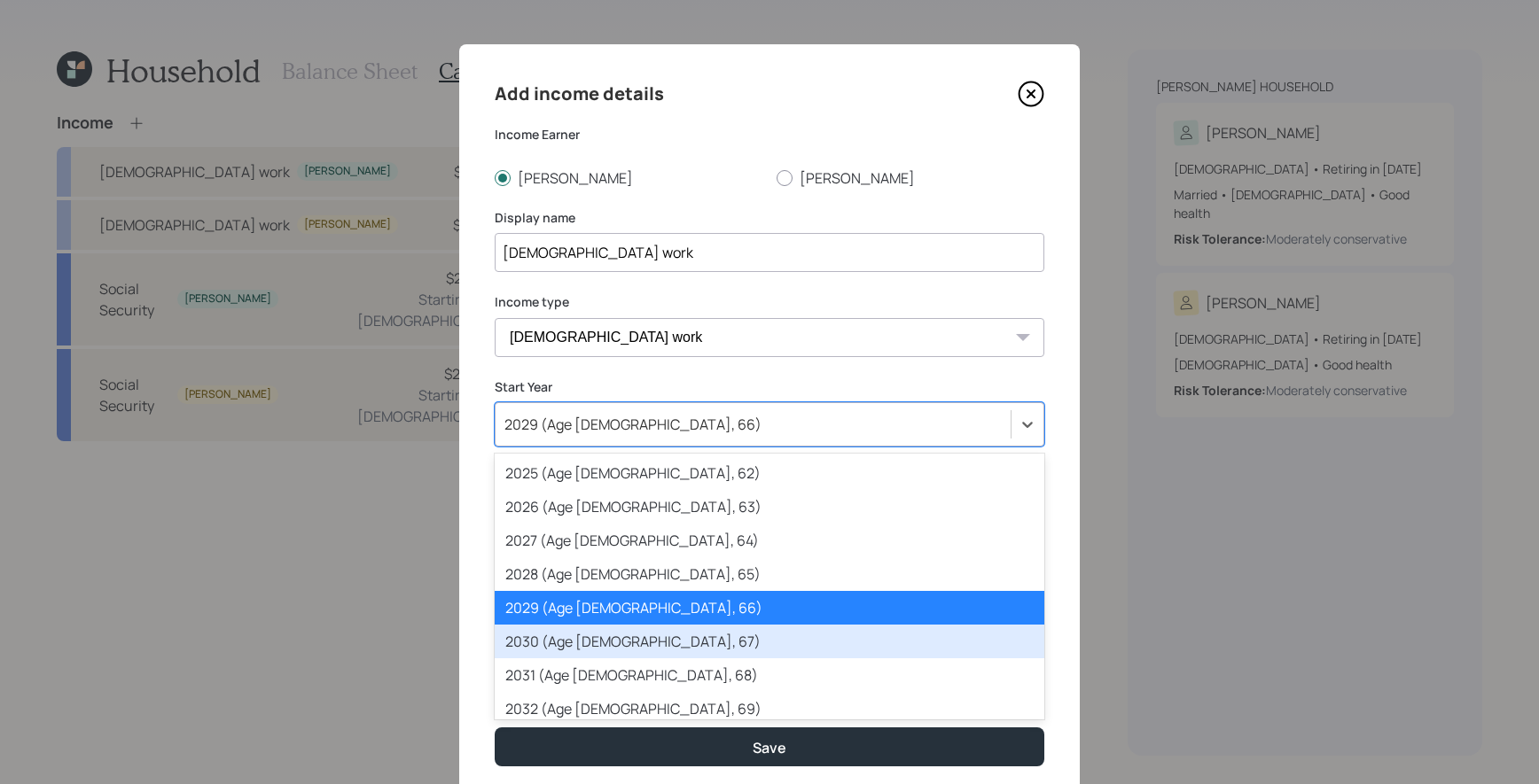
click at [633, 639] on div "2030 (Age [DEMOGRAPHIC_DATA], 67)" at bounding box center [770, 642] width 550 height 34
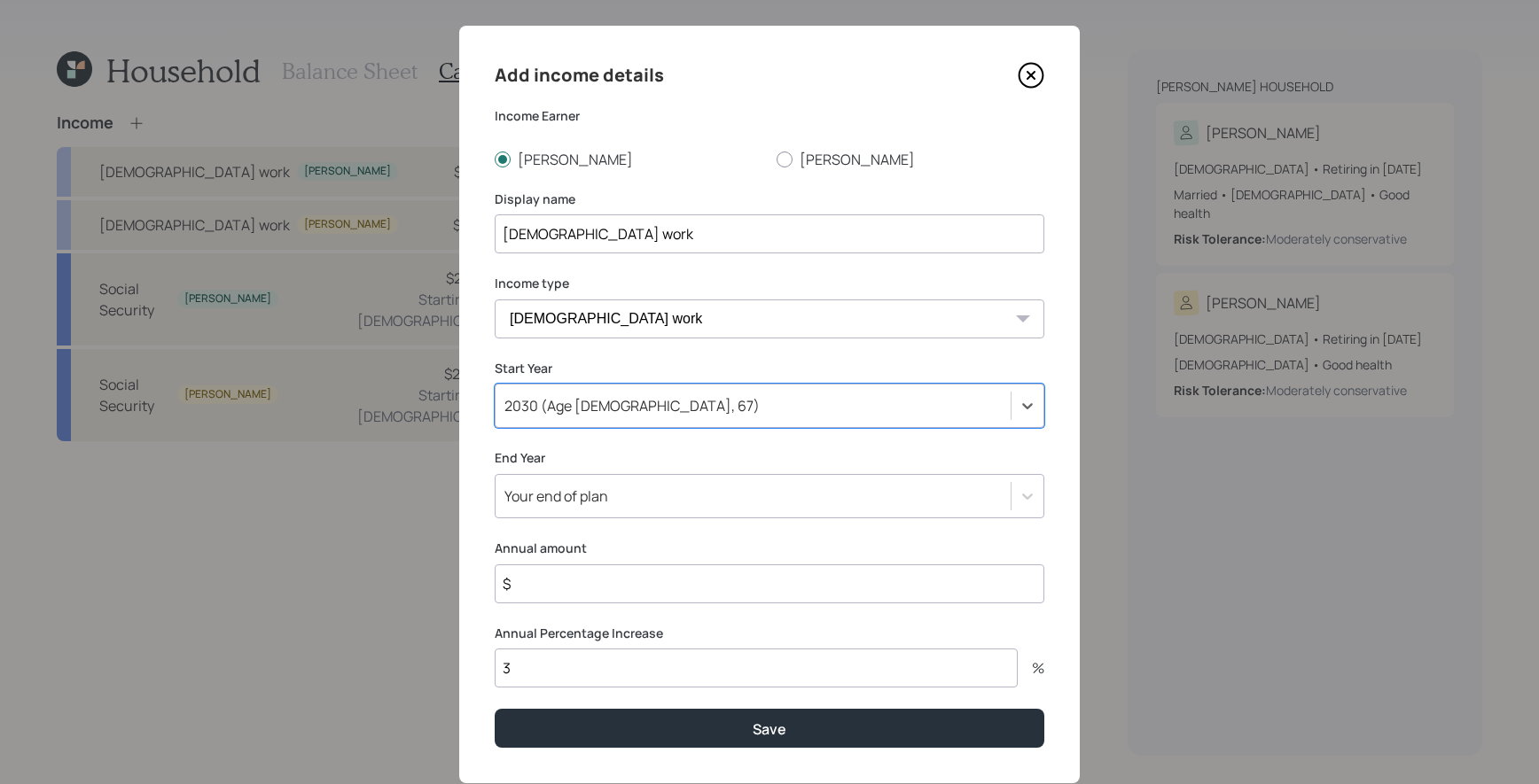
click at [633, 518] on div "Your end of plan" at bounding box center [770, 496] width 550 height 44
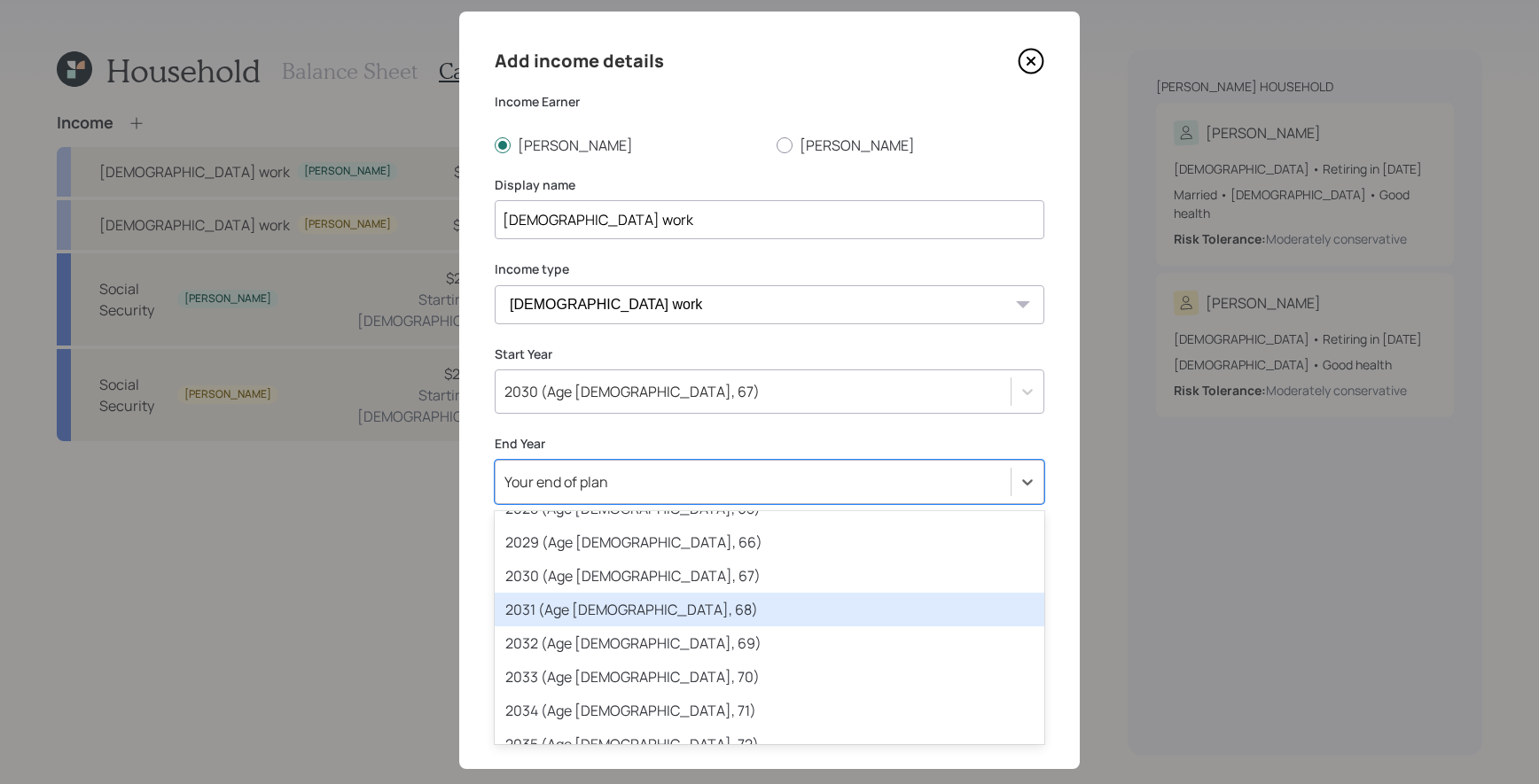
scroll to position [360, 0]
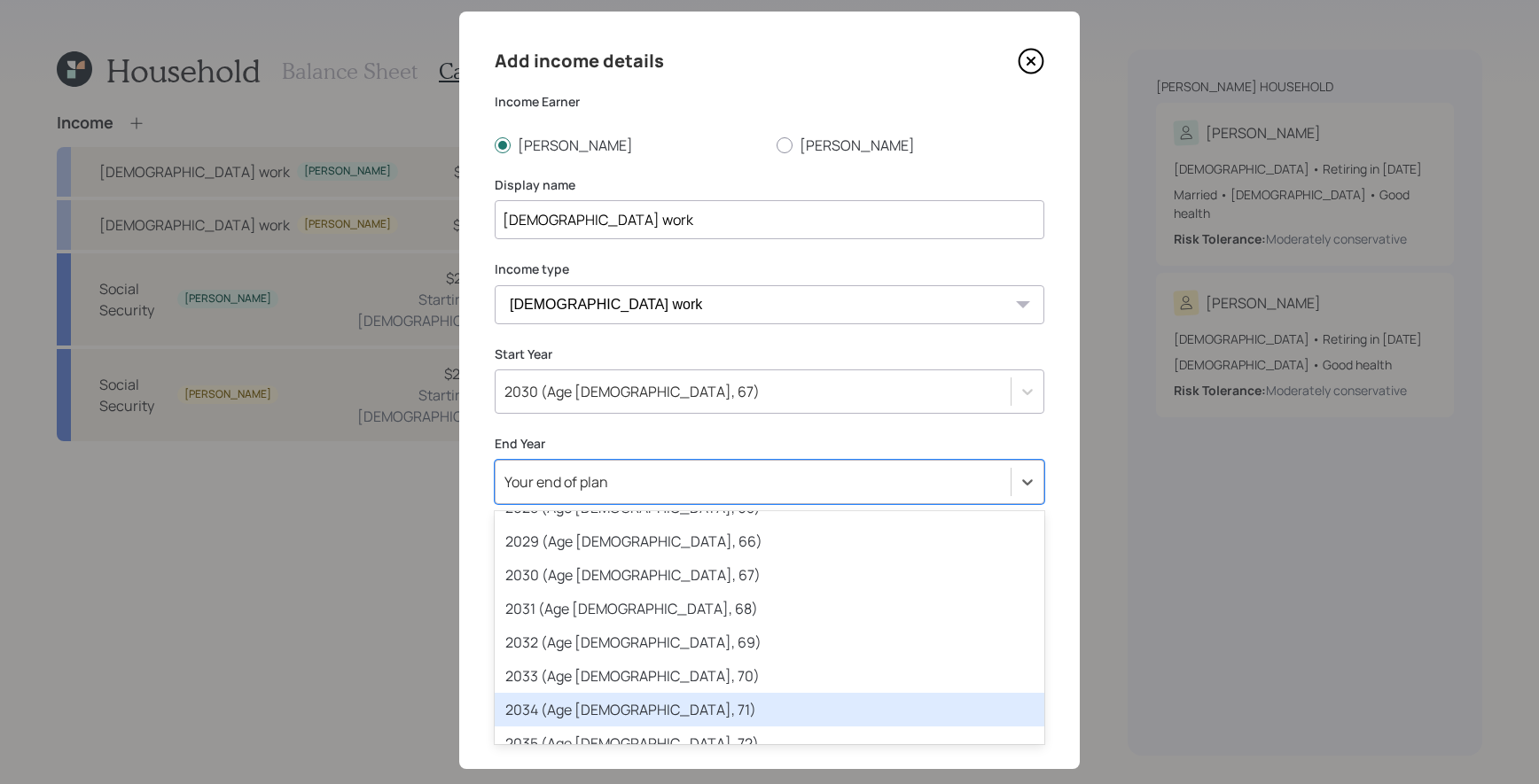
click at [619, 722] on div "2034 (Age [DEMOGRAPHIC_DATA], 71)" at bounding box center [770, 710] width 550 height 34
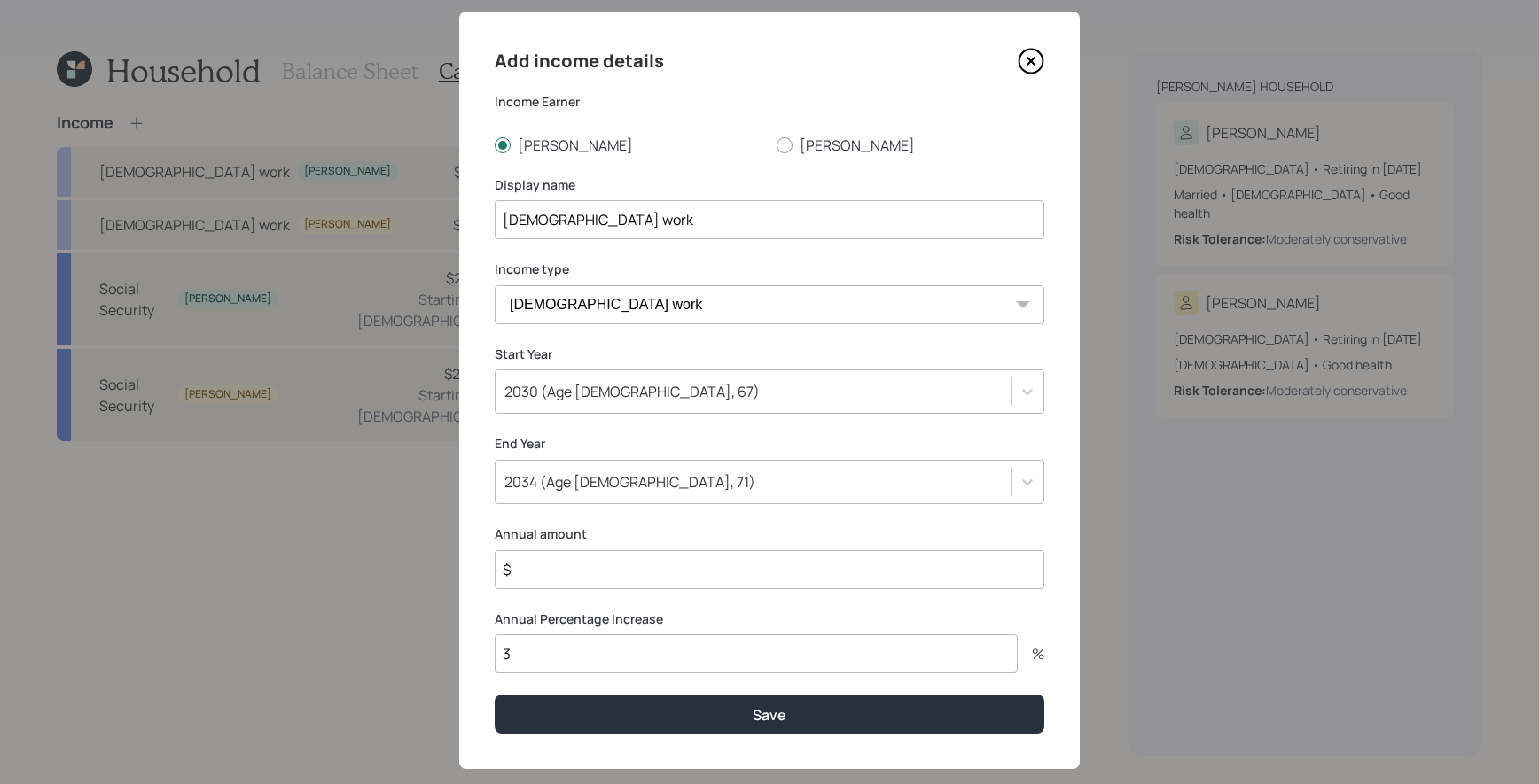
click at [624, 584] on input "$" at bounding box center [770, 570] width 550 height 39
type input "$ 30,000"
click at [495, 695] on button "Save" at bounding box center [770, 713] width 550 height 38
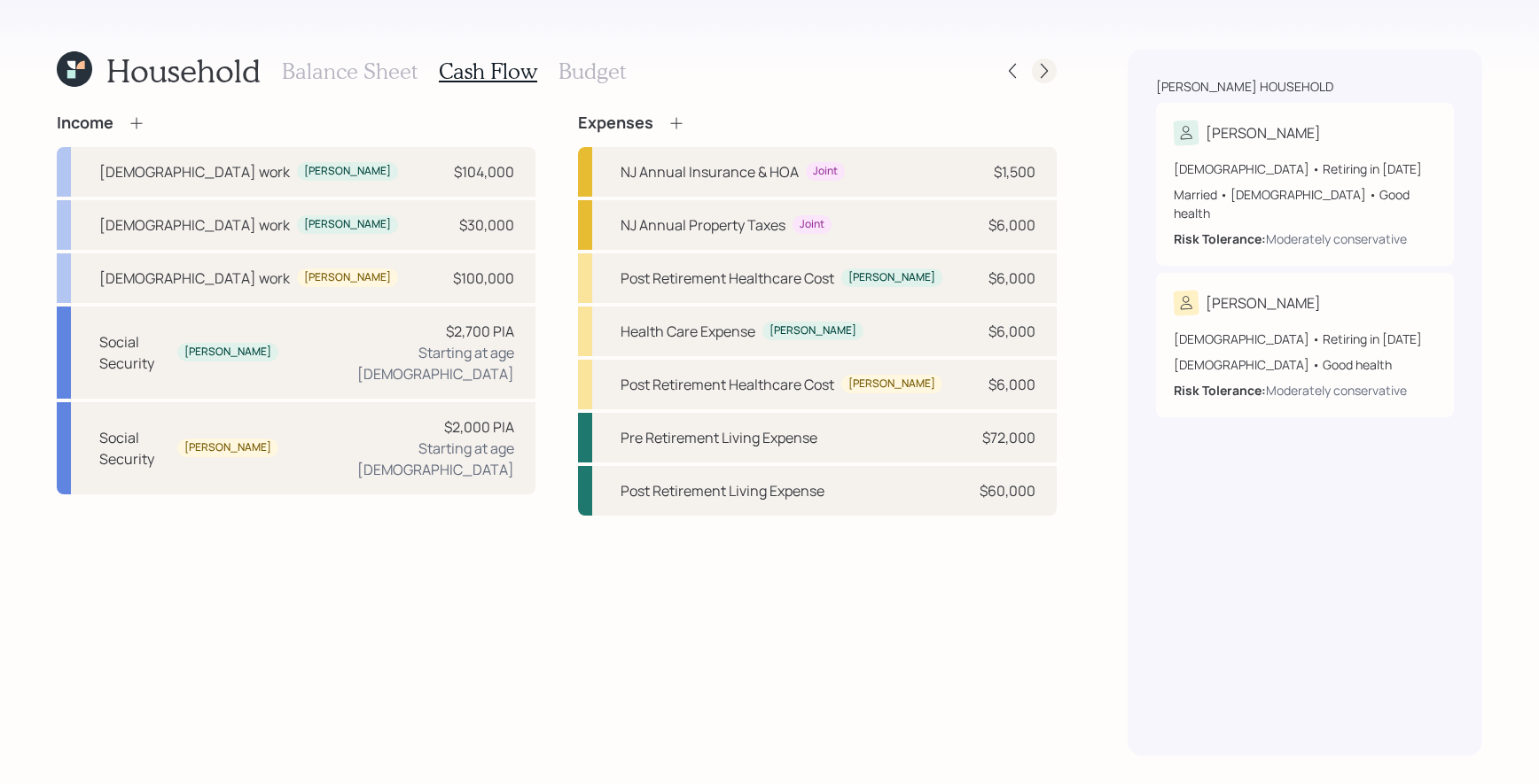
click at [1043, 67] on icon at bounding box center [1044, 71] width 7 height 15
